Goal: Task Accomplishment & Management: Manage account settings

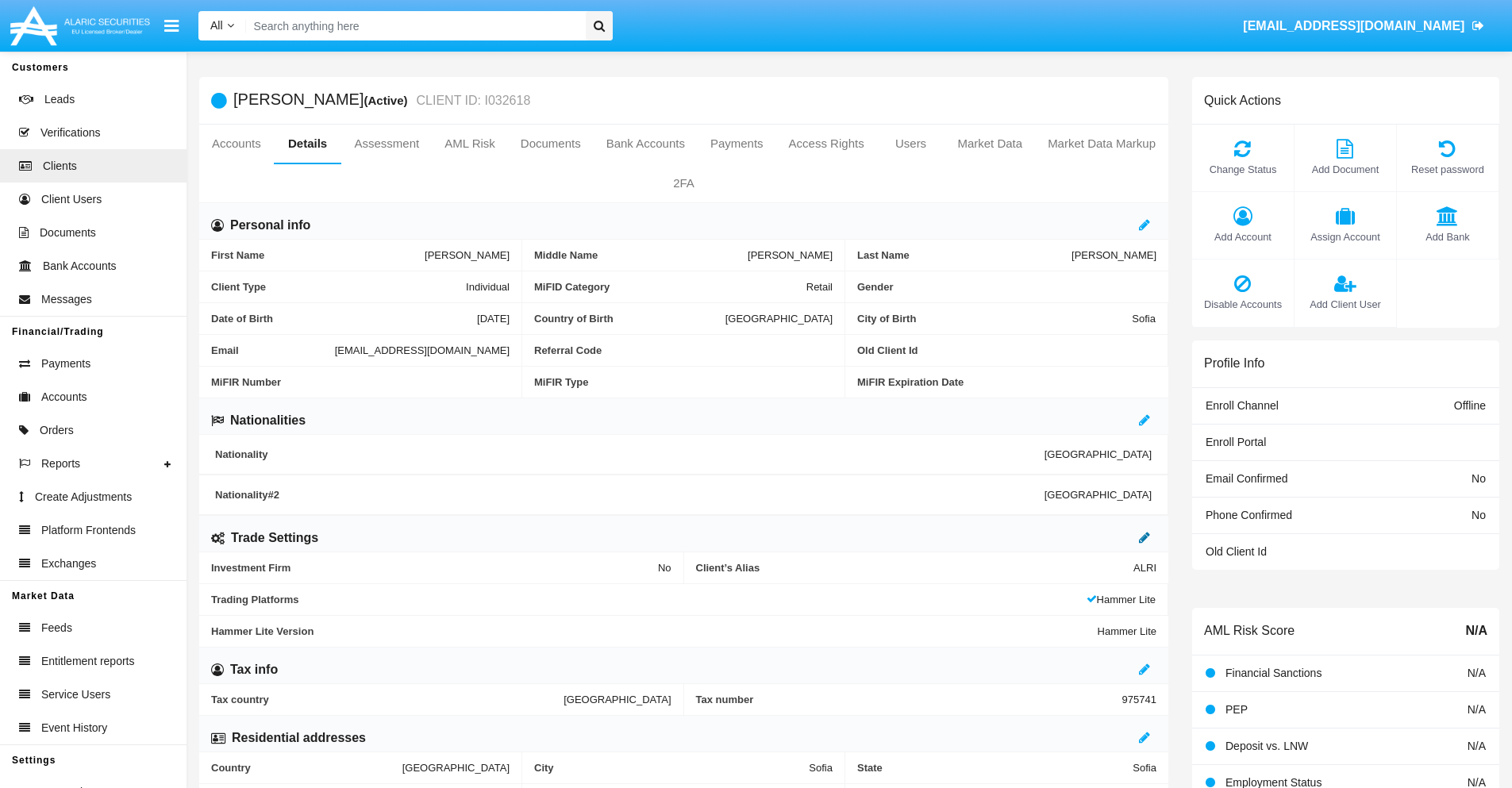
click at [1145, 537] on icon at bounding box center [1145, 537] width 12 height 12
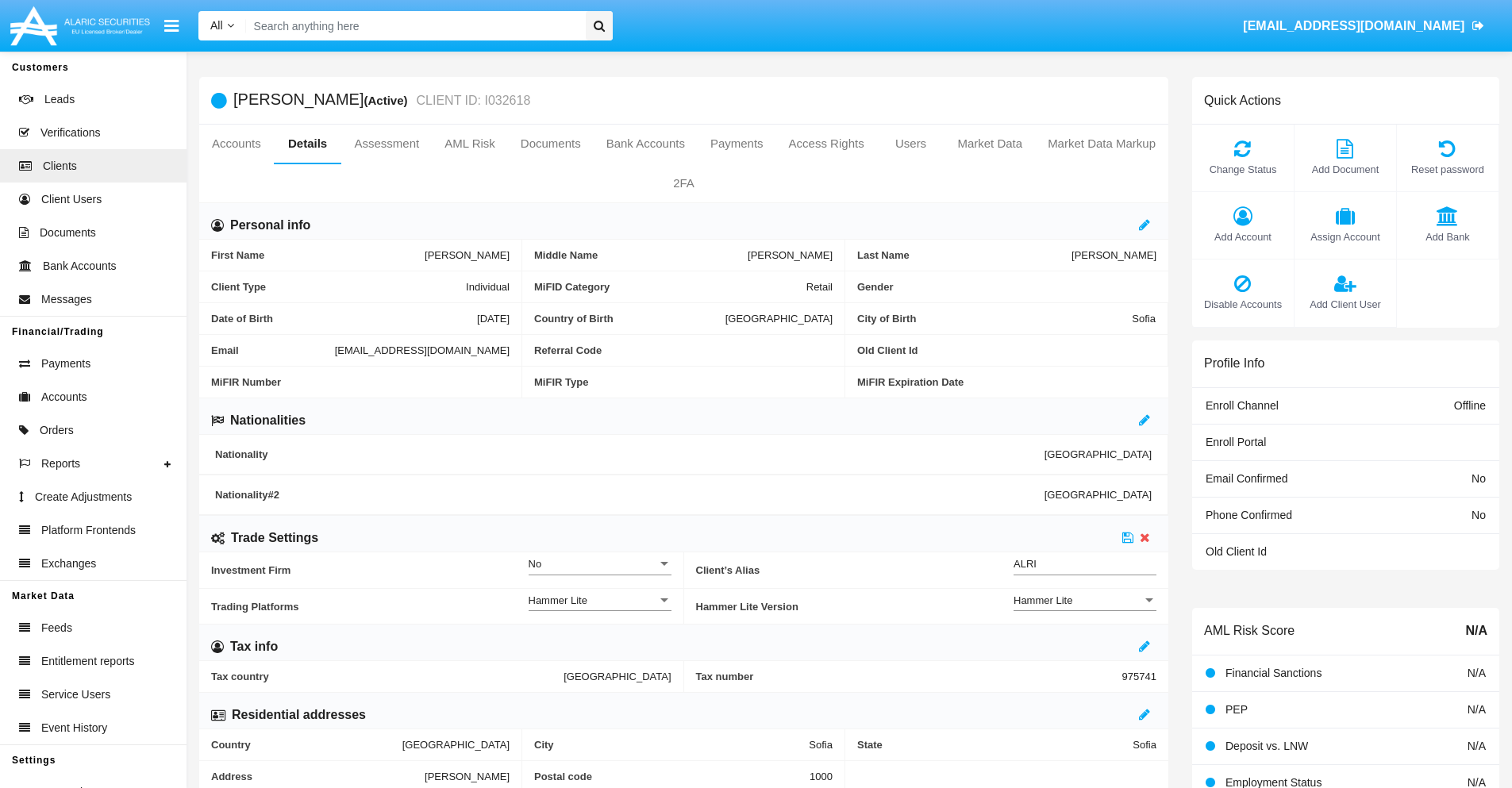
click at [1085, 600] on div "Hammer Lite" at bounding box center [1077, 600] width 128 height 13
click at [1085, 609] on span "Hammer Lite Plus" at bounding box center [1084, 609] width 143 height 31
click at [1128, 537] on icon at bounding box center [1128, 537] width 12 height 12
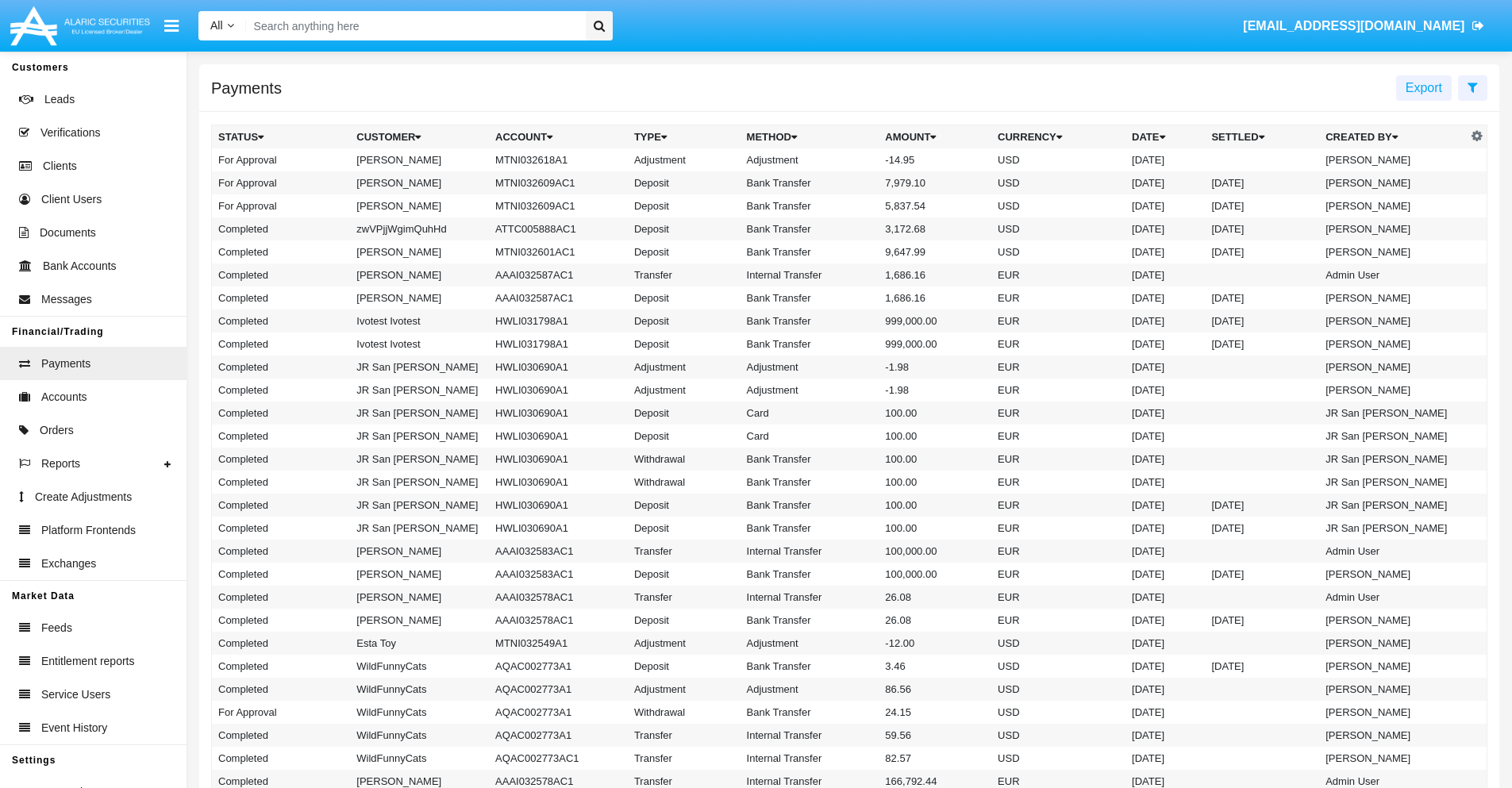
click at [550, 159] on td "MTNI032618A1" at bounding box center [558, 160] width 139 height 23
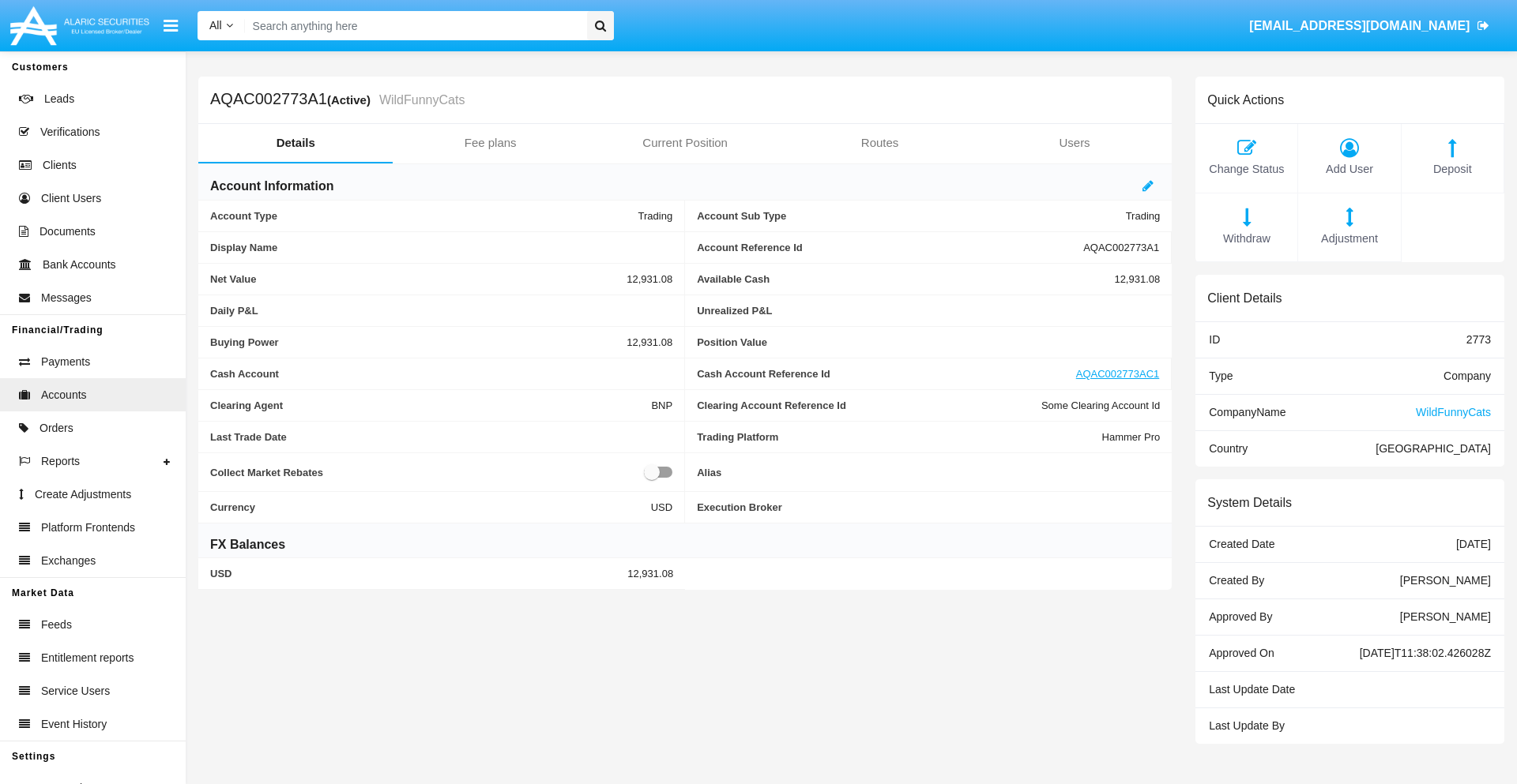
click at [1350, 239] on span "Adjustment" at bounding box center [1349, 240] width 86 height 18
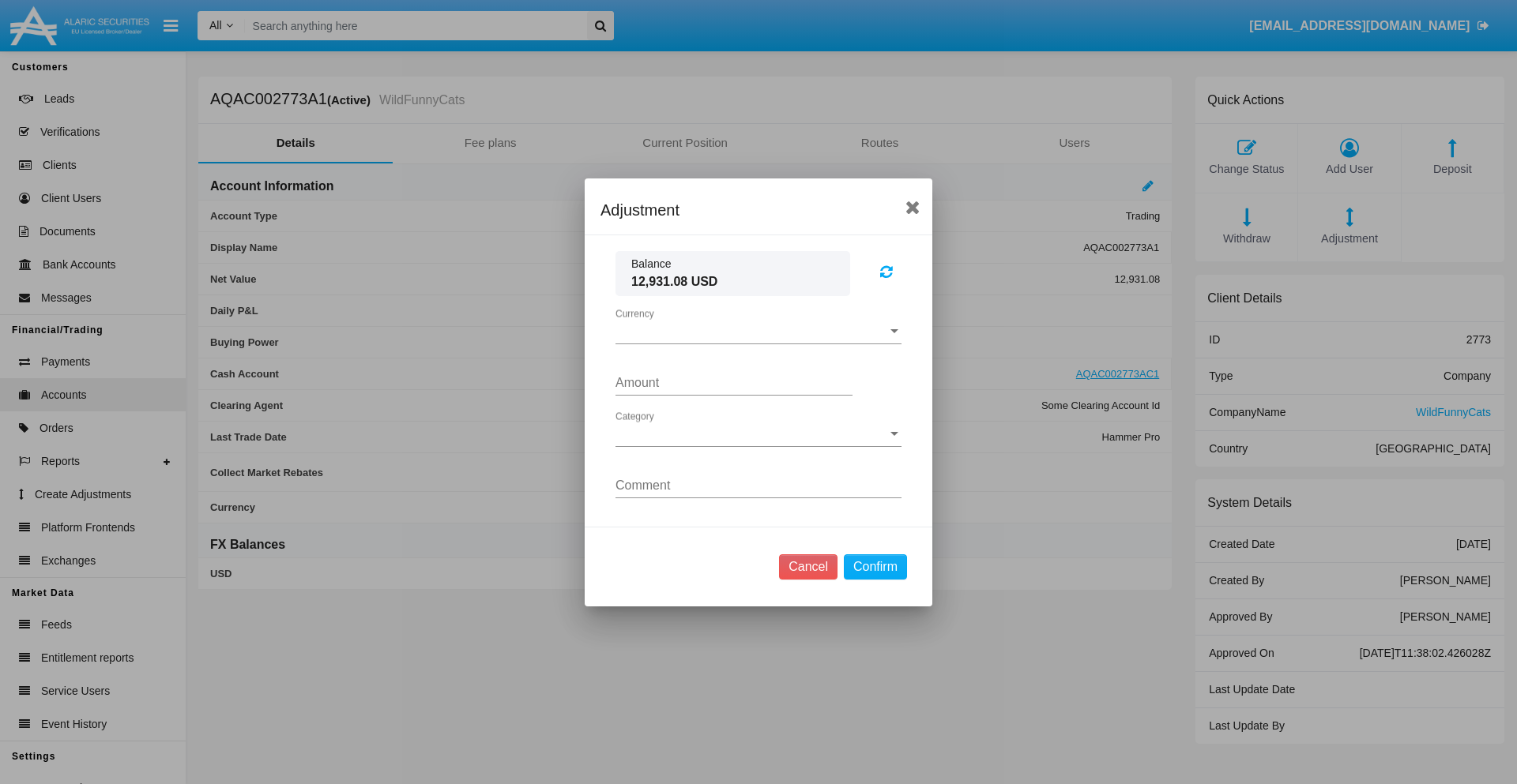
click at [758, 331] on span "Currency" at bounding box center [751, 332] width 271 height 14
click at [758, 343] on span "USD" at bounding box center [758, 344] width 286 height 38
click at [758, 433] on span "Category" at bounding box center [751, 434] width 271 height 14
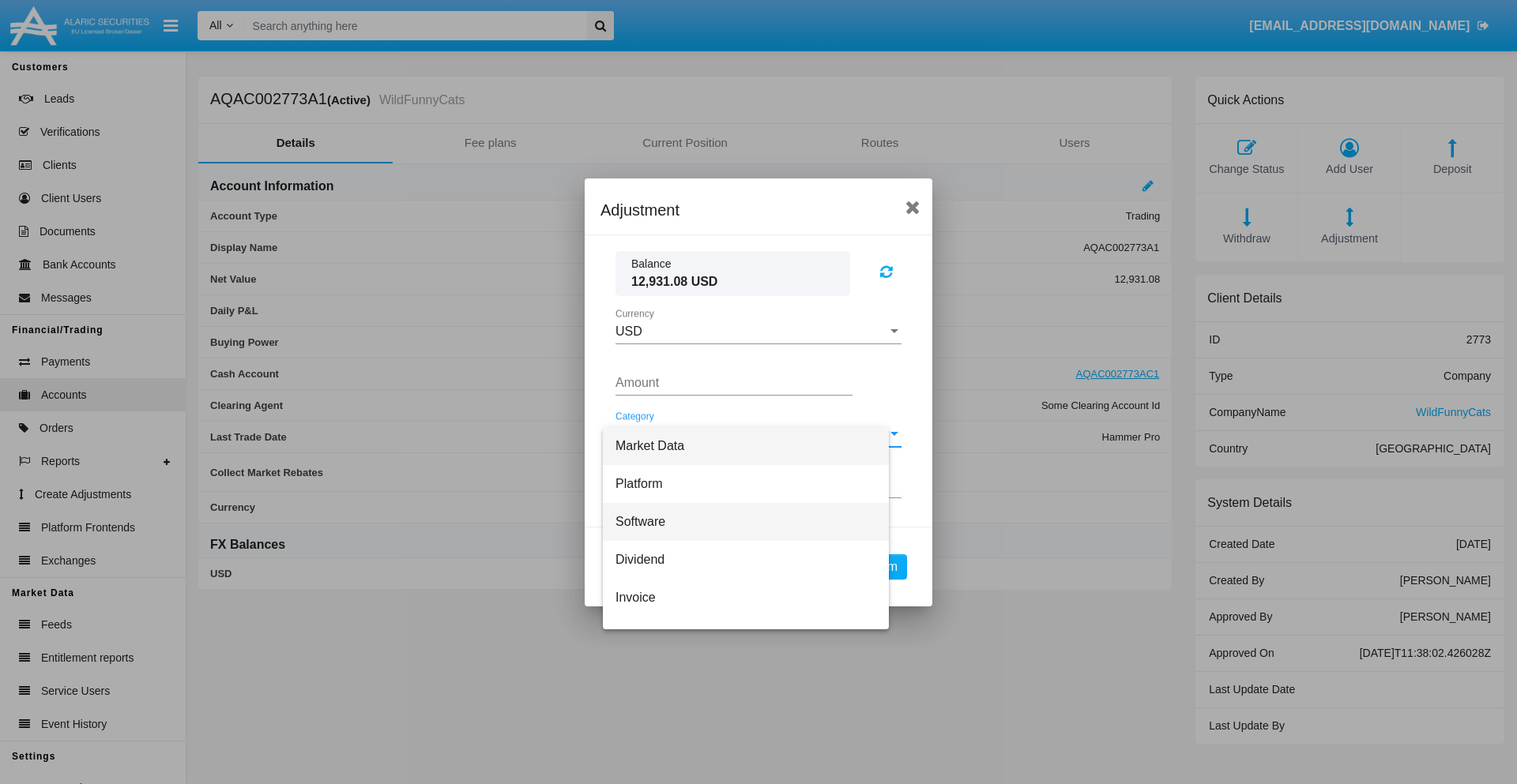
click at [752, 521] on span "Software" at bounding box center [746, 521] width 261 height 38
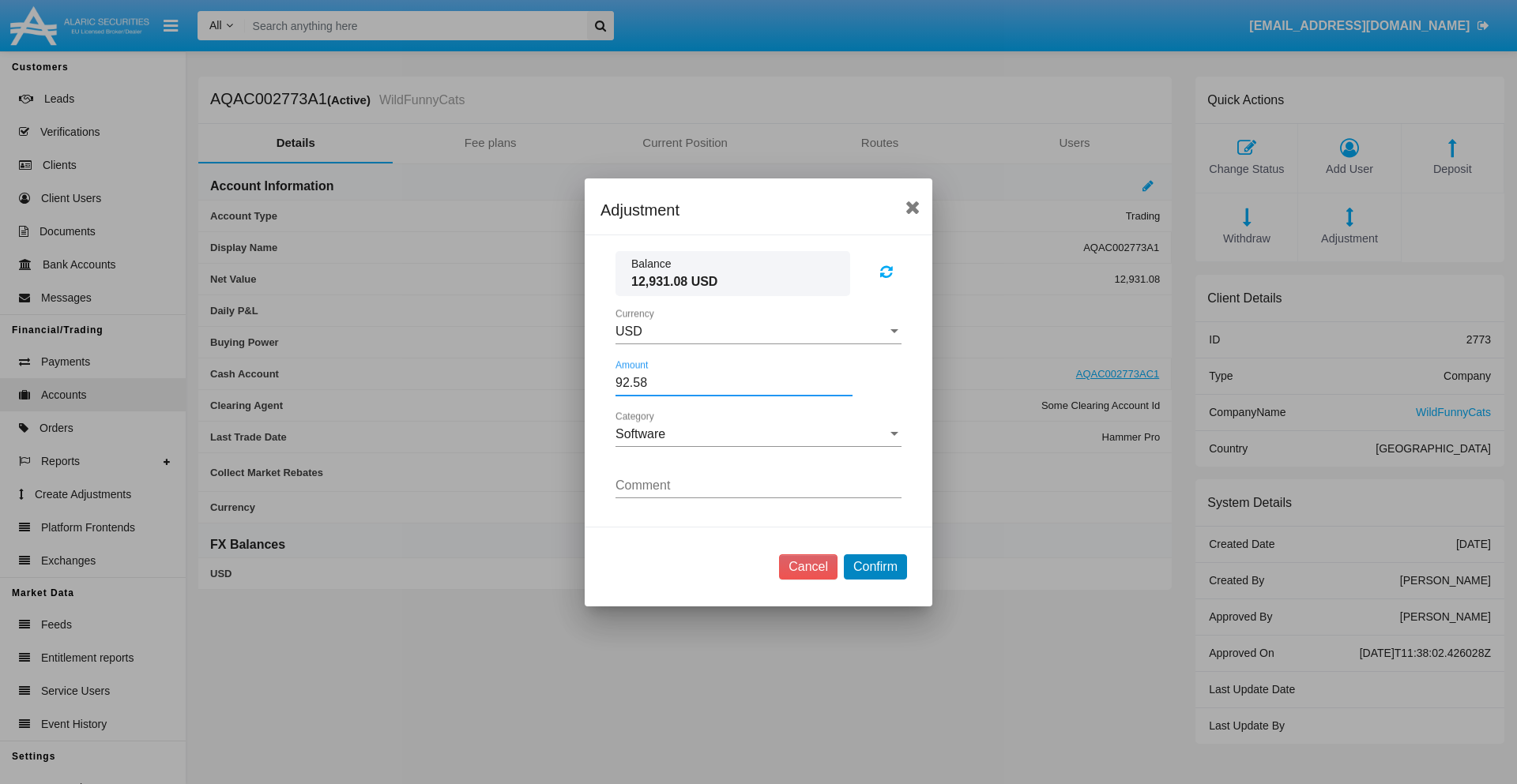
click at [875, 566] on button "Confirm" at bounding box center [876, 566] width 63 height 26
type input "92.5800"
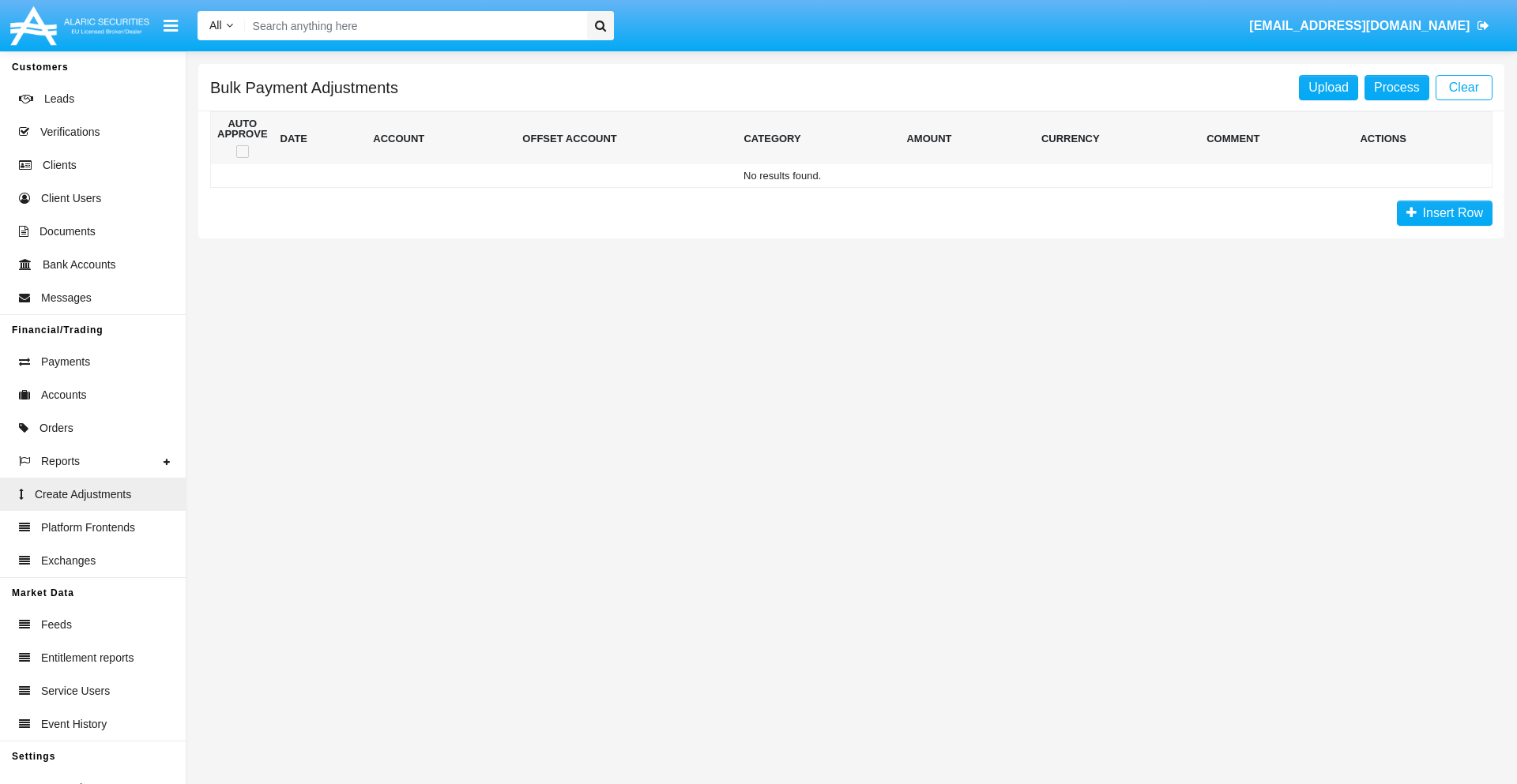
click at [1444, 213] on span "Insert Row" at bounding box center [1449, 212] width 66 height 13
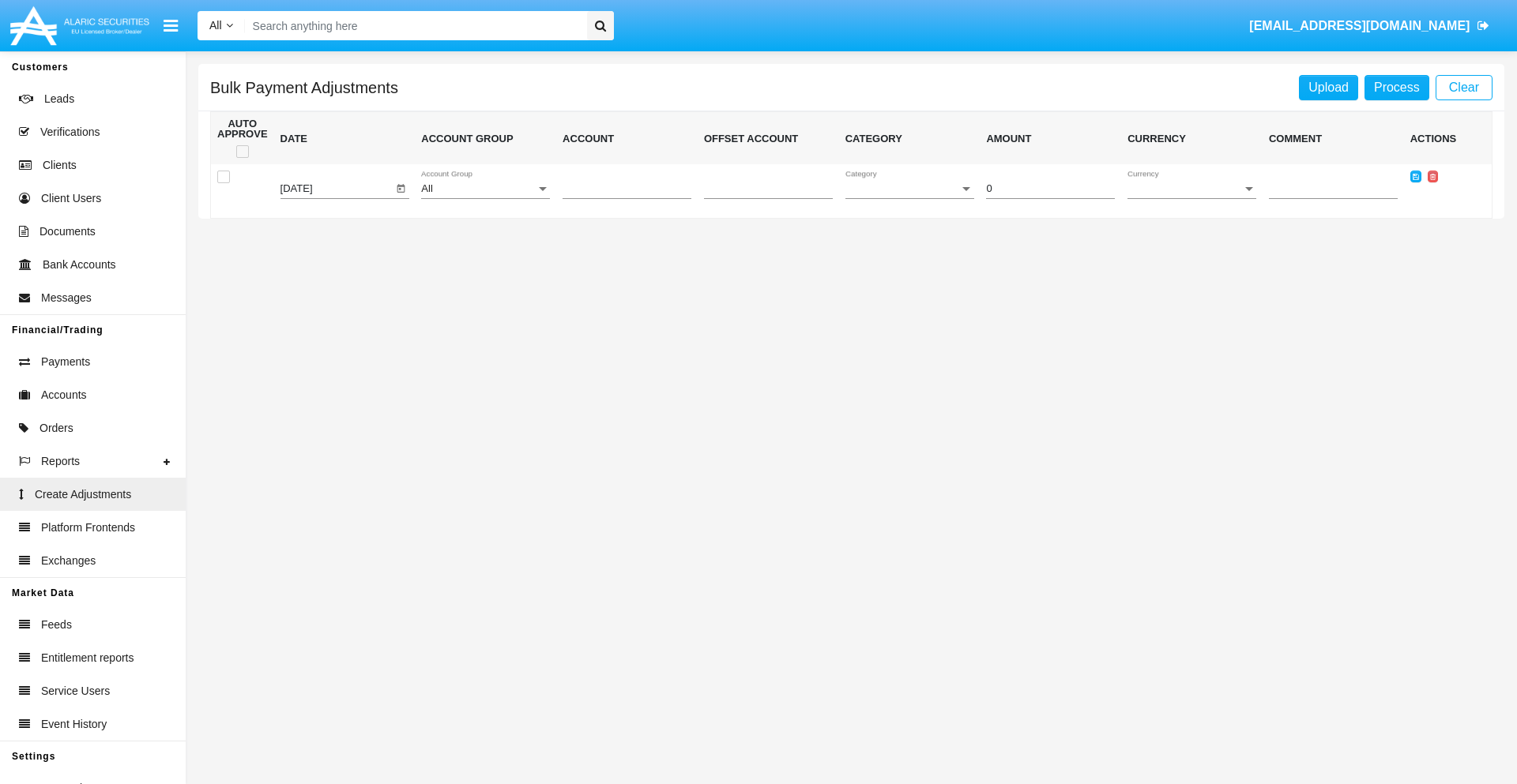
click at [485, 189] on div "All" at bounding box center [478, 189] width 115 height 11
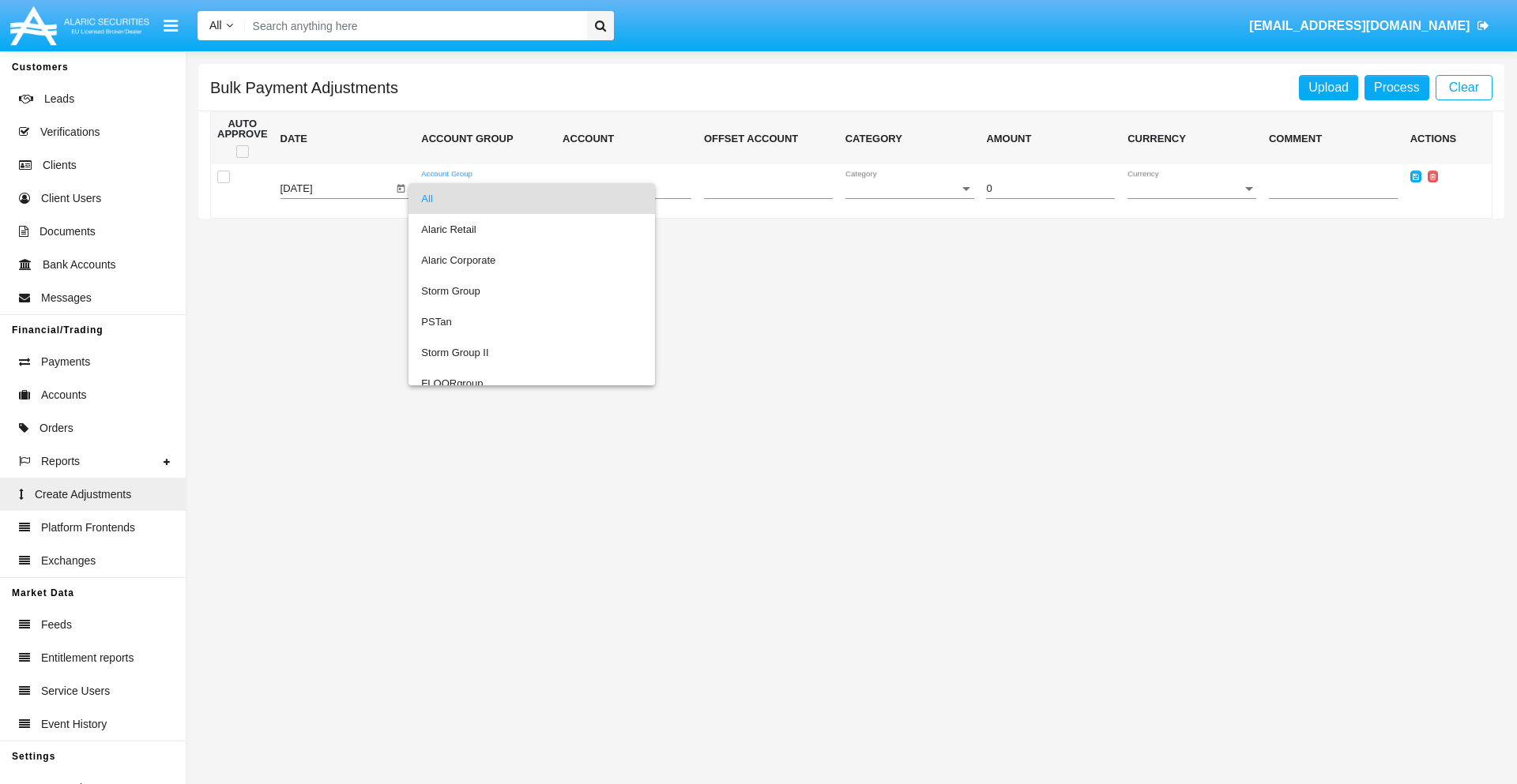
scroll to position [1492, 0]
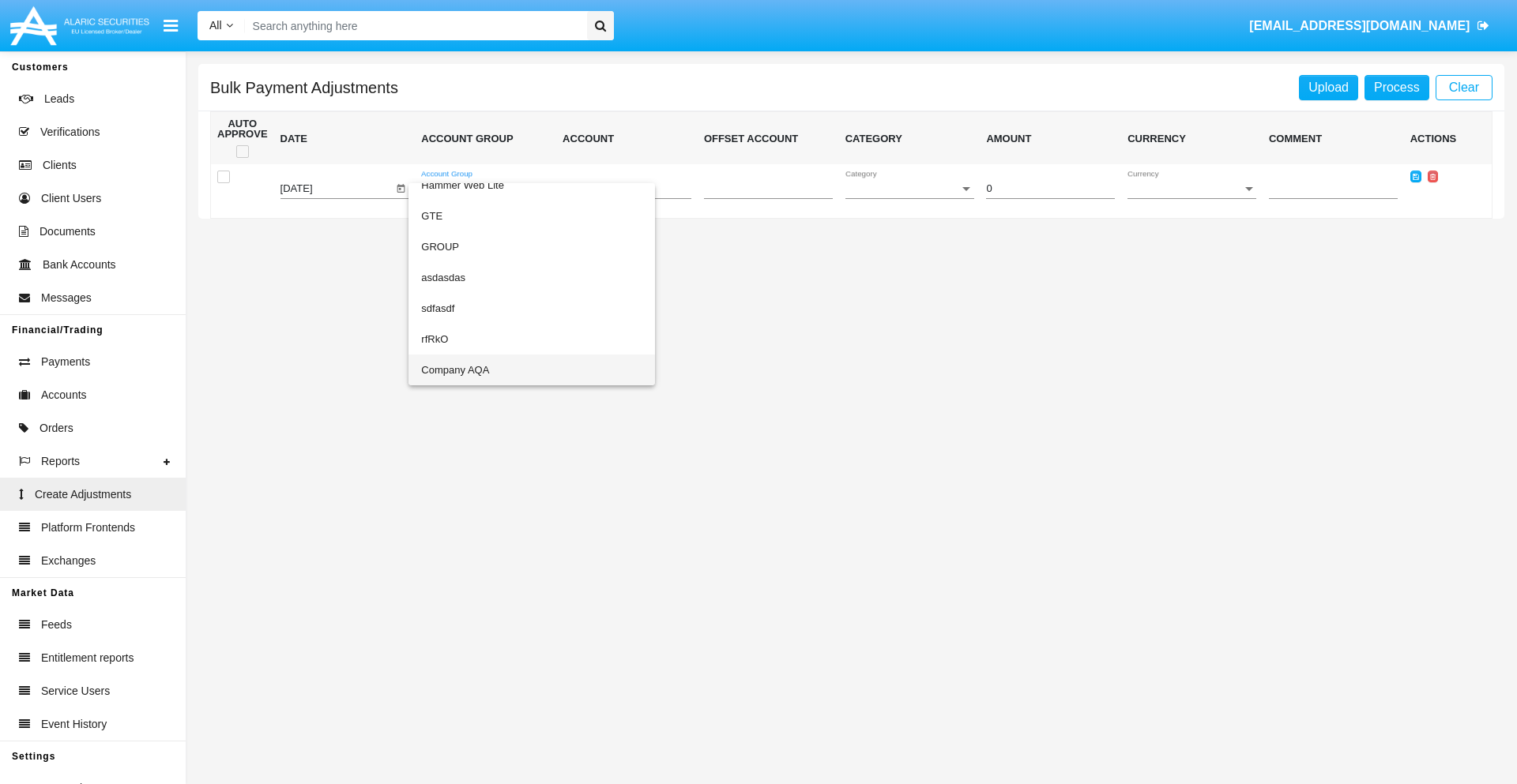
click at [500, 370] on span "Company AQA" at bounding box center [531, 370] width 221 height 31
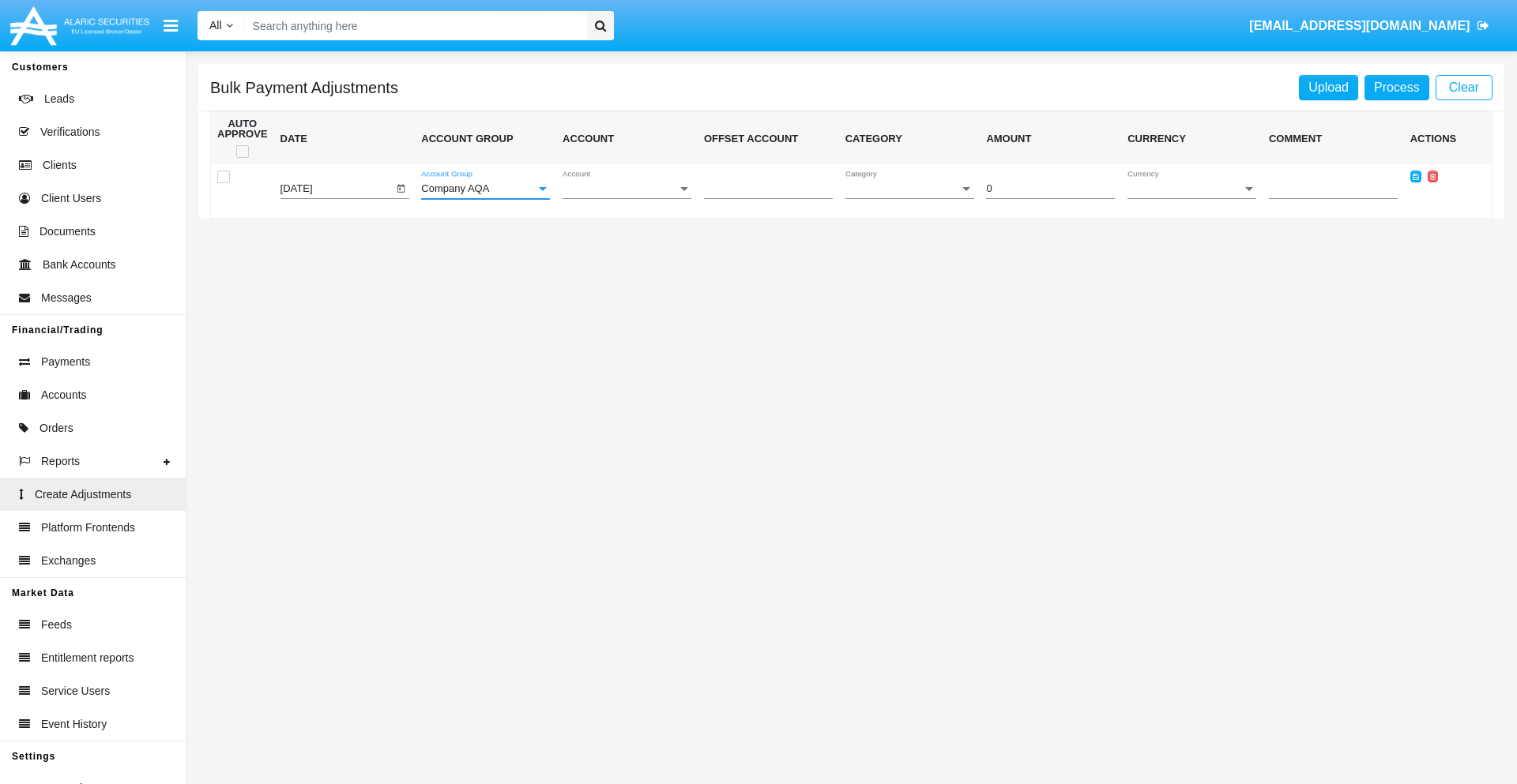
click at [626, 189] on span "Account" at bounding box center [619, 189] width 115 height 11
click at [620, 260] on span "AQAC002773A2" at bounding box center [613, 260] width 103 height 31
click at [909, 189] on span "Category" at bounding box center [902, 189] width 115 height 11
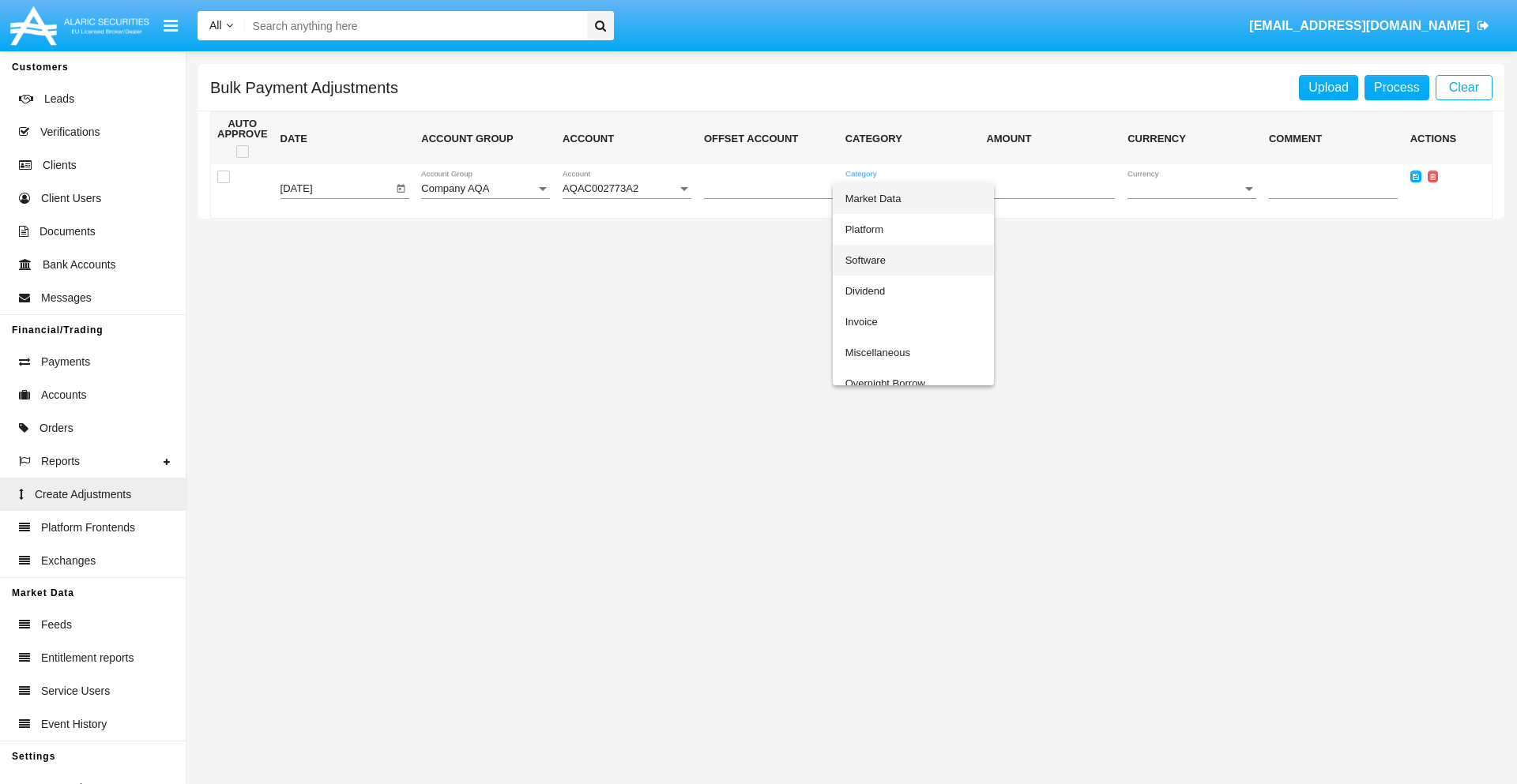
click at [913, 260] on span "Software" at bounding box center [913, 260] width 136 height 31
type input "-83.34"
click at [1191, 189] on span "Currency" at bounding box center [1185, 189] width 115 height 11
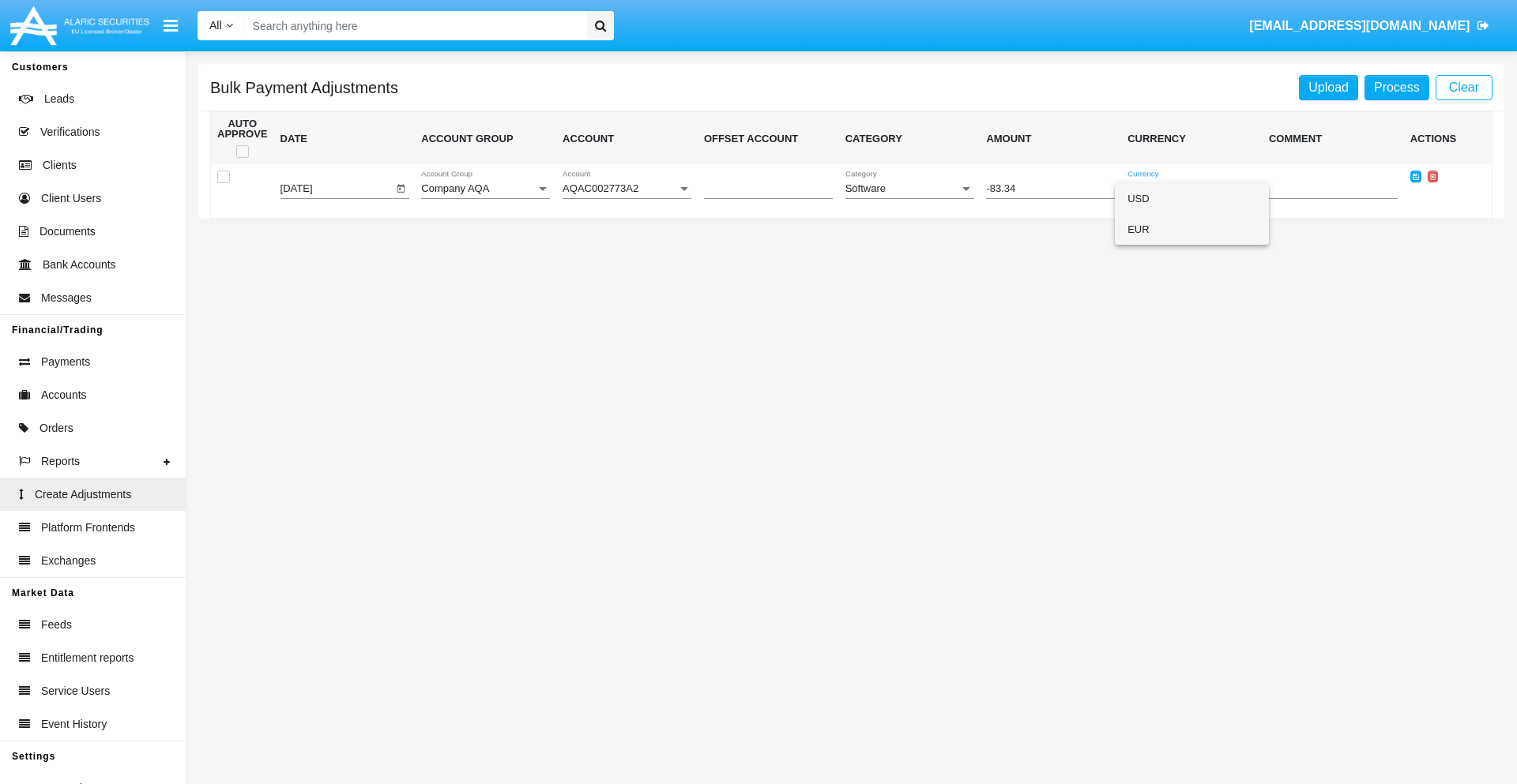
click at [1191, 229] on span "EUR" at bounding box center [1192, 229] width 129 height 31
click at [1415, 176] on icon at bounding box center [1415, 176] width 6 height 7
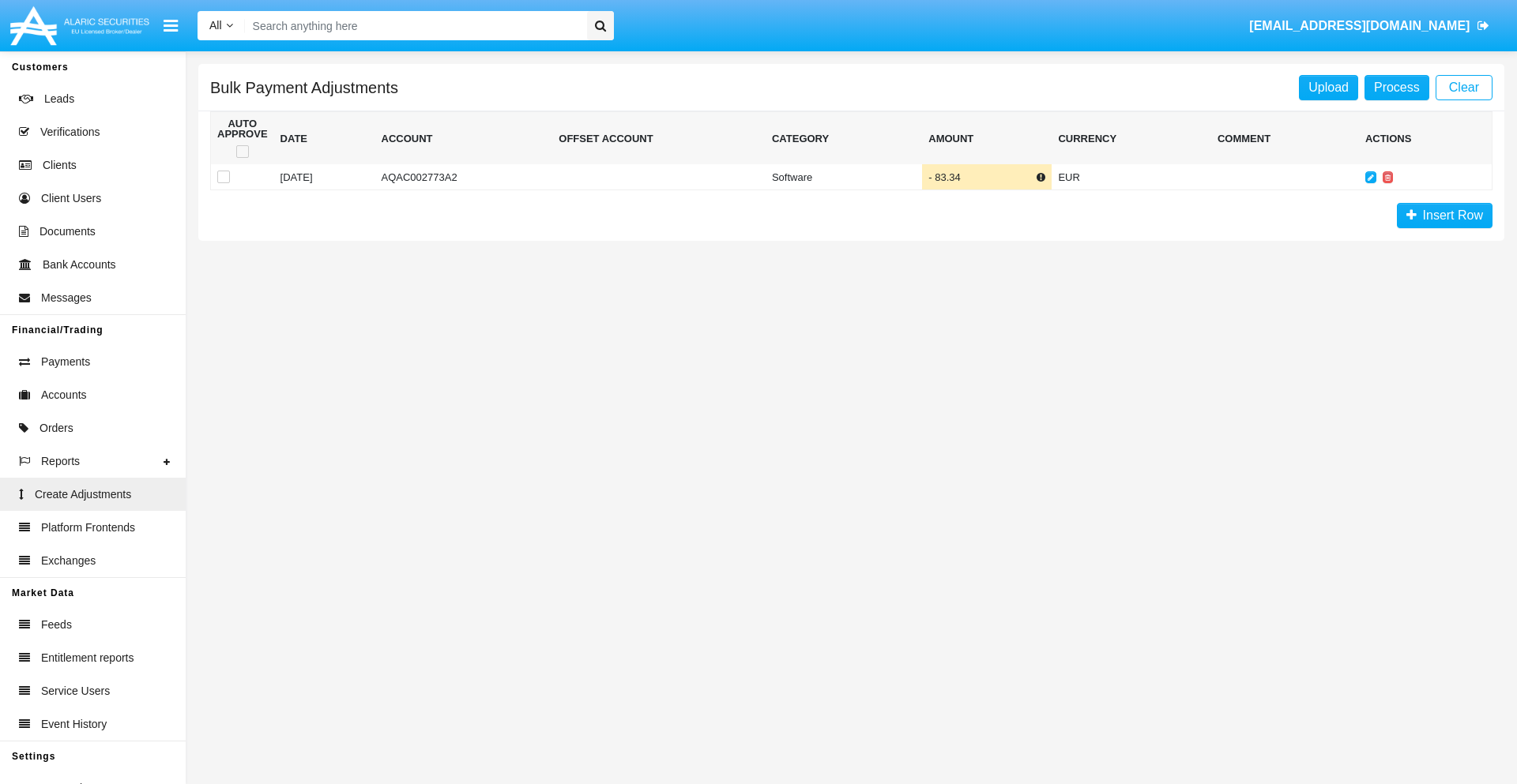
click at [241, 152] on span at bounding box center [242, 152] width 12 height 12
click at [241, 158] on input "checkbox" at bounding box center [241, 158] width 1 height 1
checkbox input "true"
click at [1395, 87] on link "Process" at bounding box center [1397, 87] width 65 height 26
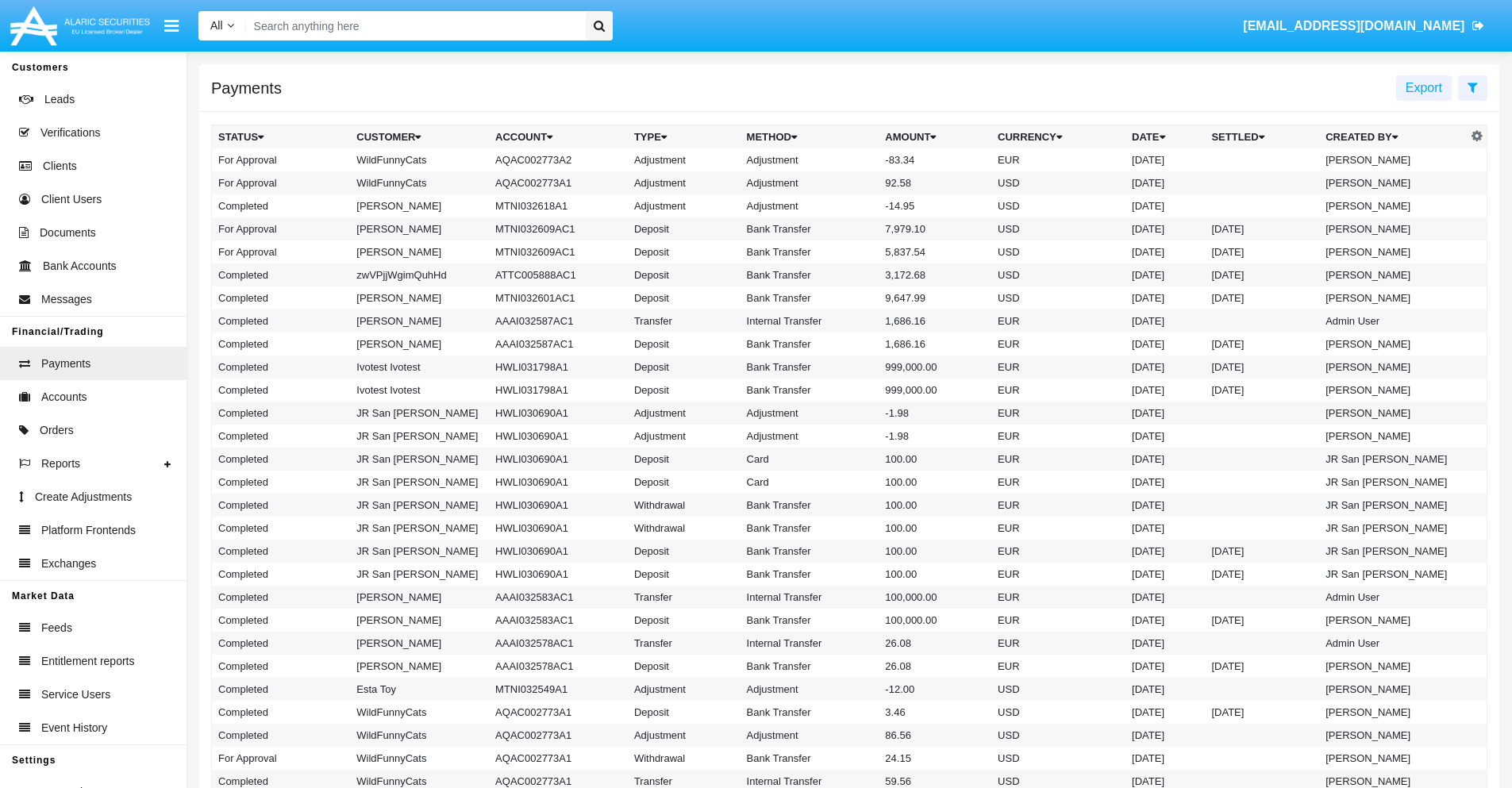
click at [849, 159] on td "Adjustment" at bounding box center [810, 160] width 139 height 23
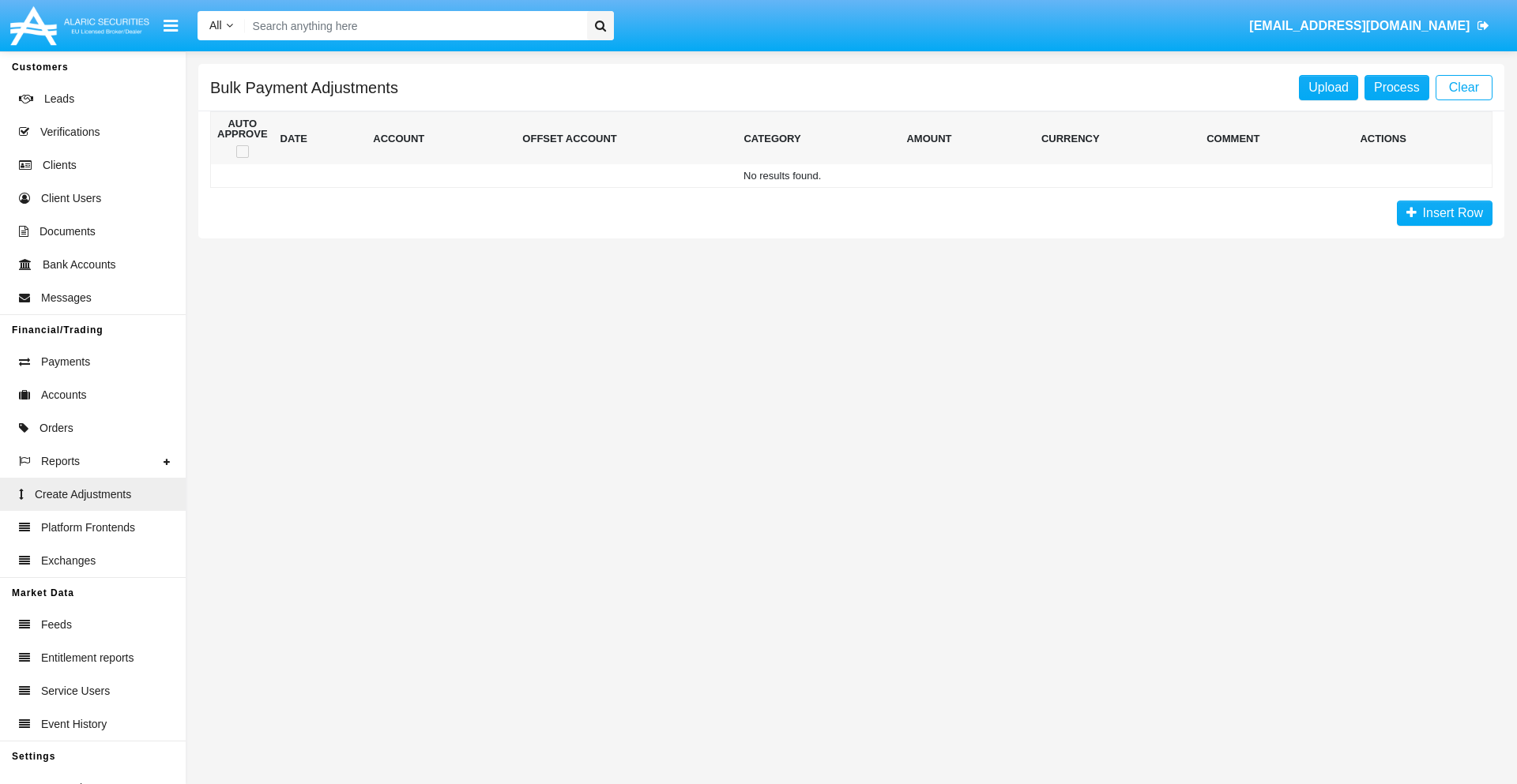
click at [1444, 213] on span "Insert Row" at bounding box center [1449, 212] width 66 height 13
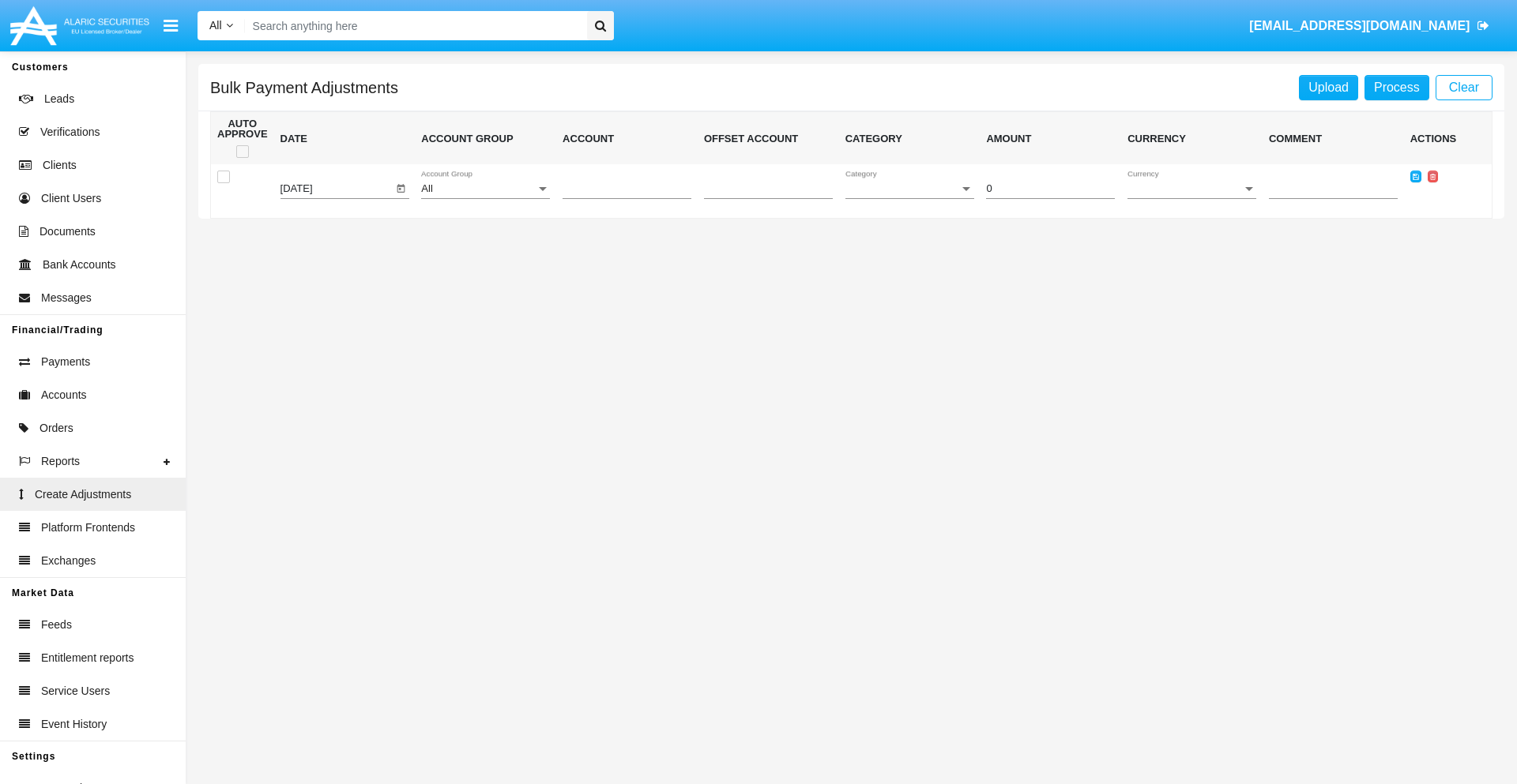
click at [485, 189] on div "All" at bounding box center [478, 189] width 115 height 11
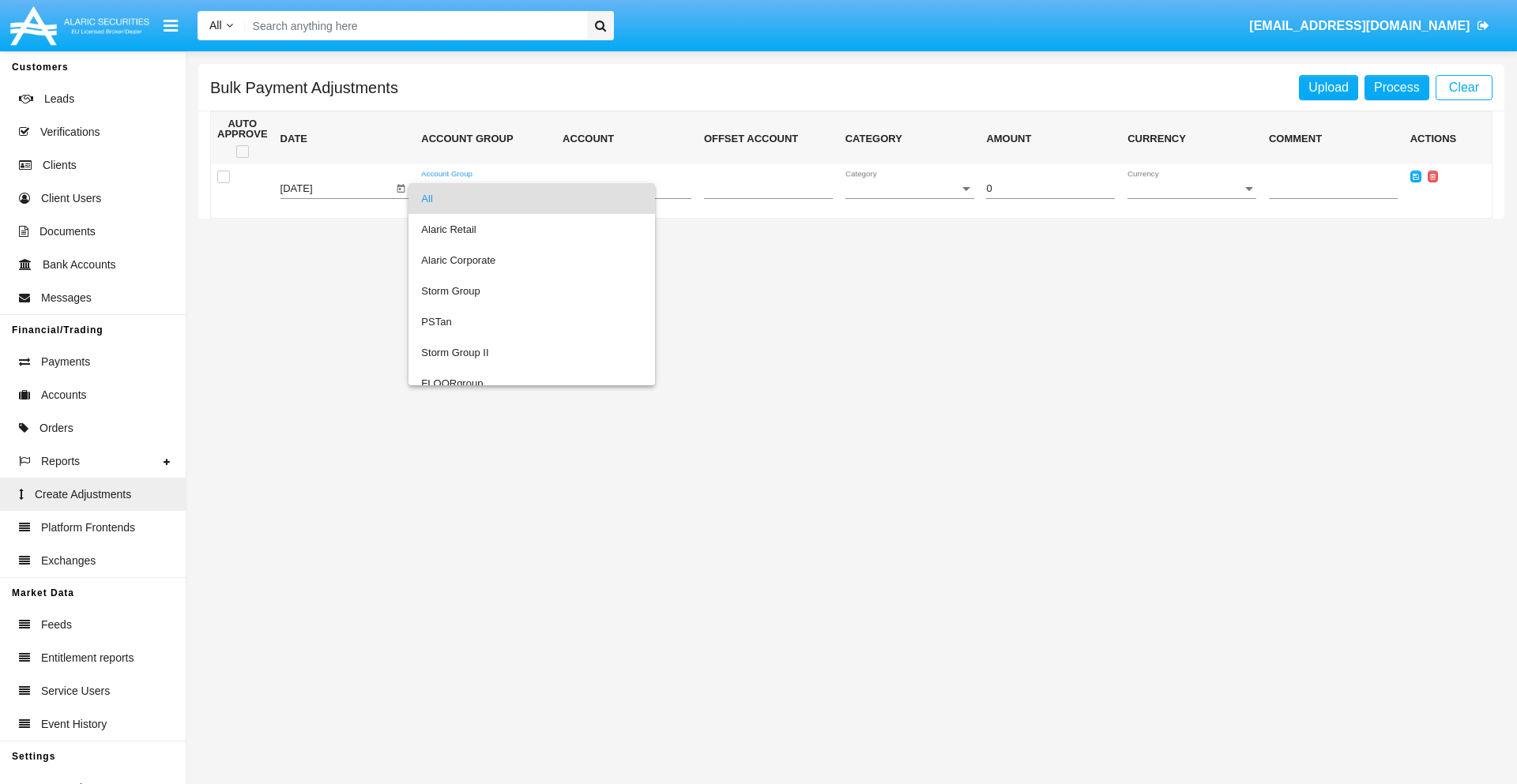
scroll to position [1492, 0]
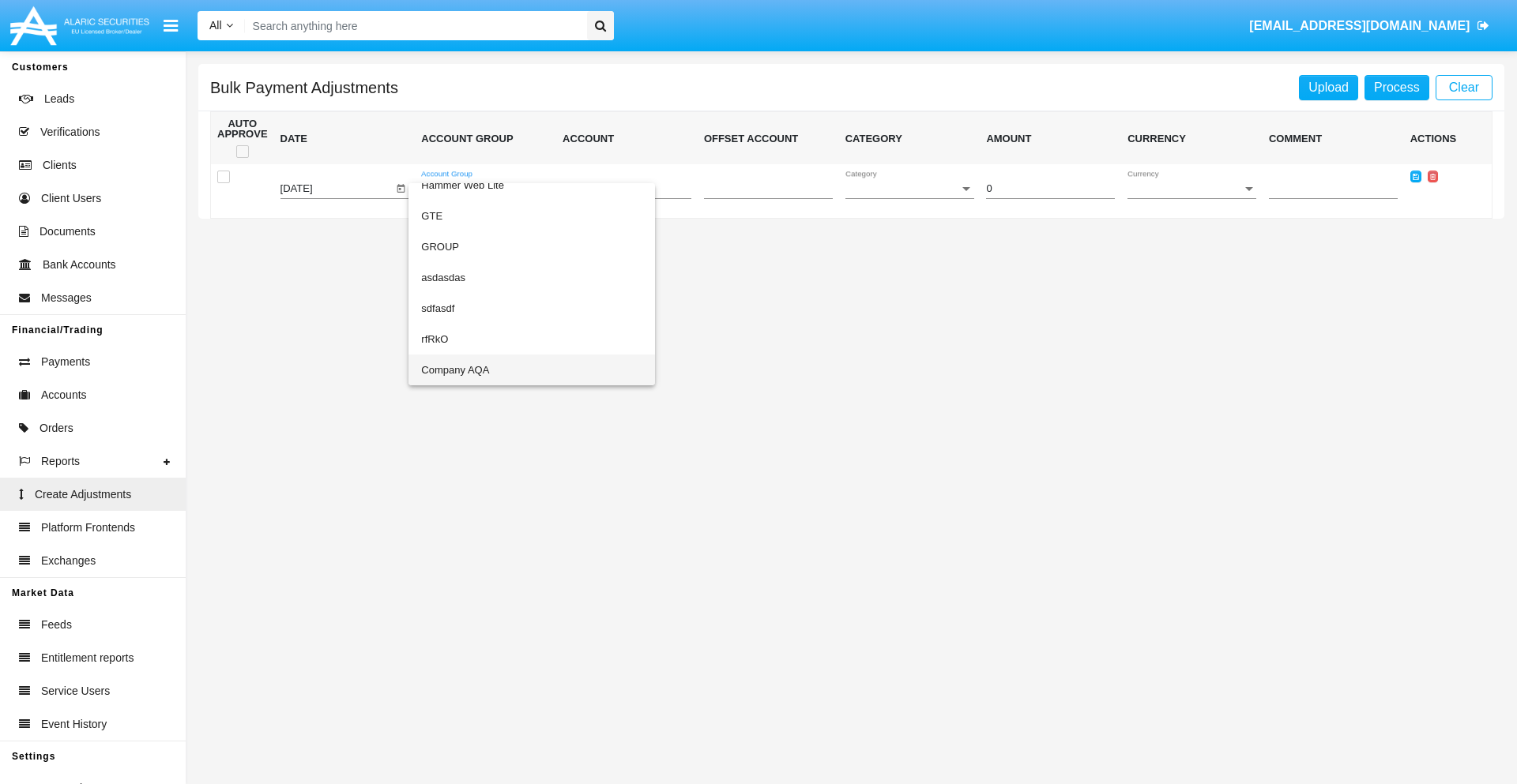
click at [500, 370] on span "Company AQA" at bounding box center [531, 370] width 221 height 31
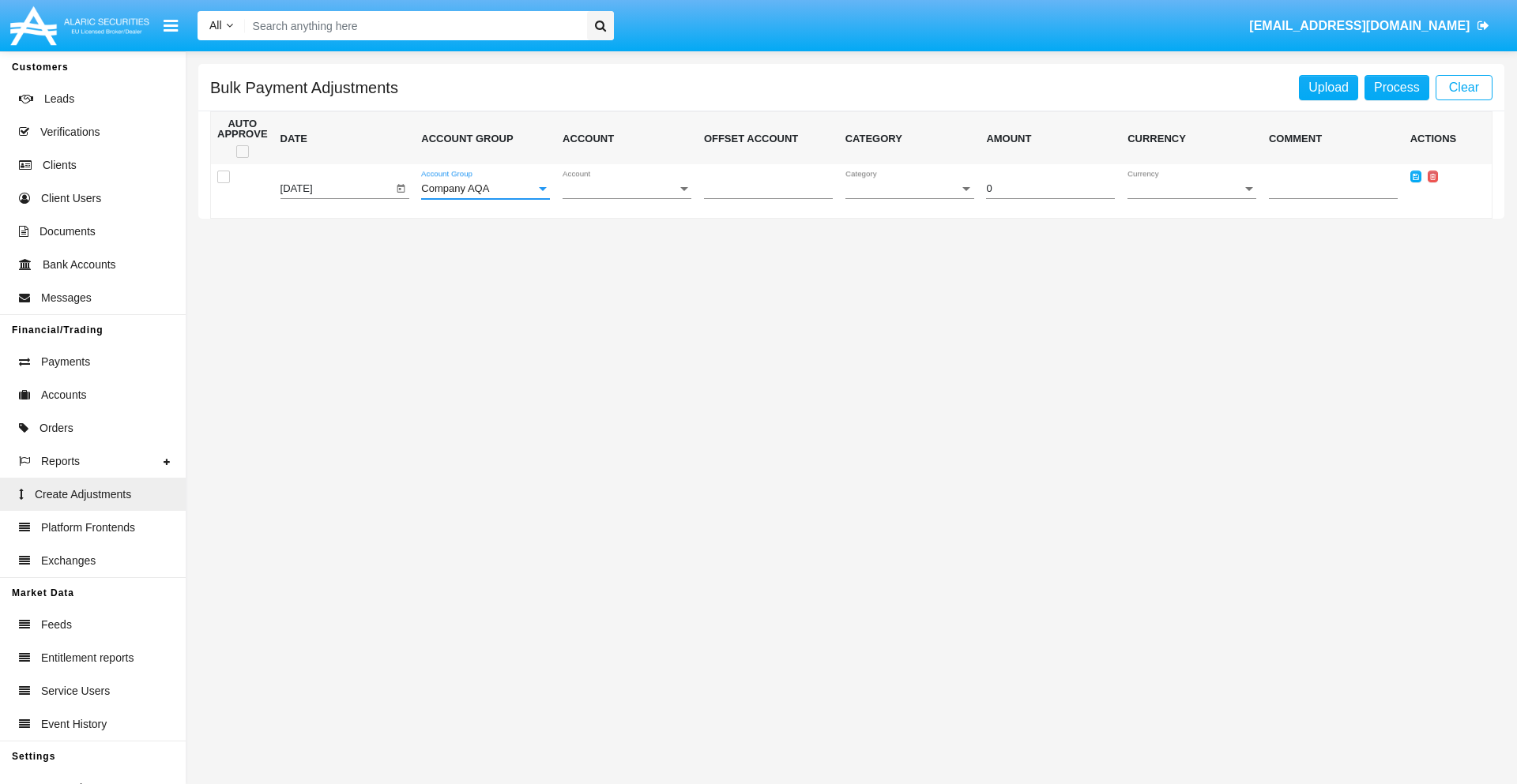
click at [626, 189] on span "Account" at bounding box center [619, 189] width 115 height 11
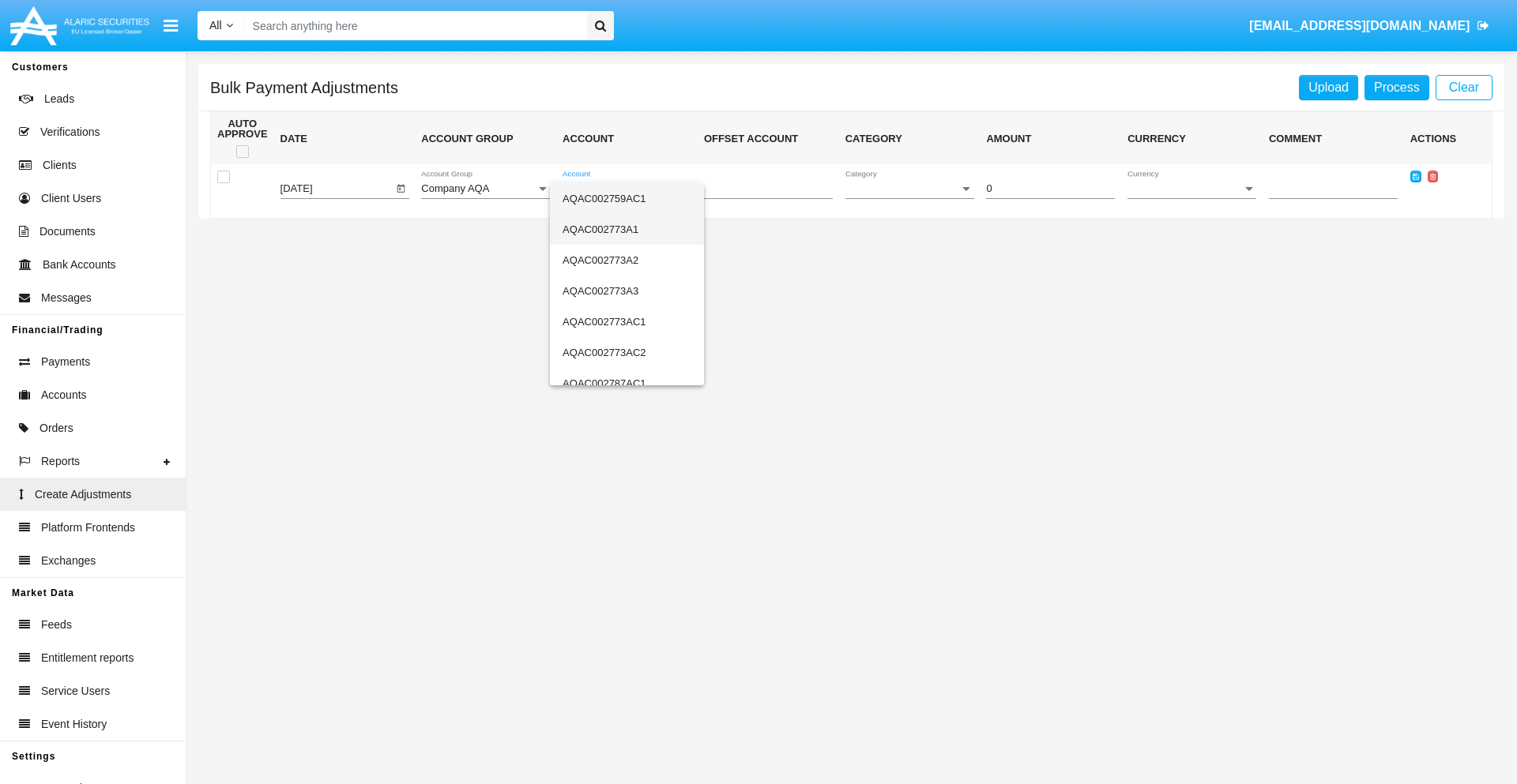
click at [620, 229] on span "AQAC002773A1" at bounding box center [626, 229] width 129 height 31
click at [909, 189] on span "Category" at bounding box center [902, 189] width 115 height 11
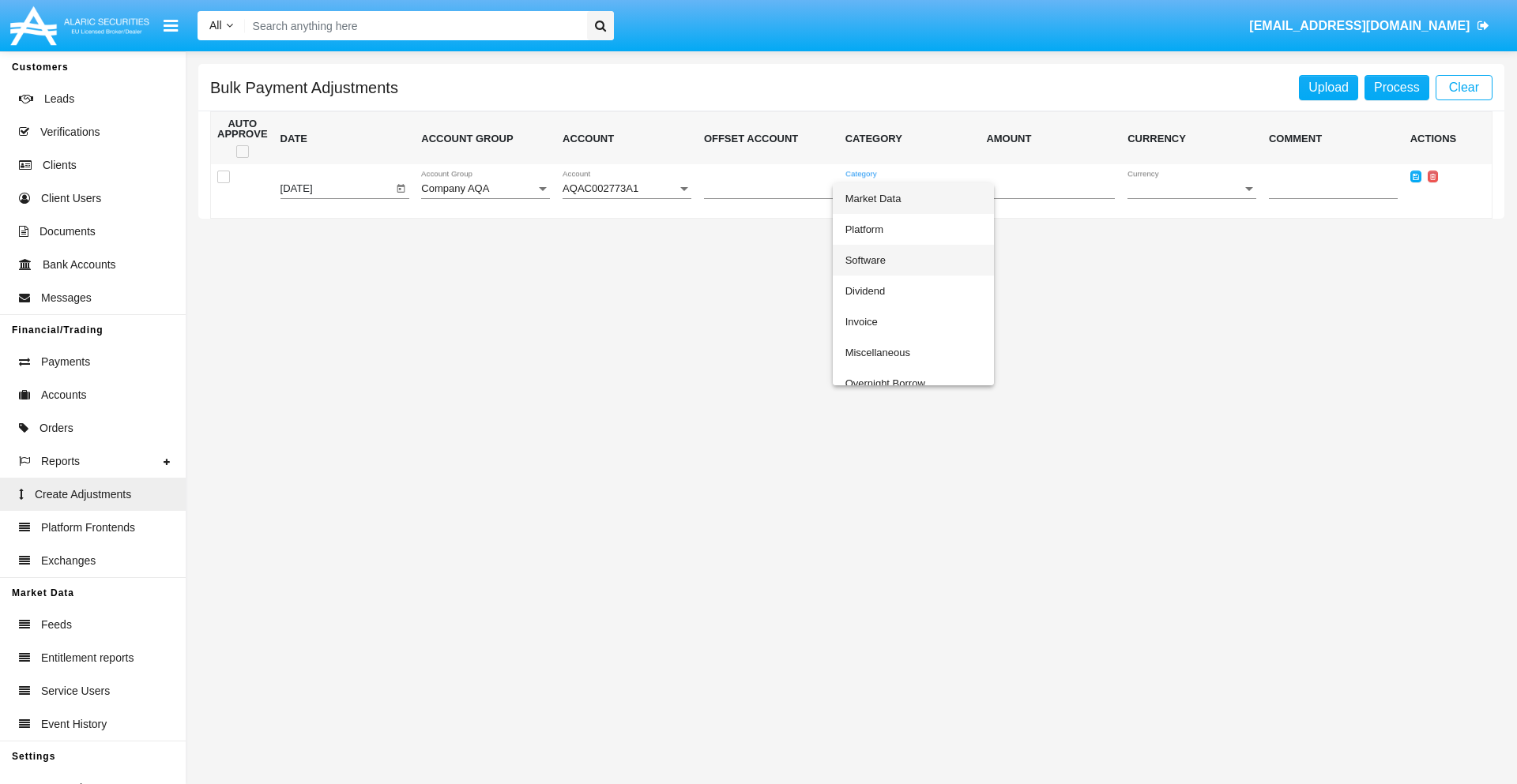
click at [913, 260] on span "Software" at bounding box center [913, 260] width 136 height 31
type input "-31.16"
click at [1191, 189] on span "Currency" at bounding box center [1185, 189] width 115 height 11
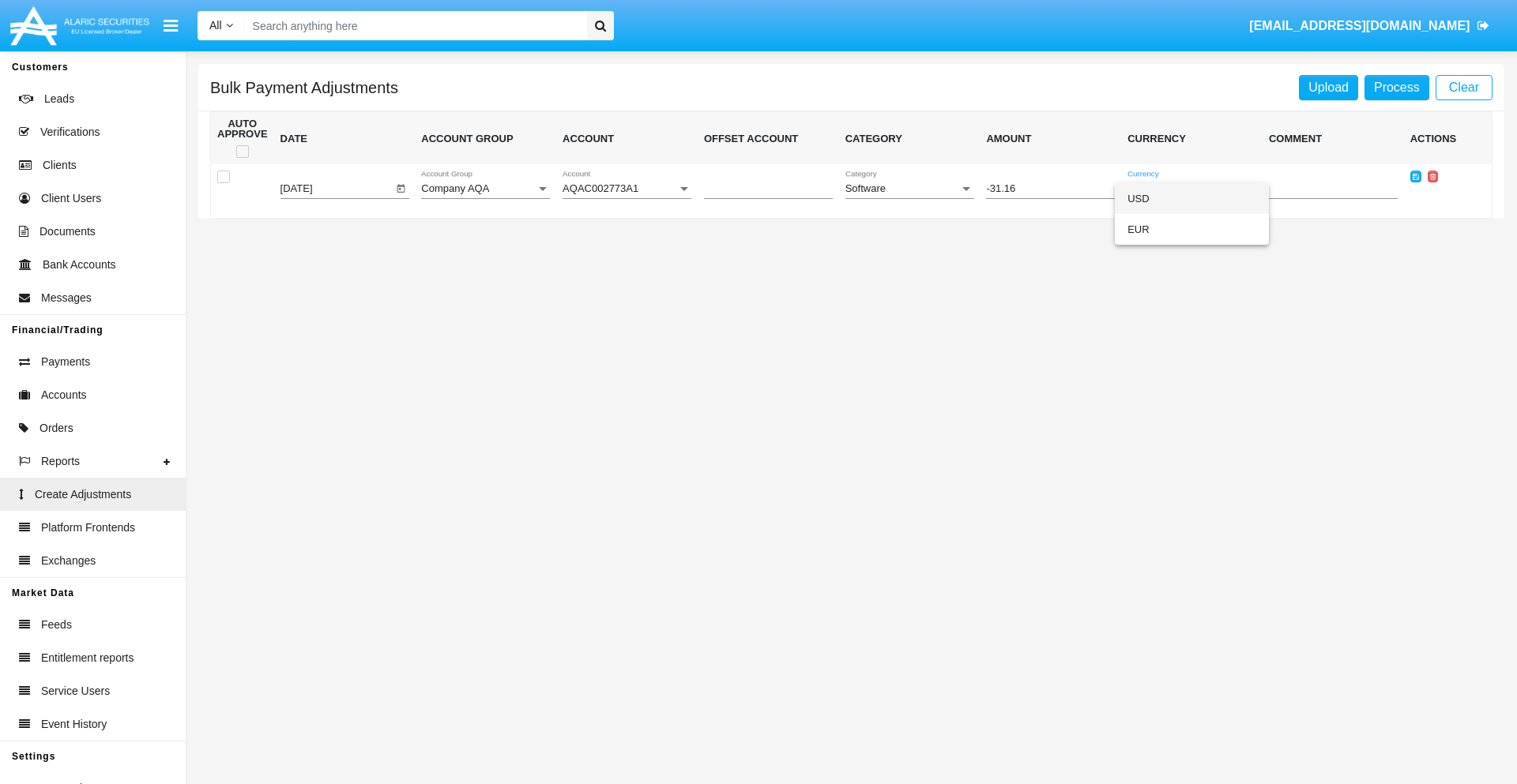
click at [1191, 198] on span "USD" at bounding box center [1192, 198] width 129 height 31
click at [1415, 176] on icon at bounding box center [1415, 176] width 6 height 7
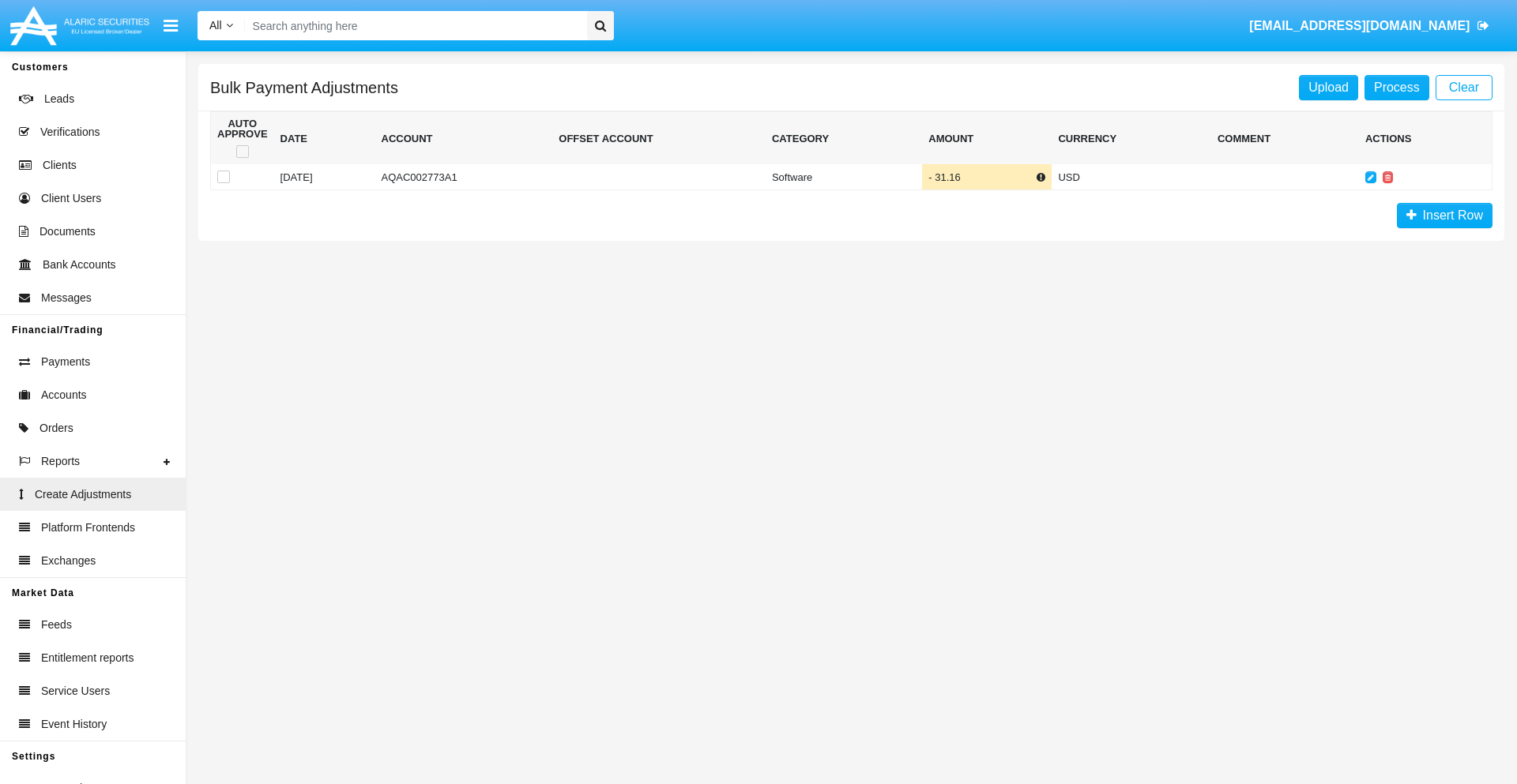
click at [241, 152] on span at bounding box center [242, 152] width 12 height 12
click at [241, 158] on input "checkbox" at bounding box center [241, 158] width 1 height 1
checkbox input "true"
click at [1395, 87] on link "Process" at bounding box center [1397, 87] width 65 height 26
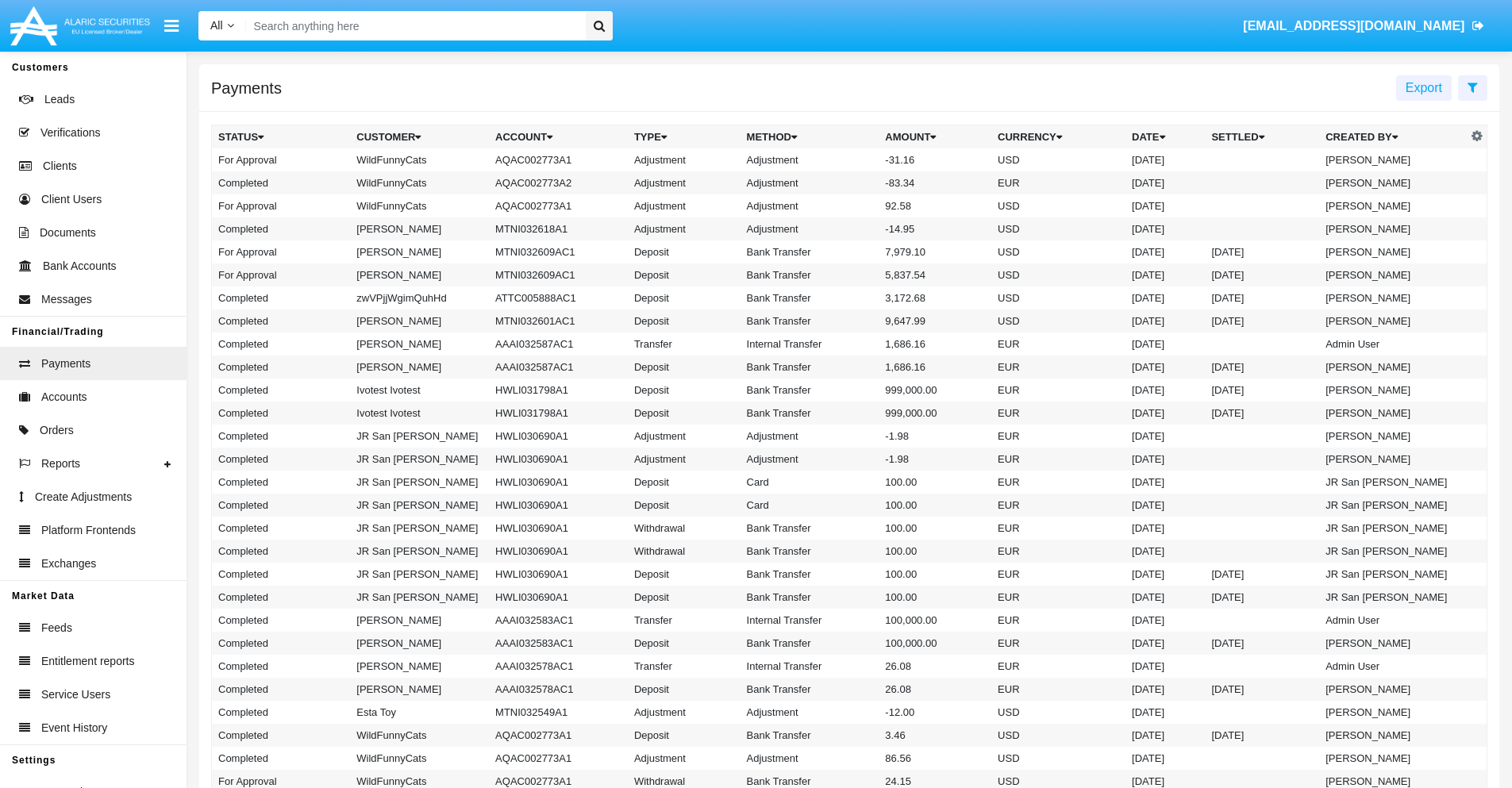
click at [849, 159] on td "Adjustment" at bounding box center [810, 160] width 139 height 23
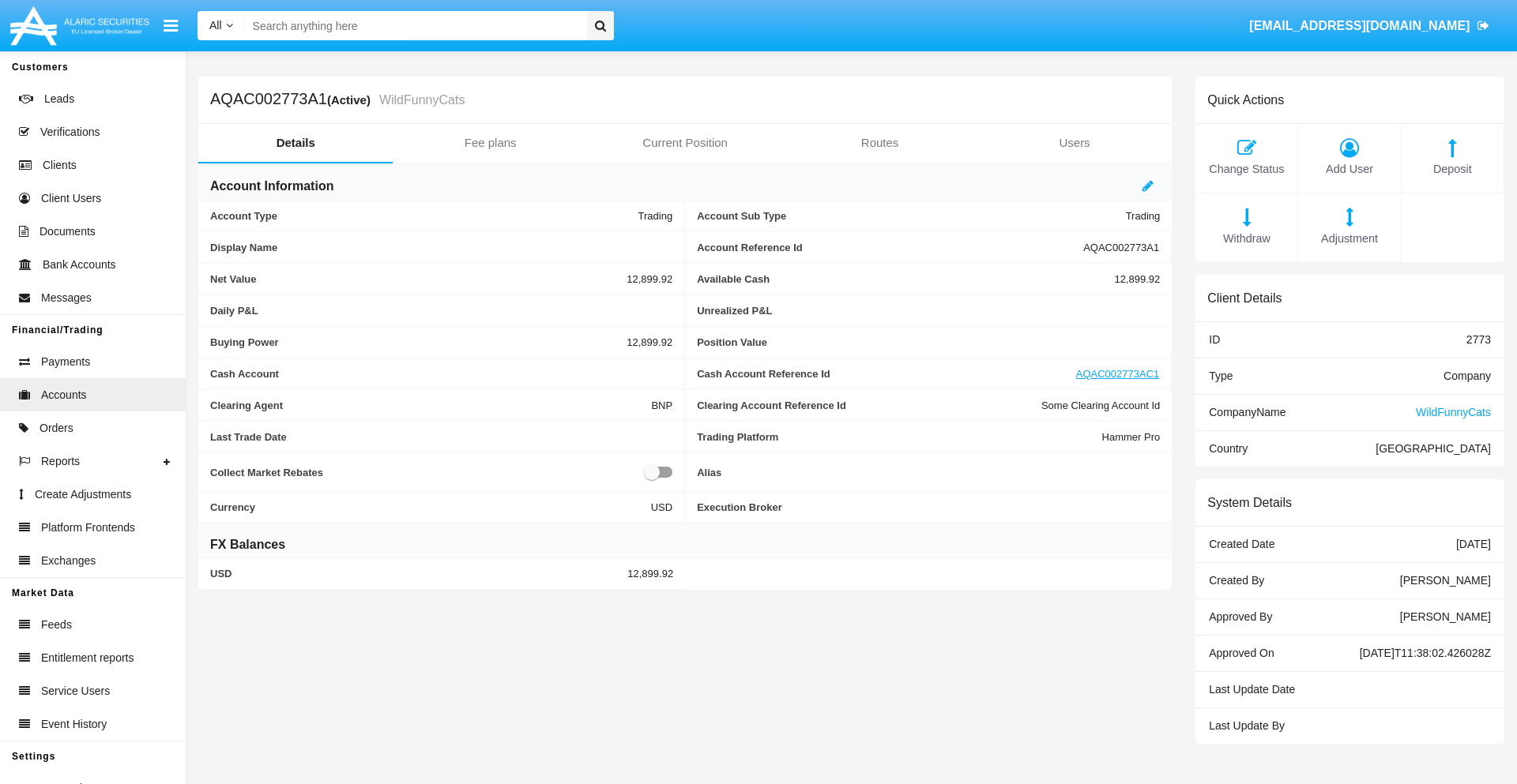
click at [1452, 169] on span "Deposit" at bounding box center [1453, 170] width 86 height 18
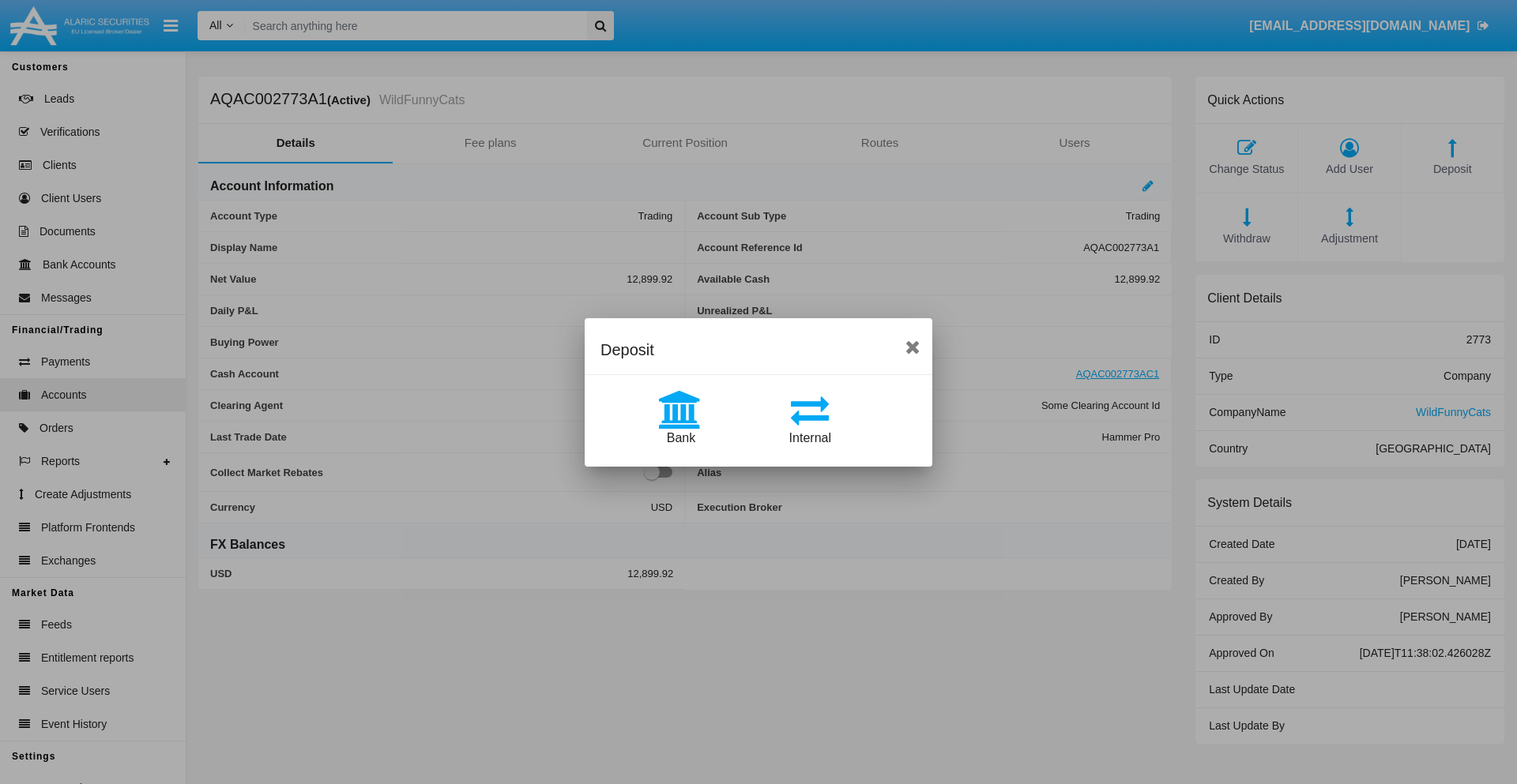
click at [680, 438] on span "Bank" at bounding box center [681, 438] width 28 height 13
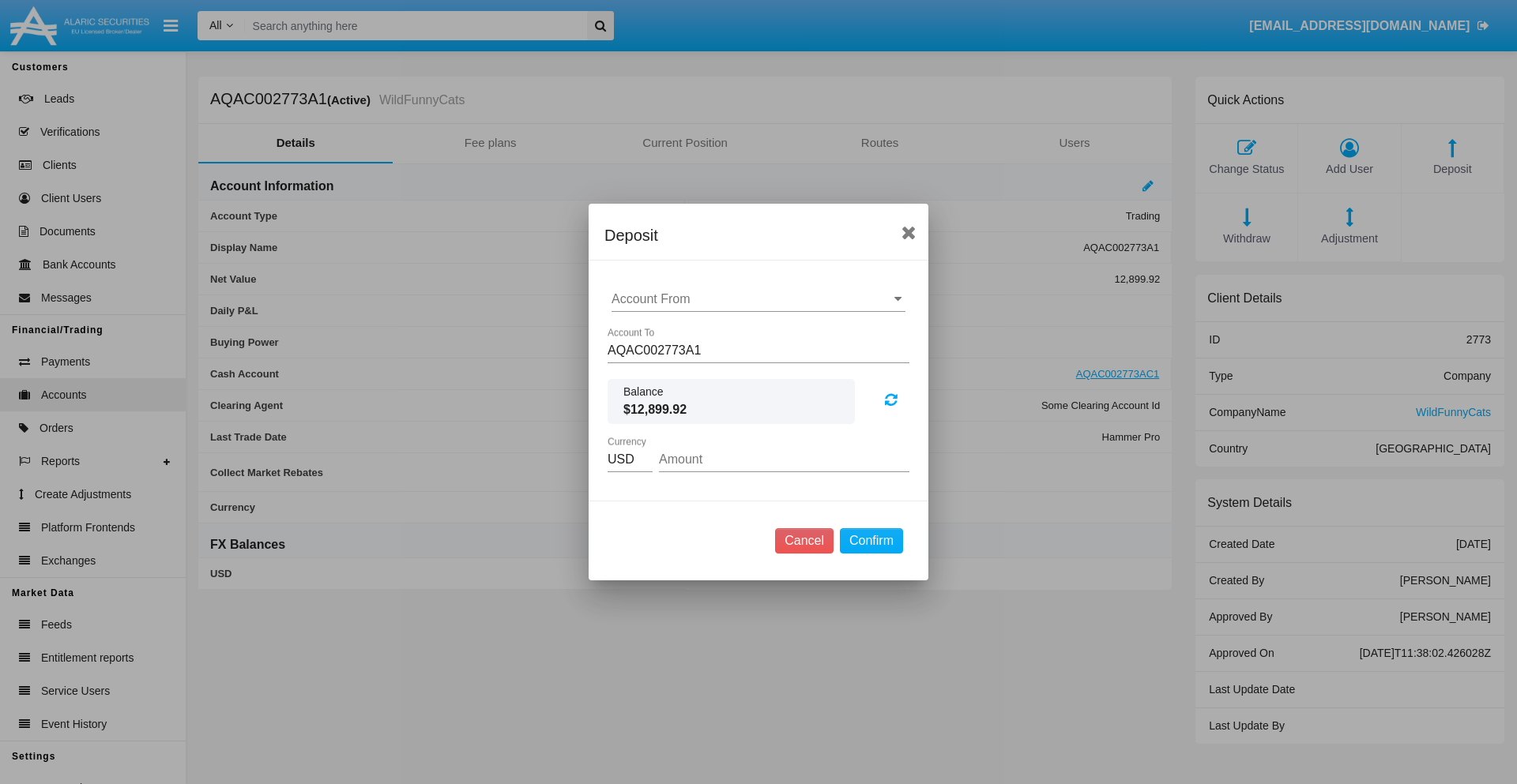
click at [758, 300] on input "Account From" at bounding box center [758, 300] width 294 height 14
click at [646, 330] on span "ACDC" at bounding box center [646, 330] width 35 height 13
type input "ACDC"
type input "15.22"
click at [870, 541] on button "Confirm" at bounding box center [871, 541] width 63 height 26
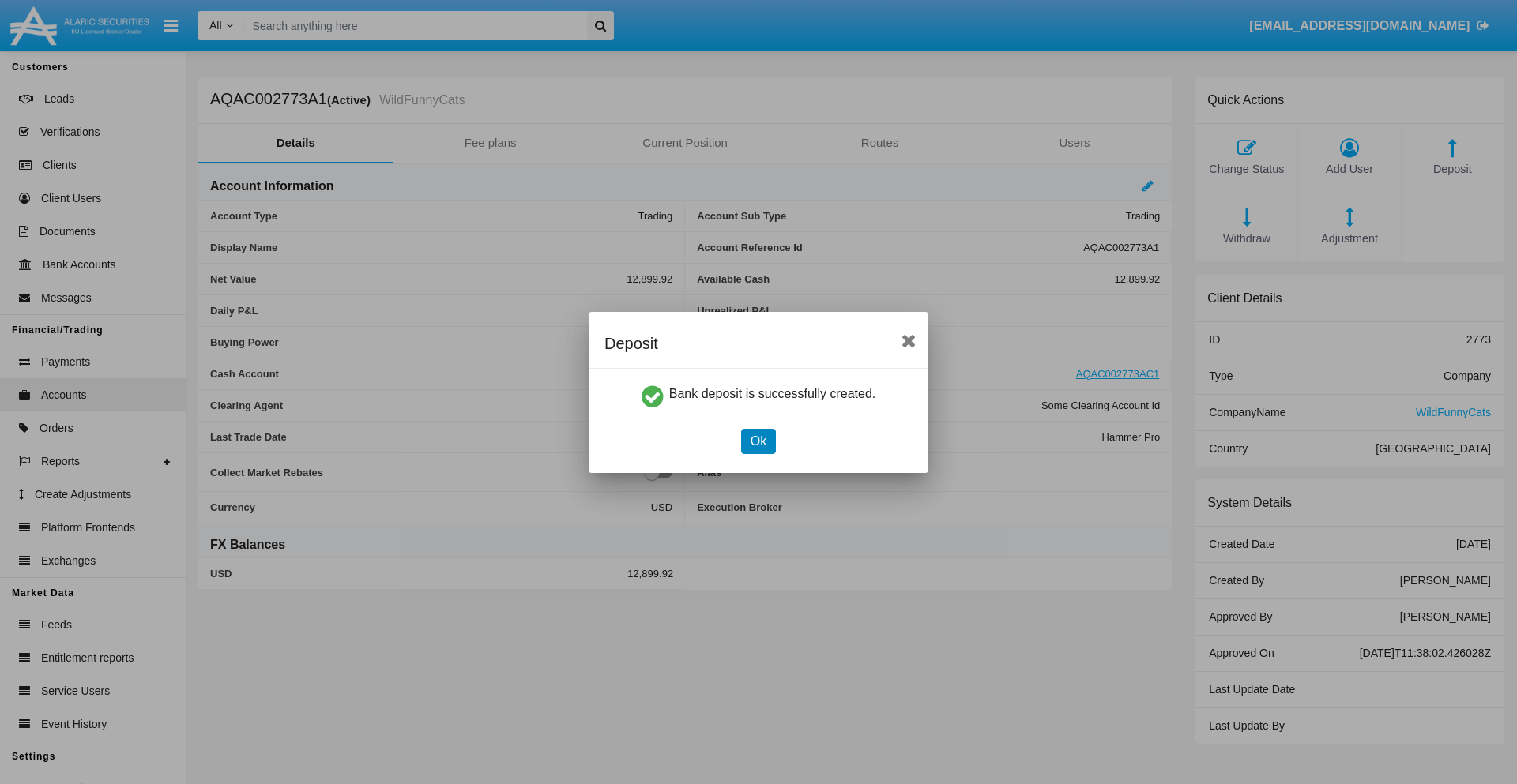
click at [758, 440] on button "Ok" at bounding box center [758, 441] width 34 height 26
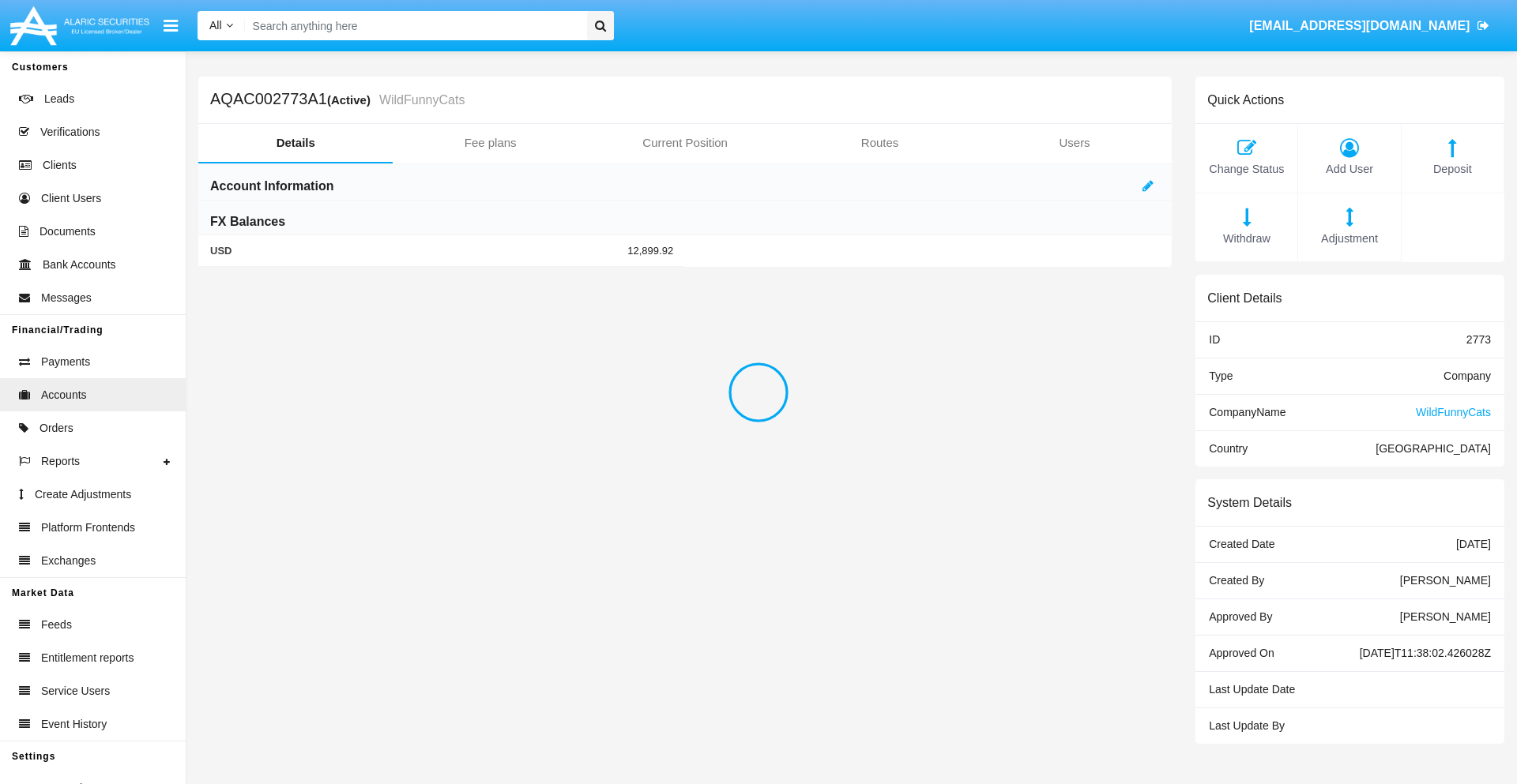
click at [1452, 169] on span "Deposit" at bounding box center [1453, 170] width 86 height 18
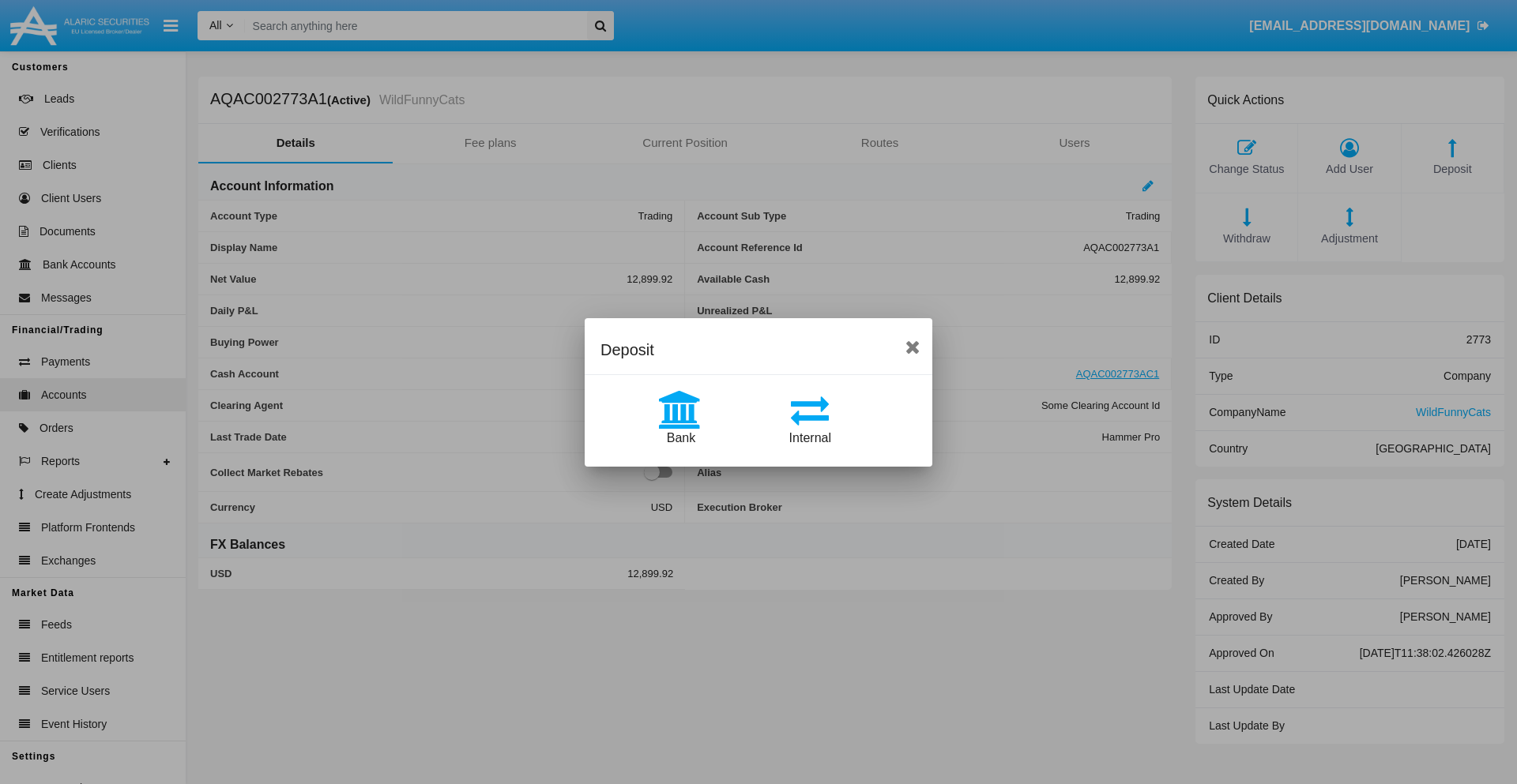
click at [810, 438] on span "Internal" at bounding box center [810, 438] width 42 height 13
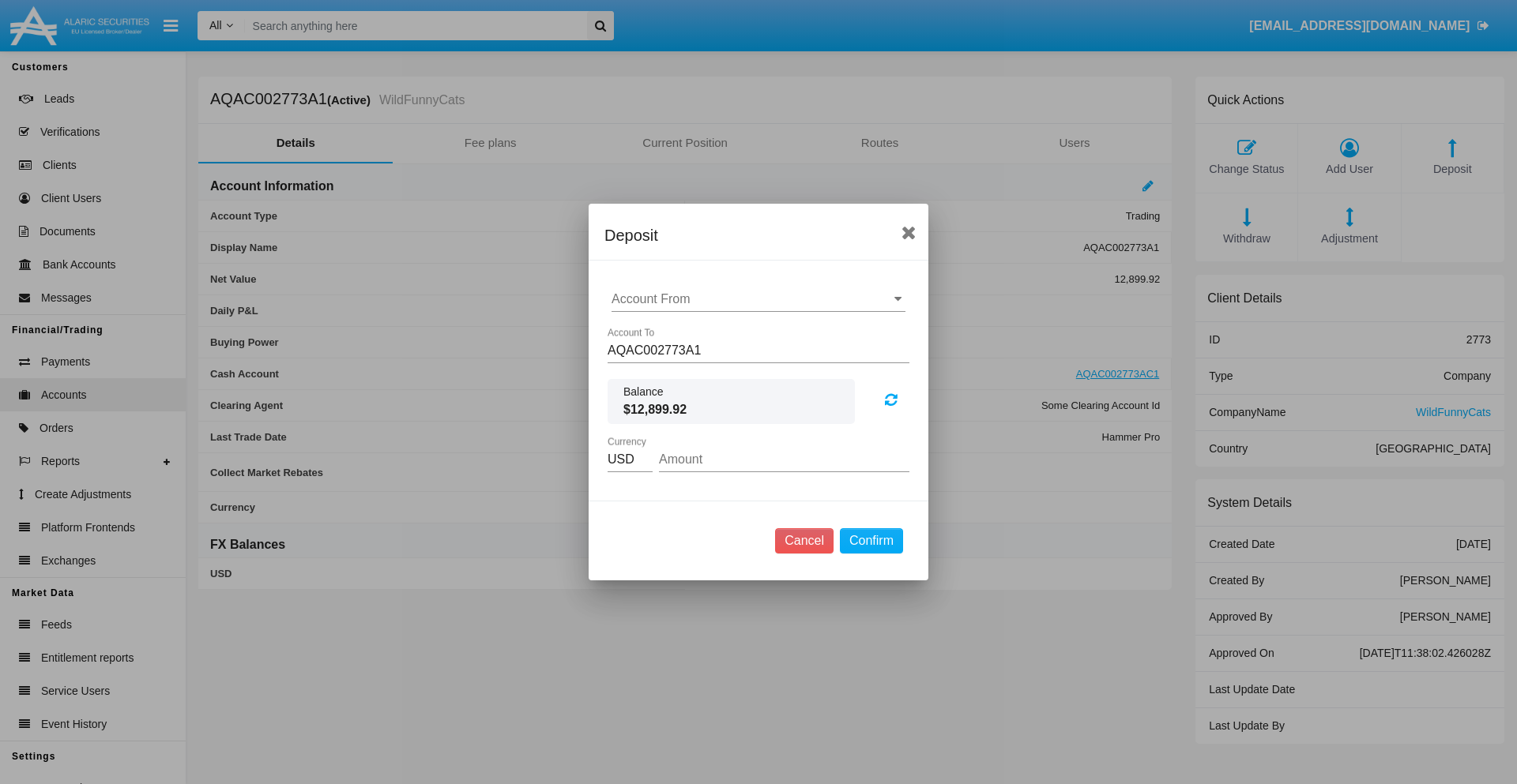
click at [758, 300] on input "Account From" at bounding box center [758, 300] width 294 height 14
click at [678, 368] on span "AQAC002773AC1" at bounding box center [679, 368] width 103 height 13
type input "AQAC002773AC1"
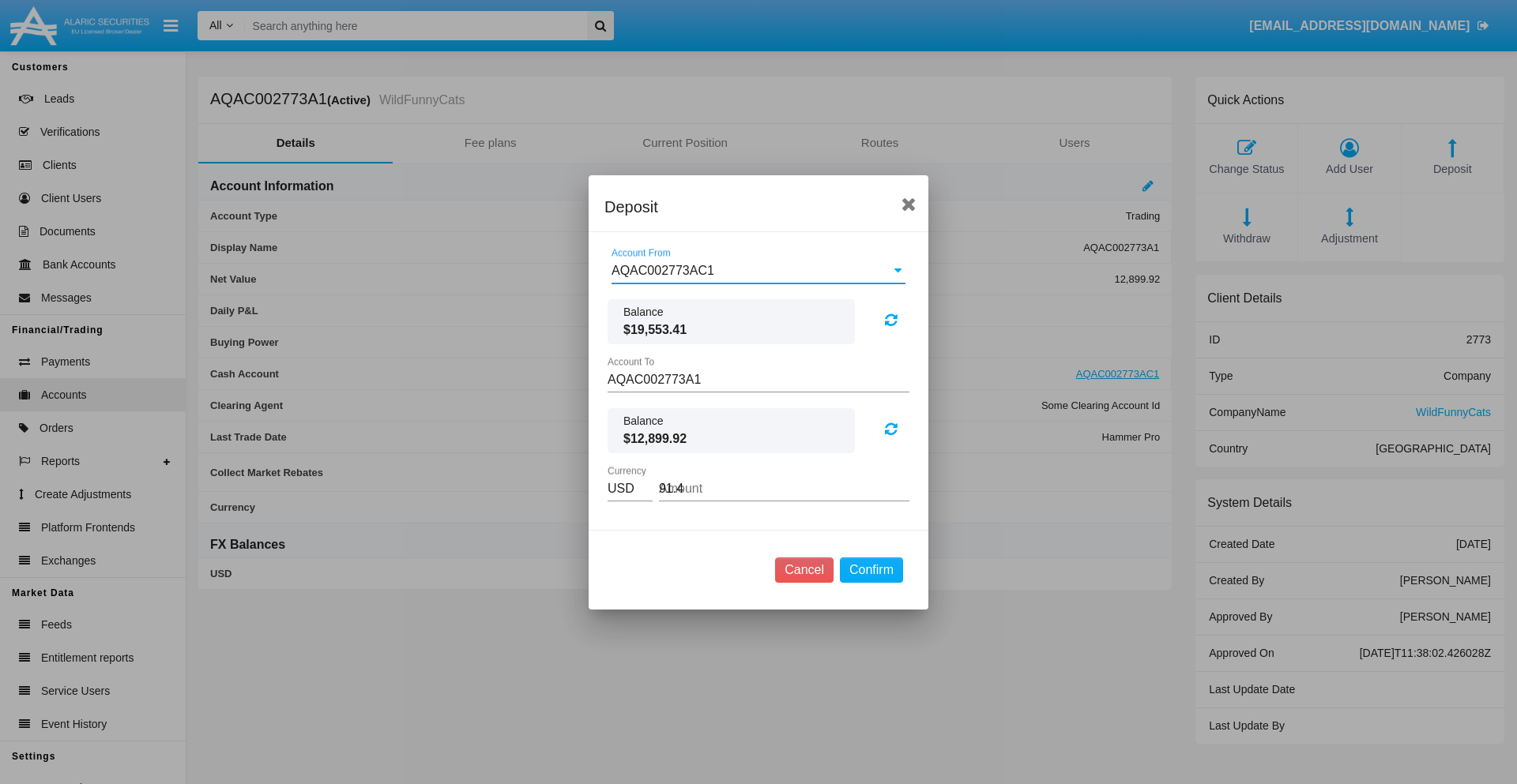
type input "91.47"
click at [870, 570] on button "Confirm" at bounding box center [871, 570] width 63 height 26
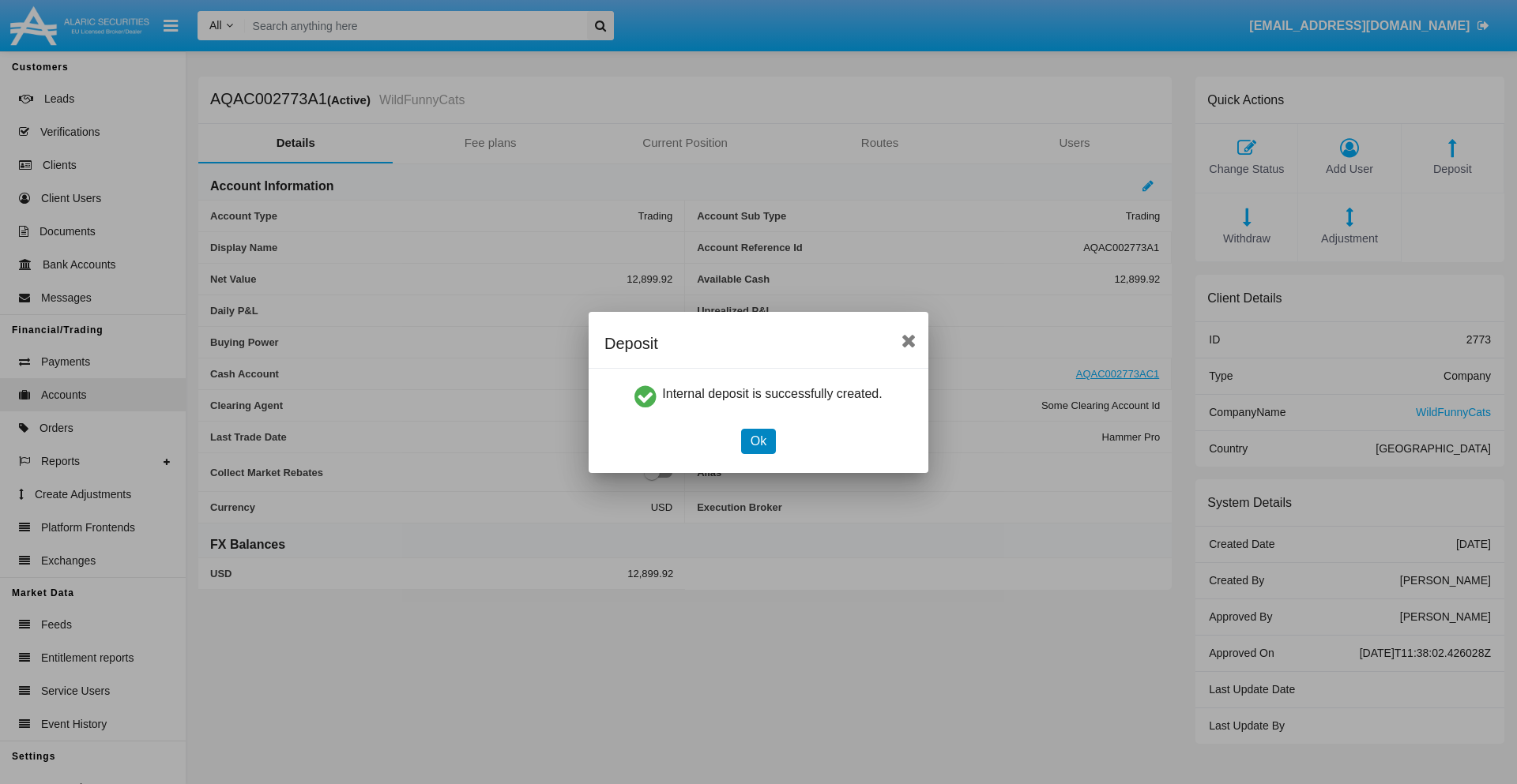
click at [758, 440] on button "Ok" at bounding box center [758, 441] width 34 height 26
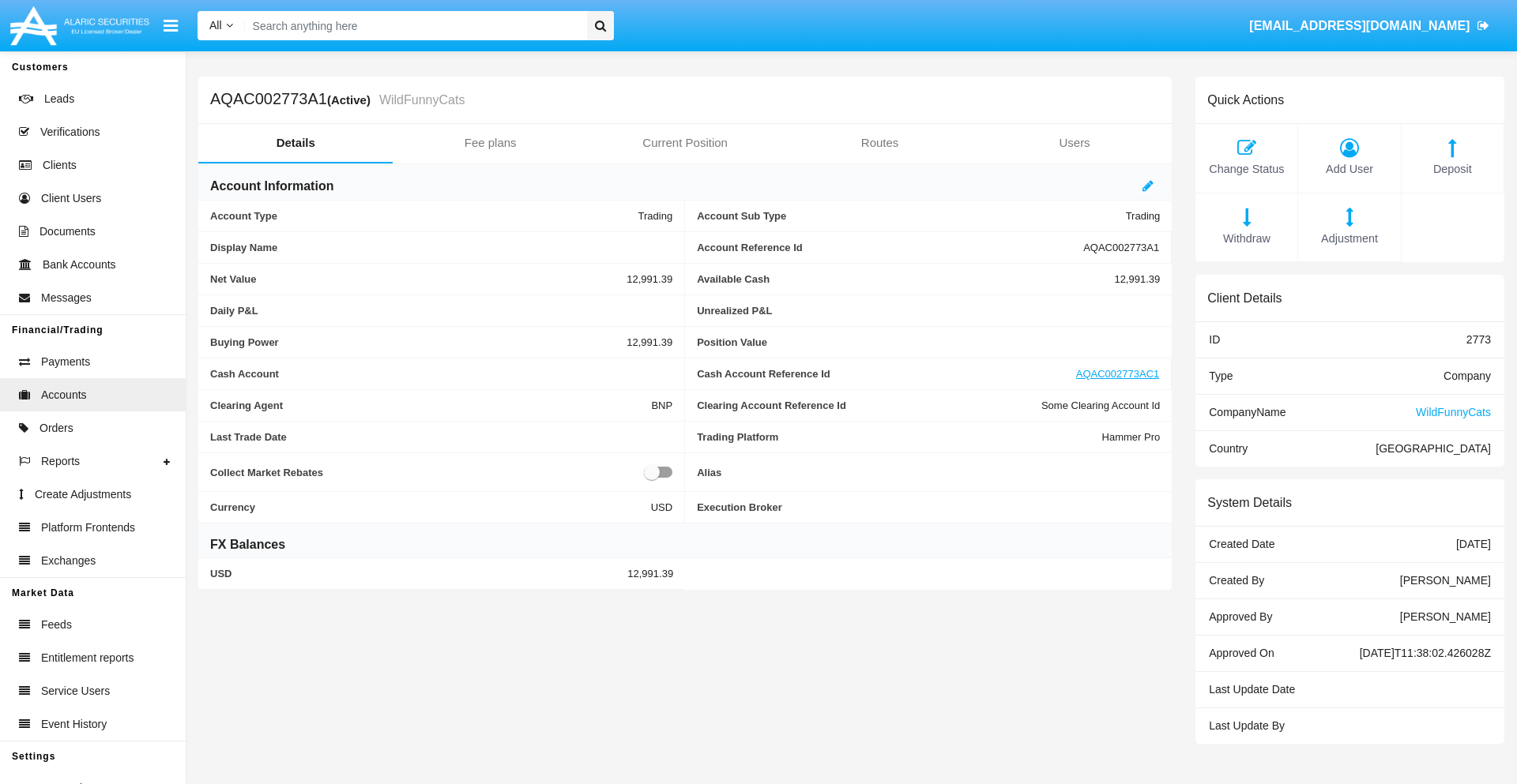
click at [1246, 239] on span "Withdraw" at bounding box center [1247, 240] width 86 height 18
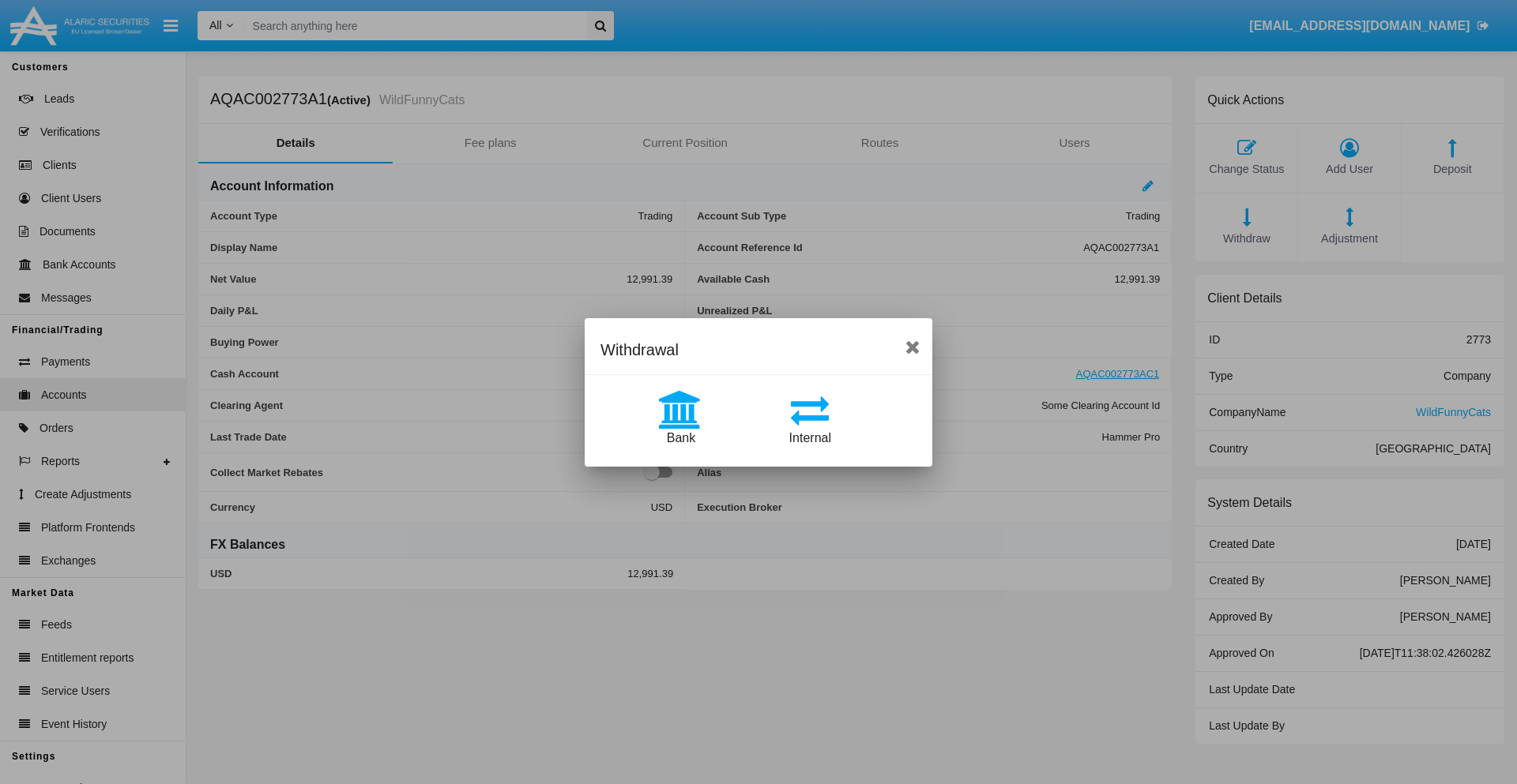
click at [810, 438] on span "Internal" at bounding box center [810, 438] width 42 height 13
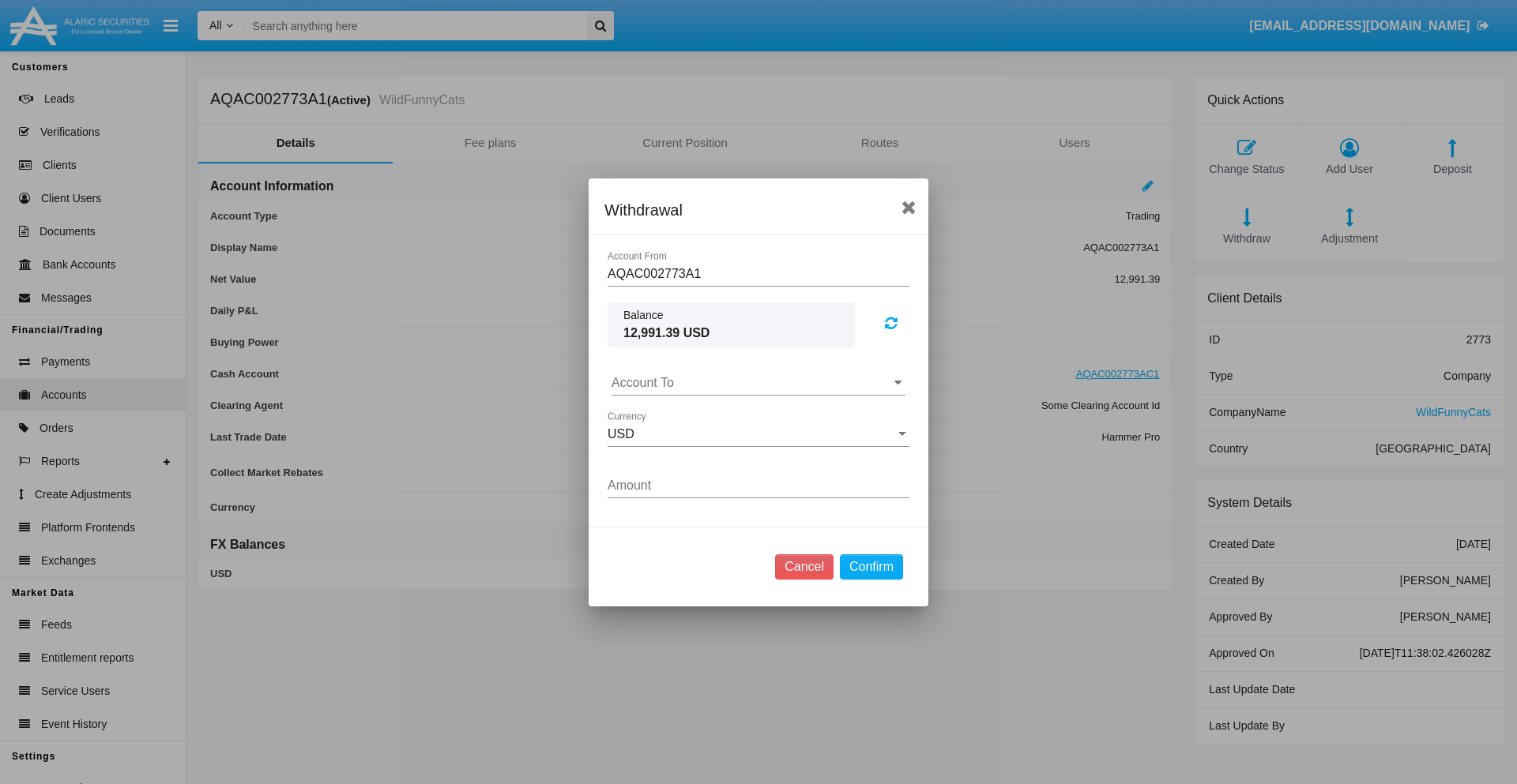
click at [758, 382] on input "Account To" at bounding box center [758, 383] width 294 height 14
click at [678, 452] on span "AQAC002773AC1" at bounding box center [679, 452] width 103 height 13
type input "AQAC002773AC1"
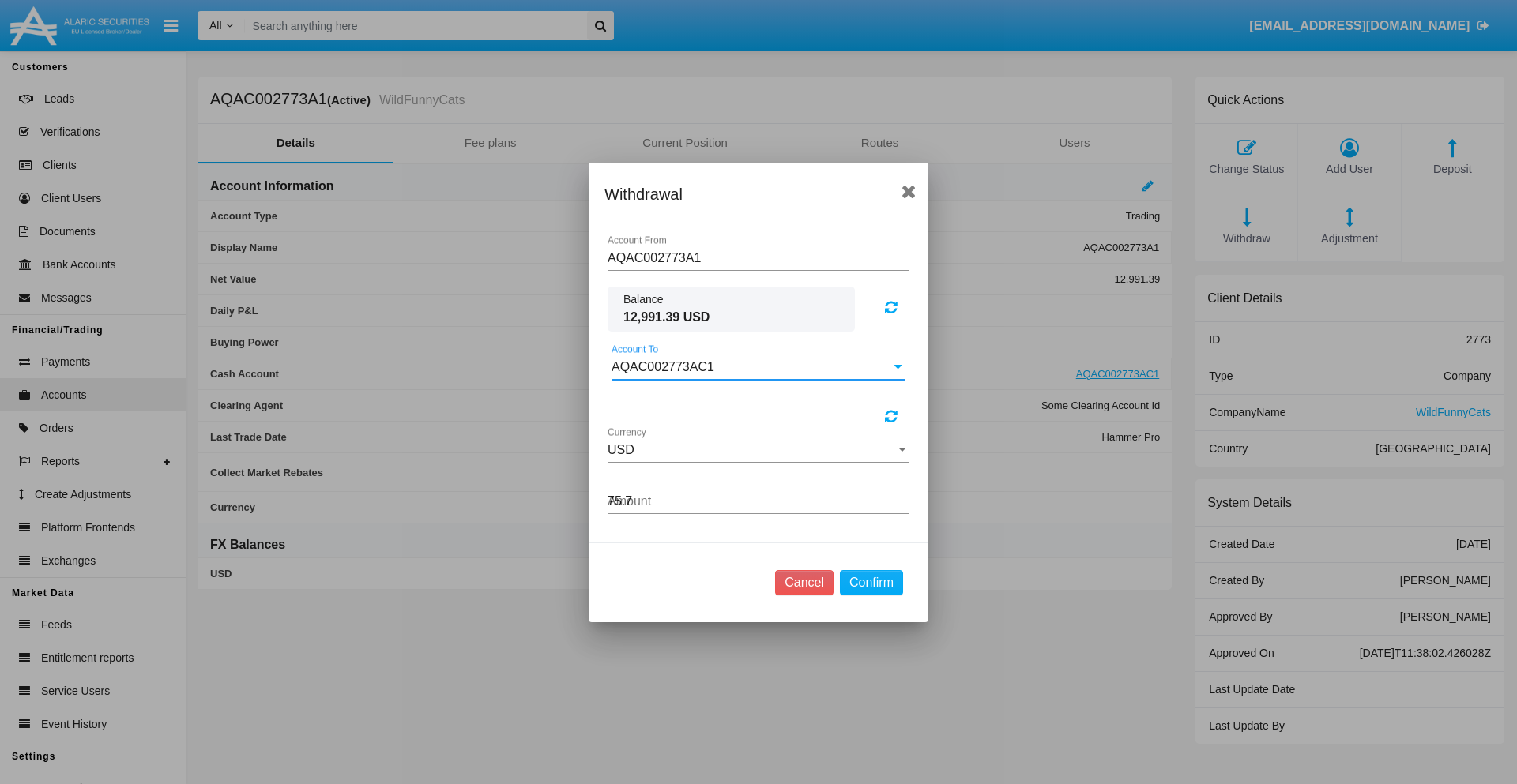
type input "75.76"
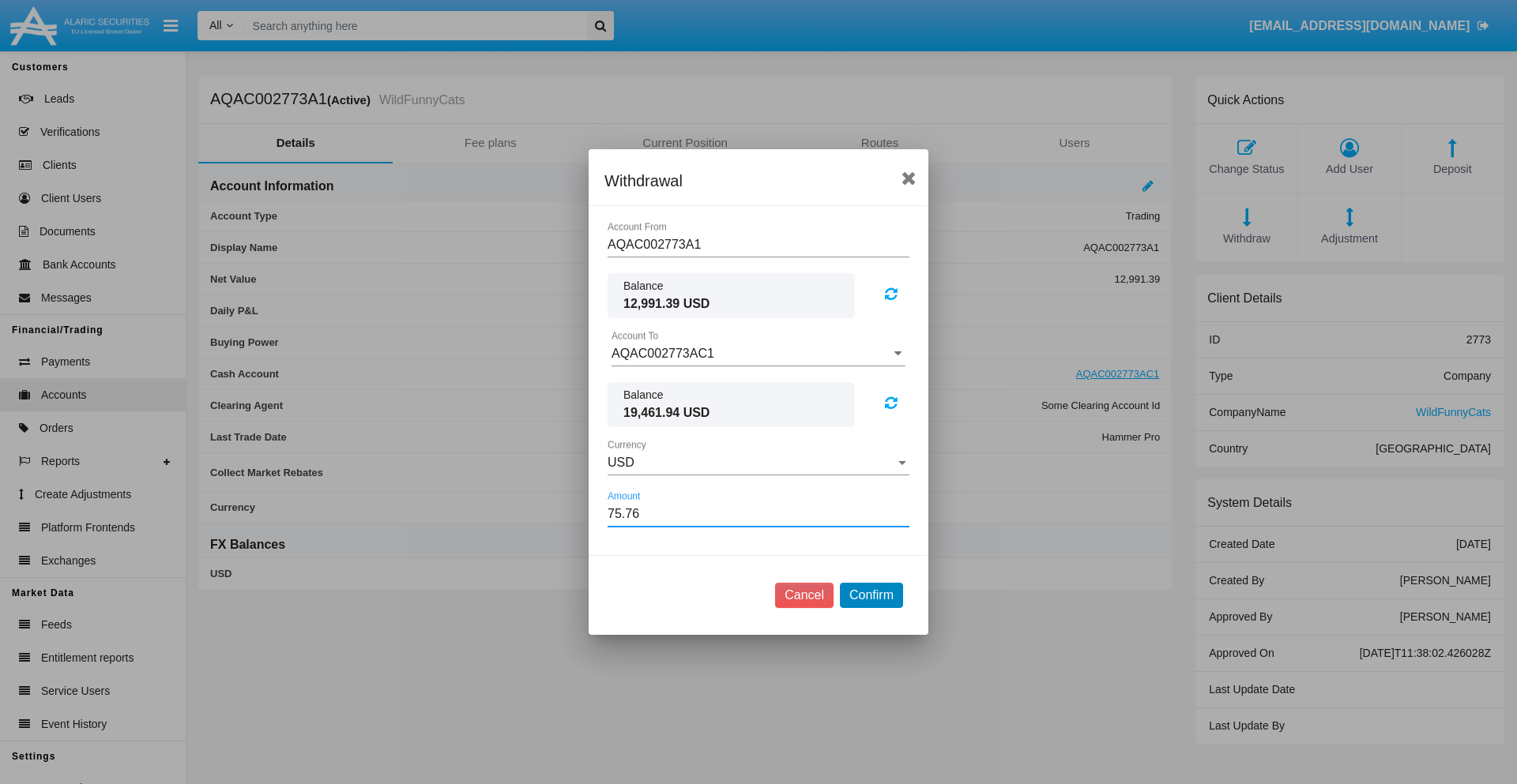
click at [870, 595] on button "Confirm" at bounding box center [871, 595] width 63 height 26
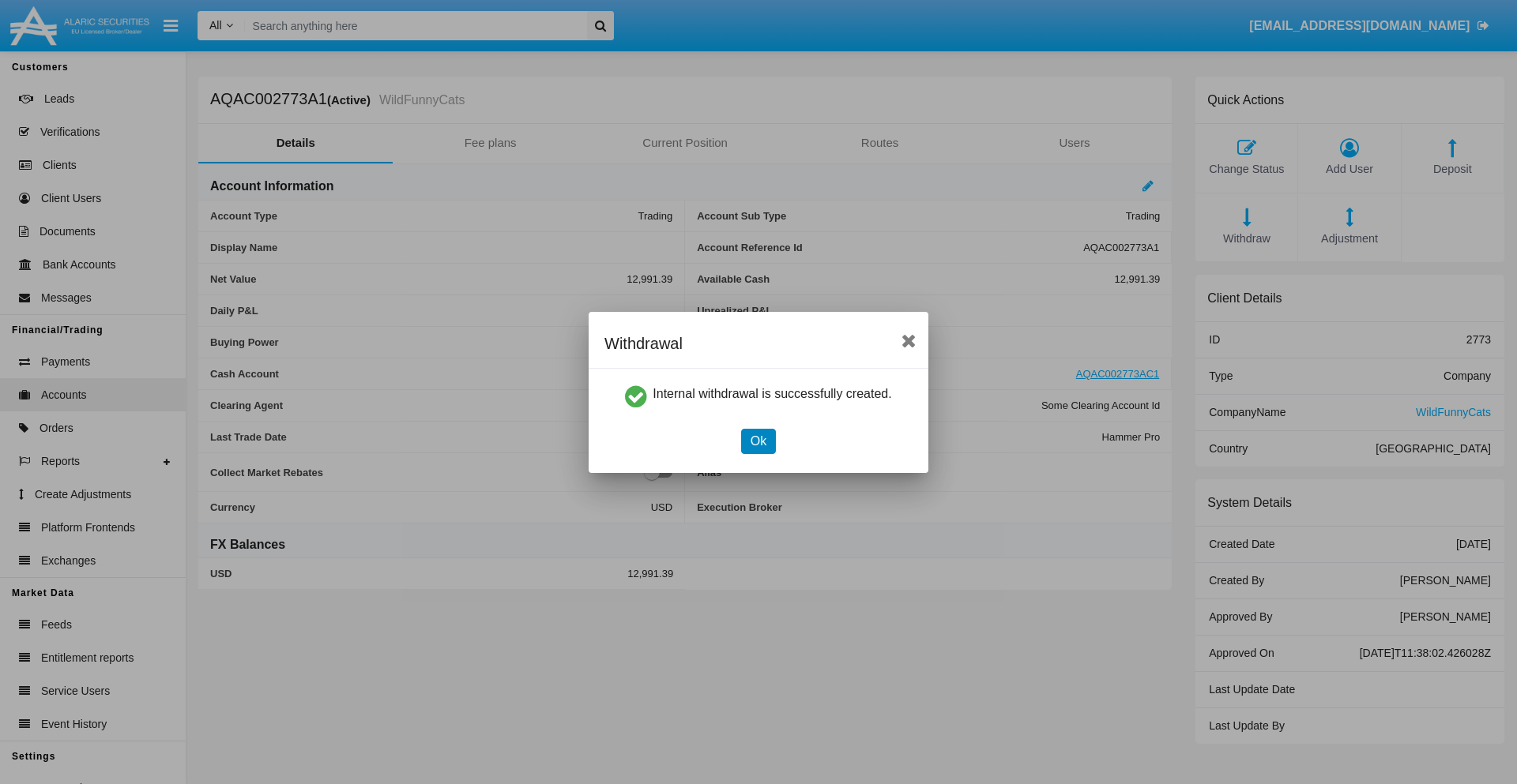
click at [758, 440] on button "Ok" at bounding box center [758, 441] width 34 height 26
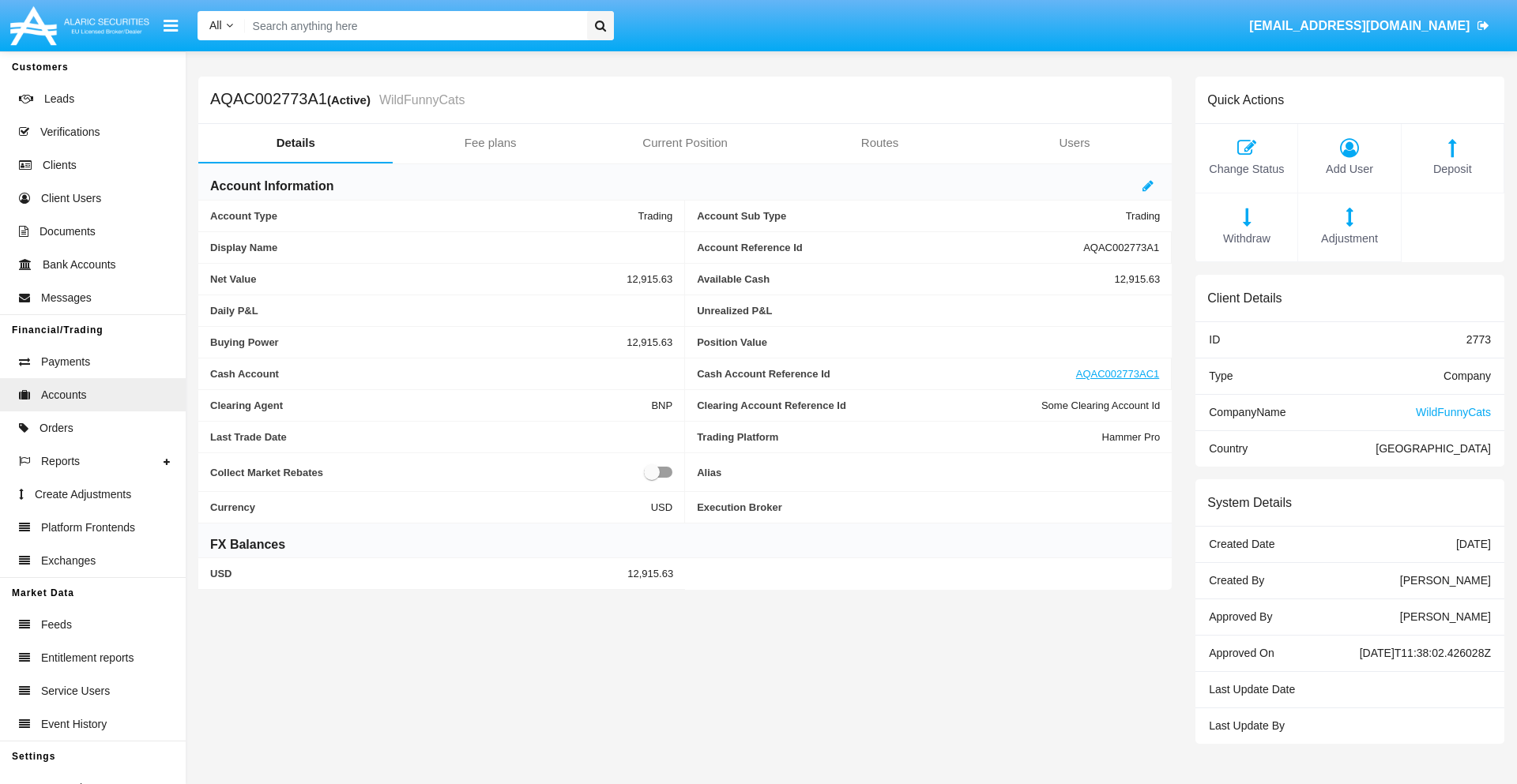
click at [1246, 239] on span "Withdraw" at bounding box center [1247, 240] width 86 height 18
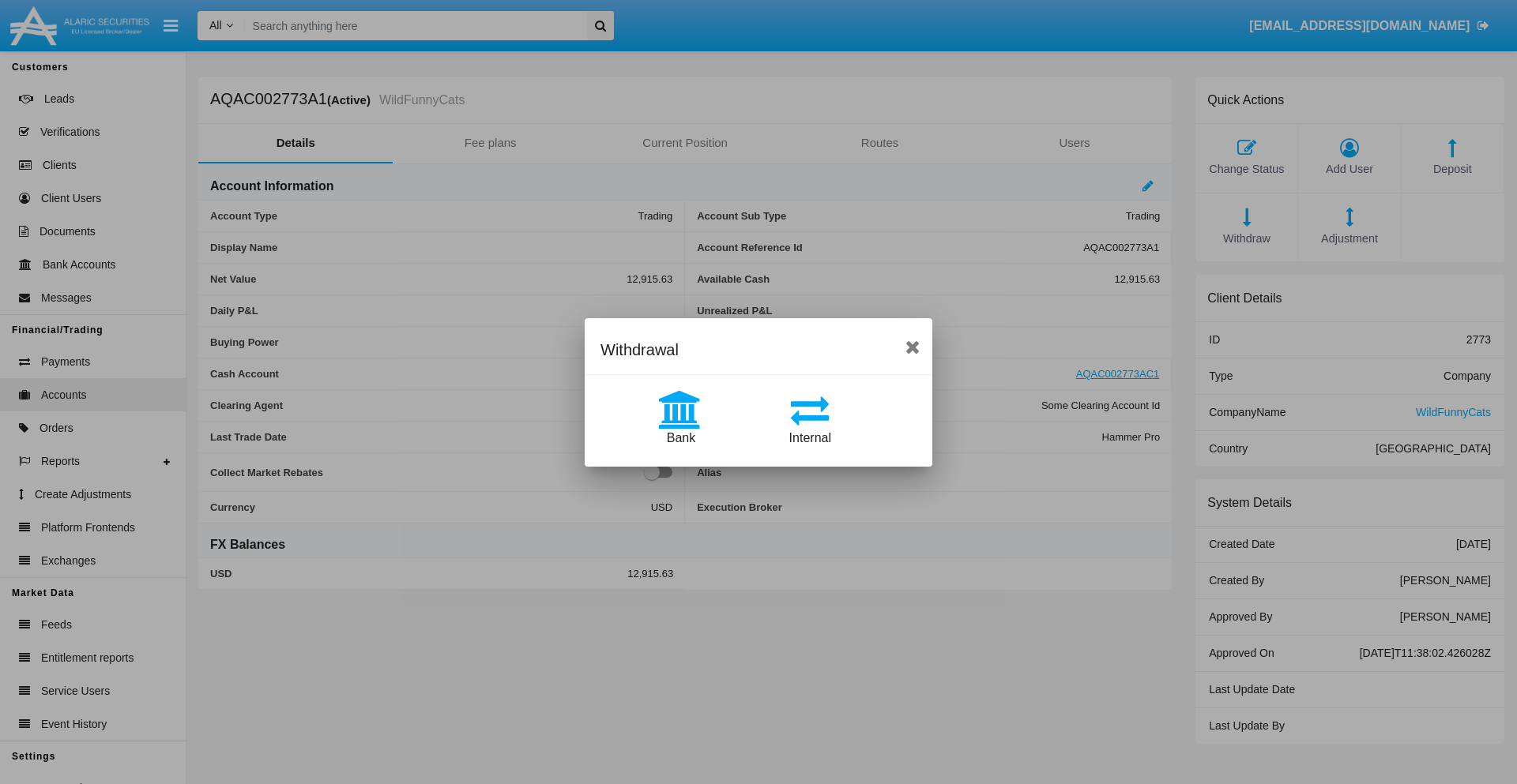
click at [680, 438] on span "Bank" at bounding box center [681, 438] width 28 height 13
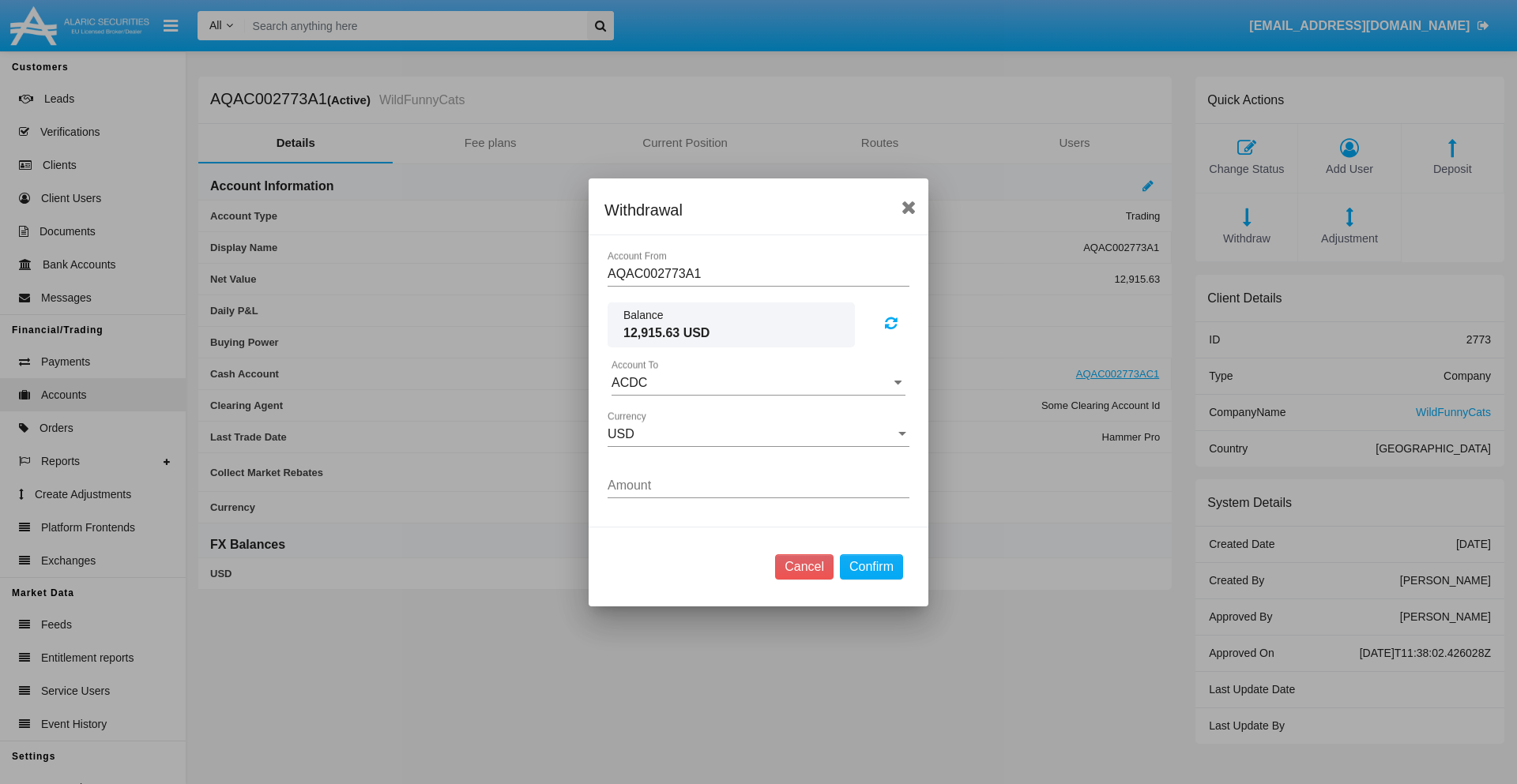
click at [758, 382] on input "ACDC" at bounding box center [758, 383] width 294 height 14
click at [646, 414] on span "ACDC" at bounding box center [646, 414] width 35 height 13
type input "ACDC"
type input "52.59"
click at [870, 566] on button "Confirm" at bounding box center [871, 566] width 63 height 26
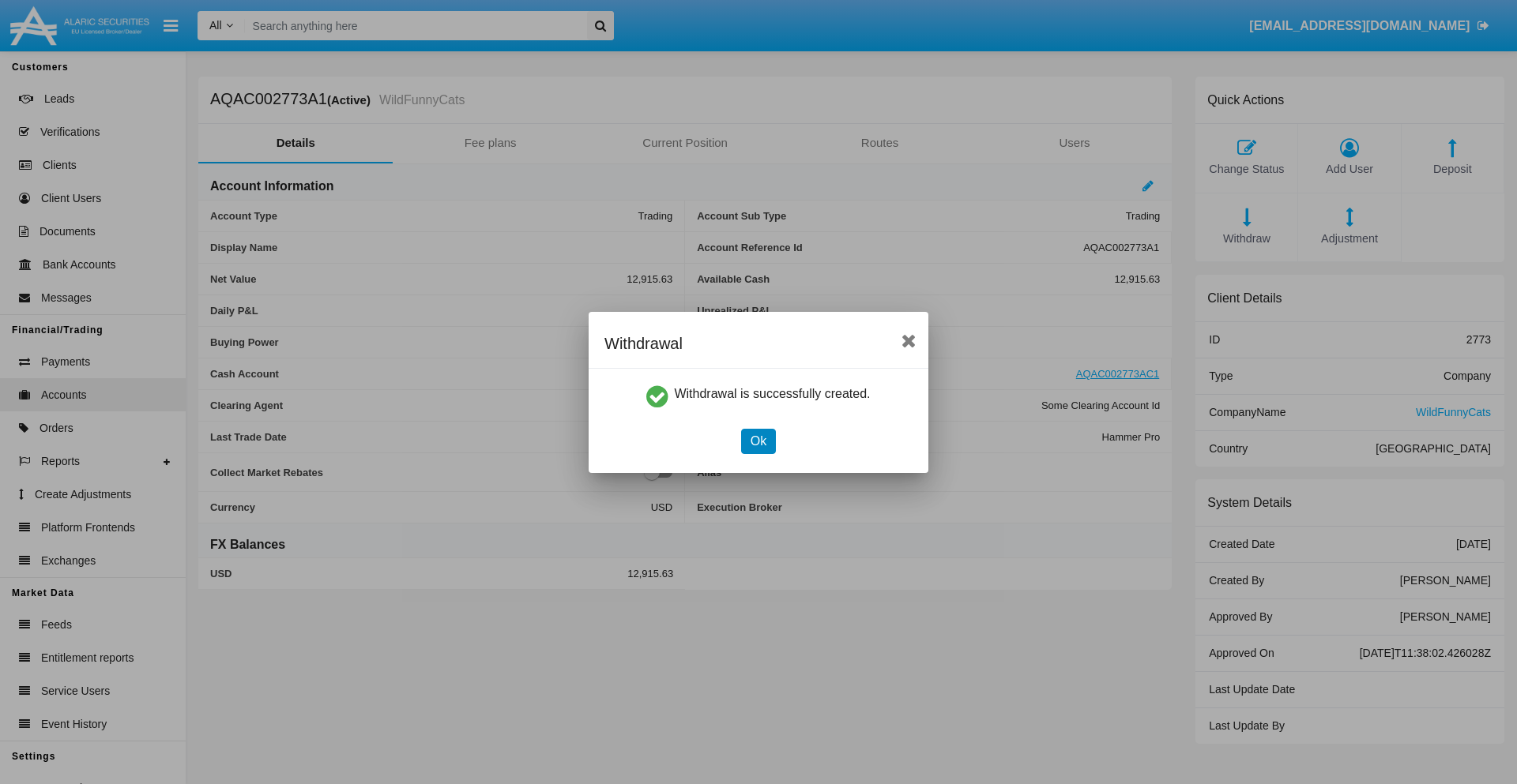
click at [758, 440] on button "Ok" at bounding box center [758, 441] width 34 height 26
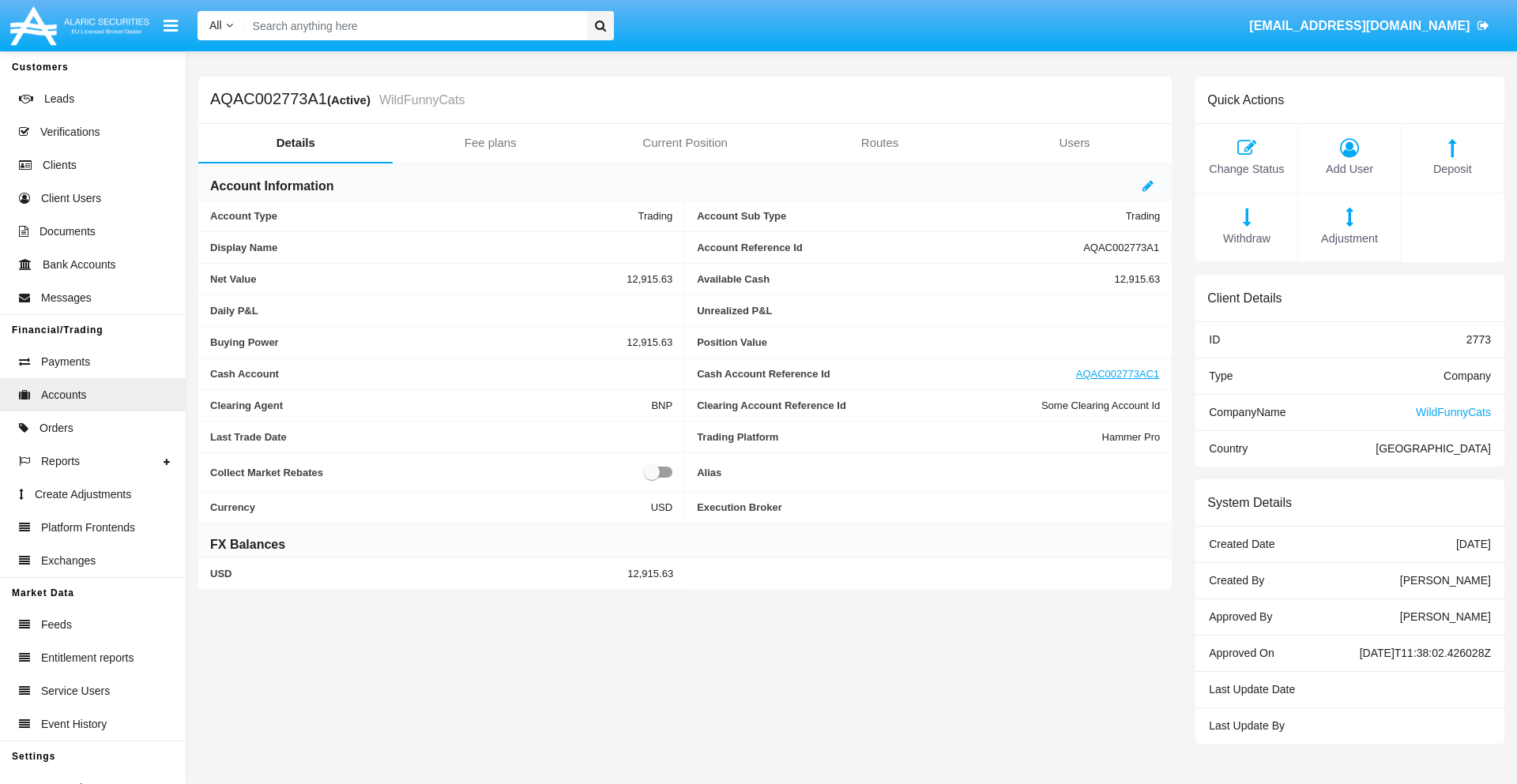
click at [1350, 239] on span "Adjustment" at bounding box center [1349, 240] width 86 height 18
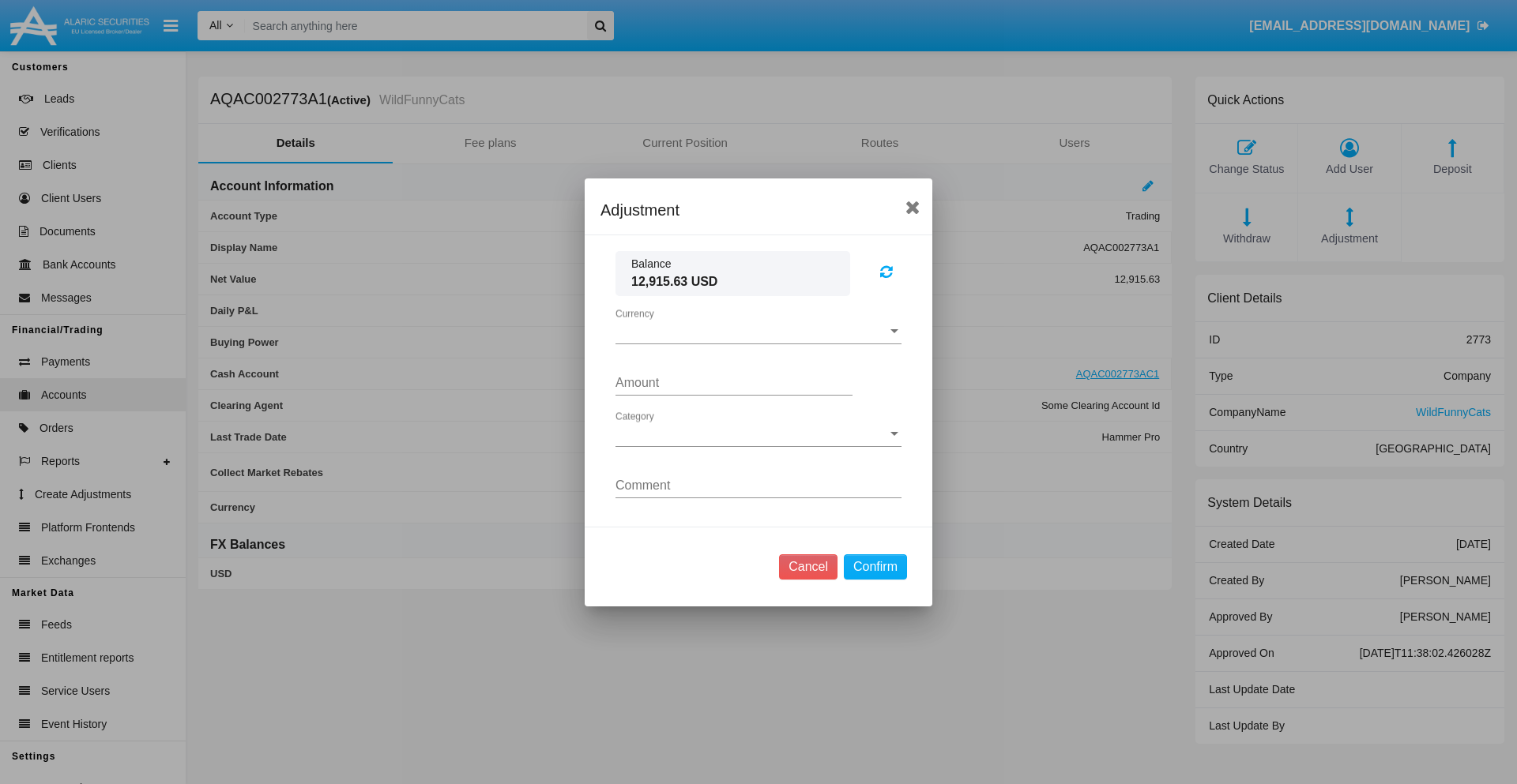
click at [758, 331] on span "Currency" at bounding box center [751, 332] width 271 height 14
click at [758, 343] on span "USD" at bounding box center [746, 344] width 261 height 38
click at [758, 433] on span "Category" at bounding box center [751, 434] width 271 height 14
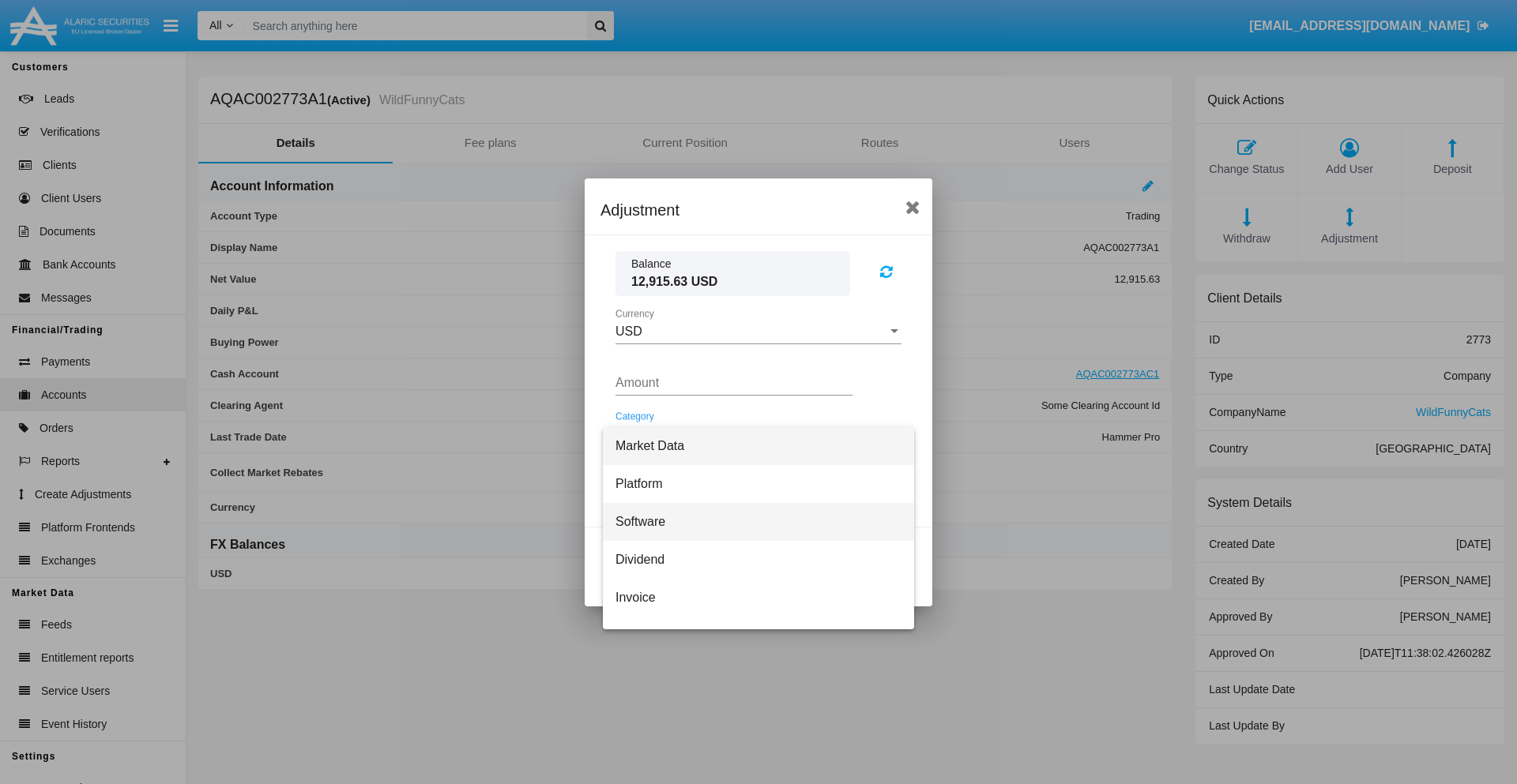
click at [752, 521] on span "Software" at bounding box center [758, 521] width 286 height 38
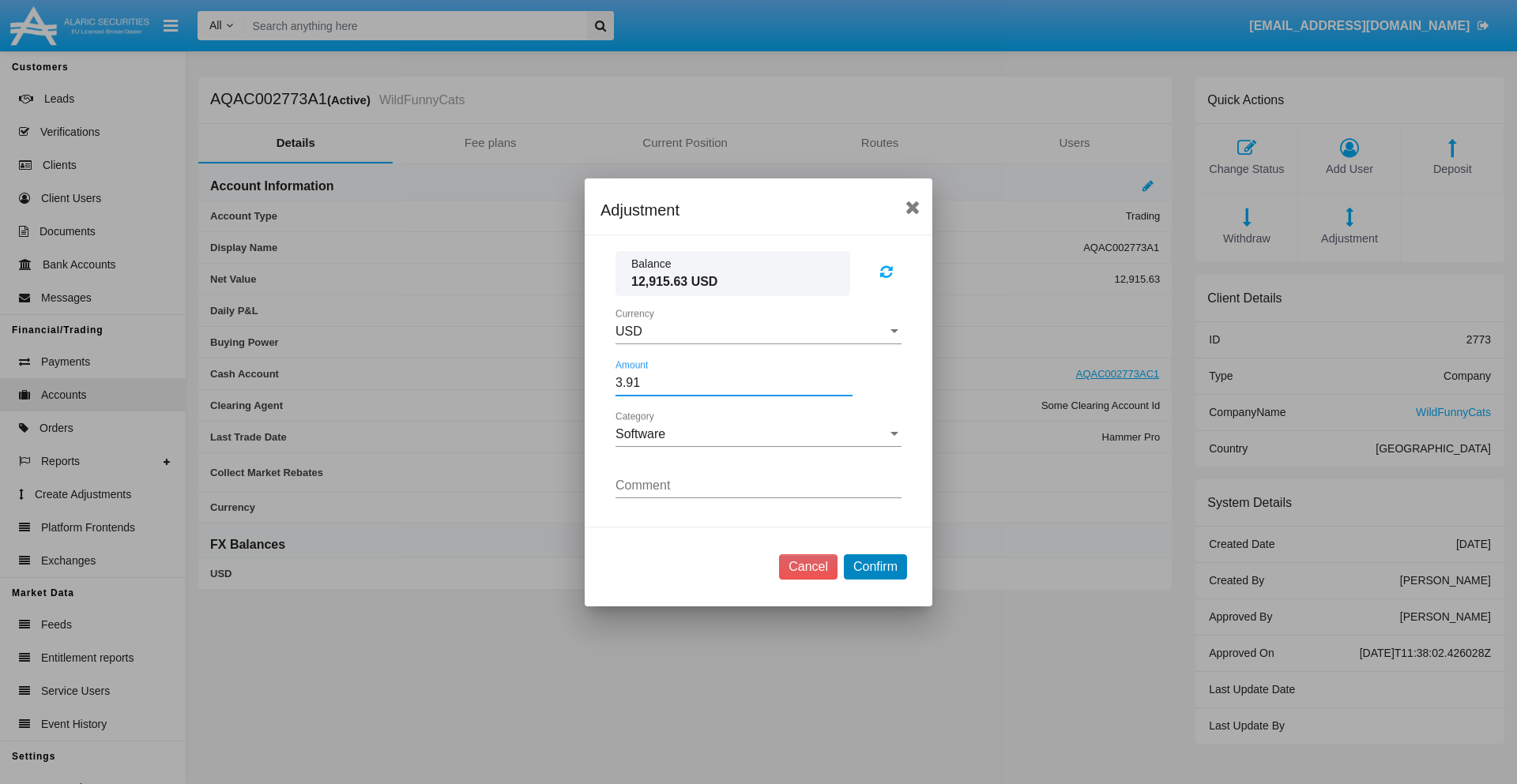
click at [875, 566] on button "Confirm" at bounding box center [876, 566] width 63 height 26
type input "3.9100"
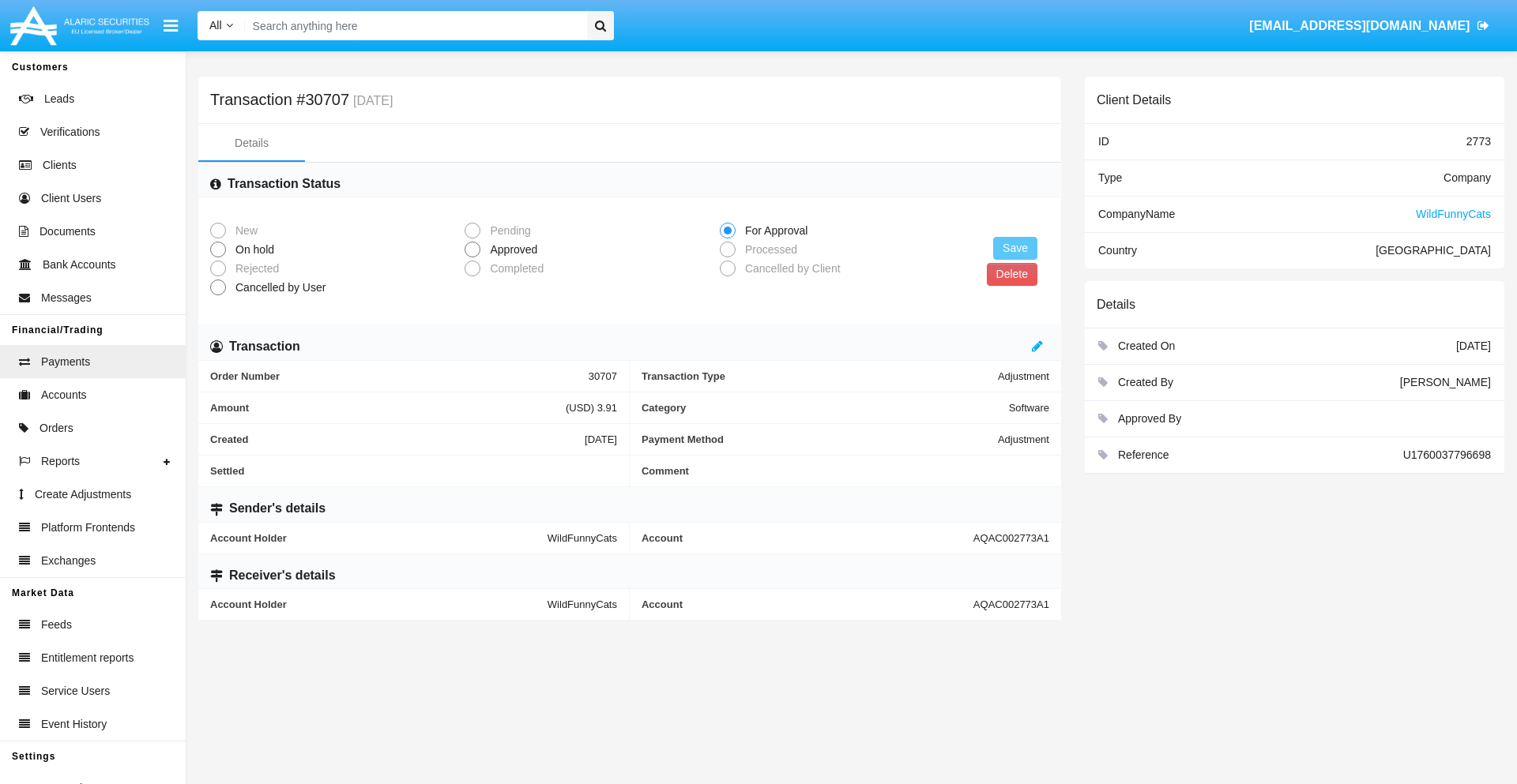
click at [510, 249] on span "Approved" at bounding box center [510, 249] width 61 height 17
click at [472, 257] on input "Approved" at bounding box center [471, 257] width 1 height 1
radio input "true"
click at [1015, 248] on button "Save" at bounding box center [1015, 248] width 44 height 23
click at [1011, 274] on button "Delete" at bounding box center [1011, 275] width 50 height 23
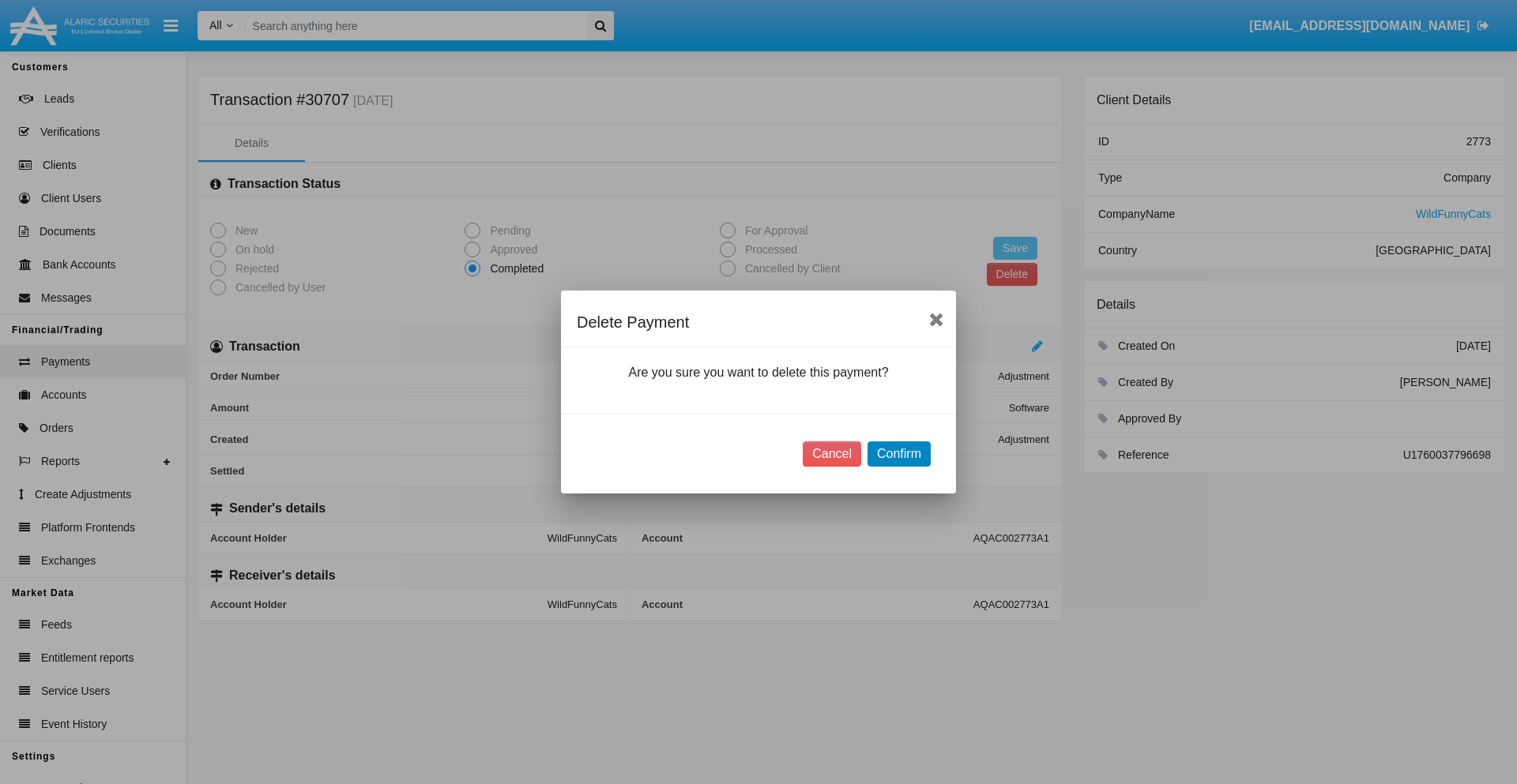
click at [899, 455] on button "Confirm" at bounding box center [899, 454] width 63 height 26
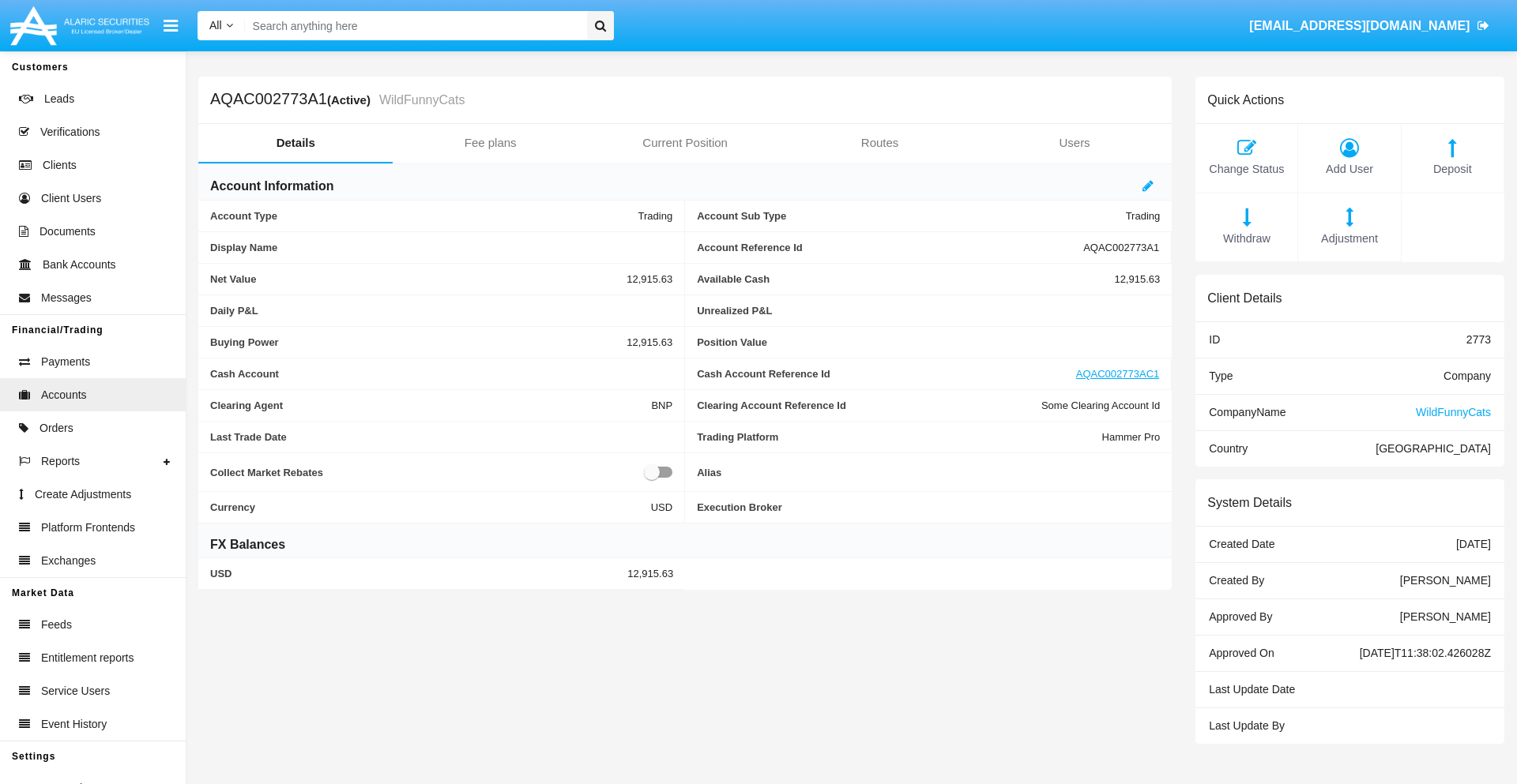
click at [1452, 169] on span "Deposit" at bounding box center [1453, 170] width 86 height 18
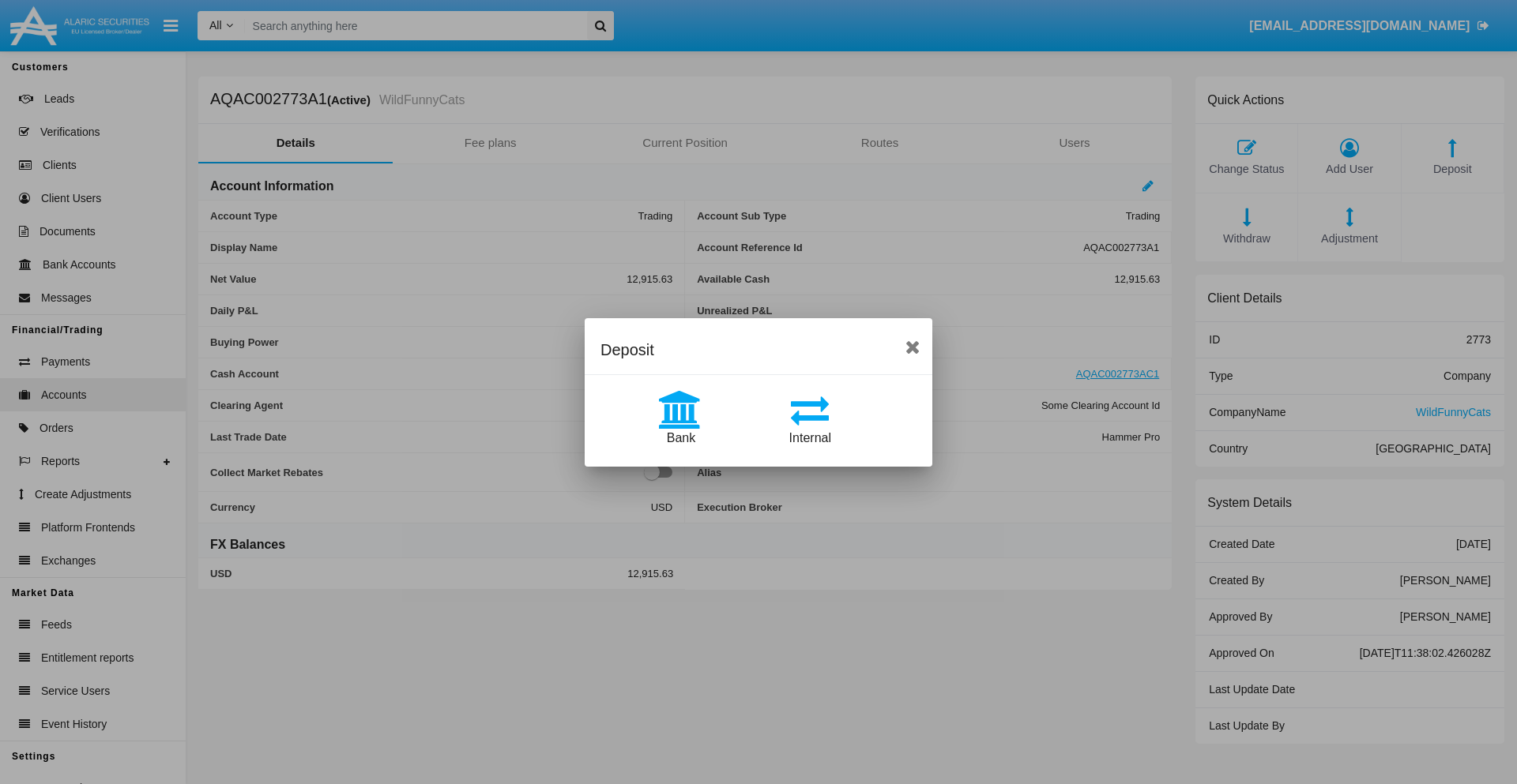
click at [680, 438] on span "Bank" at bounding box center [681, 438] width 28 height 13
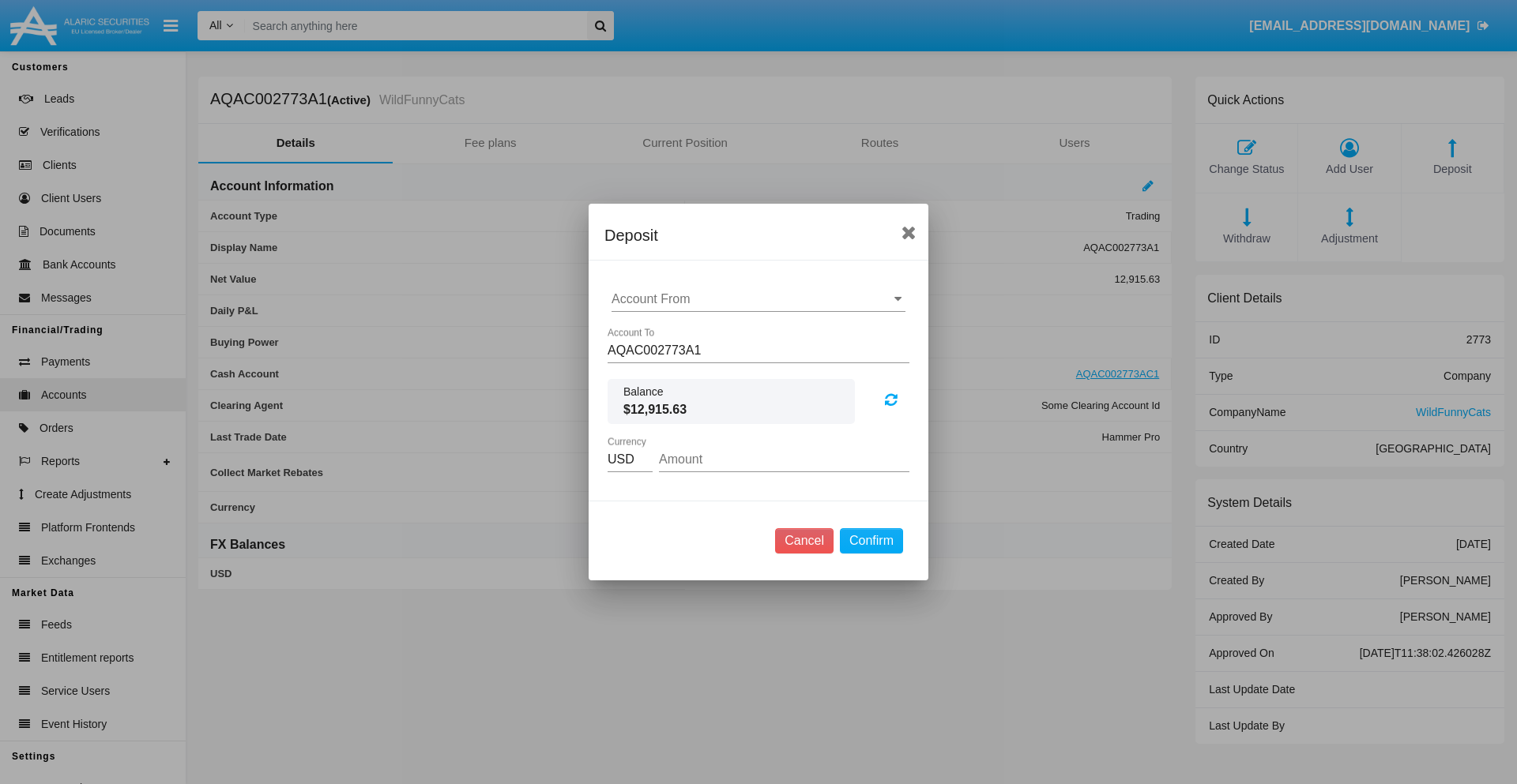
click at [758, 300] on input "Account From" at bounding box center [758, 300] width 294 height 14
click at [646, 330] on span "ACDC" at bounding box center [646, 330] width 35 height 13
type input "ACDC"
type input "47.29"
click at [870, 541] on button "Confirm" at bounding box center [871, 541] width 63 height 26
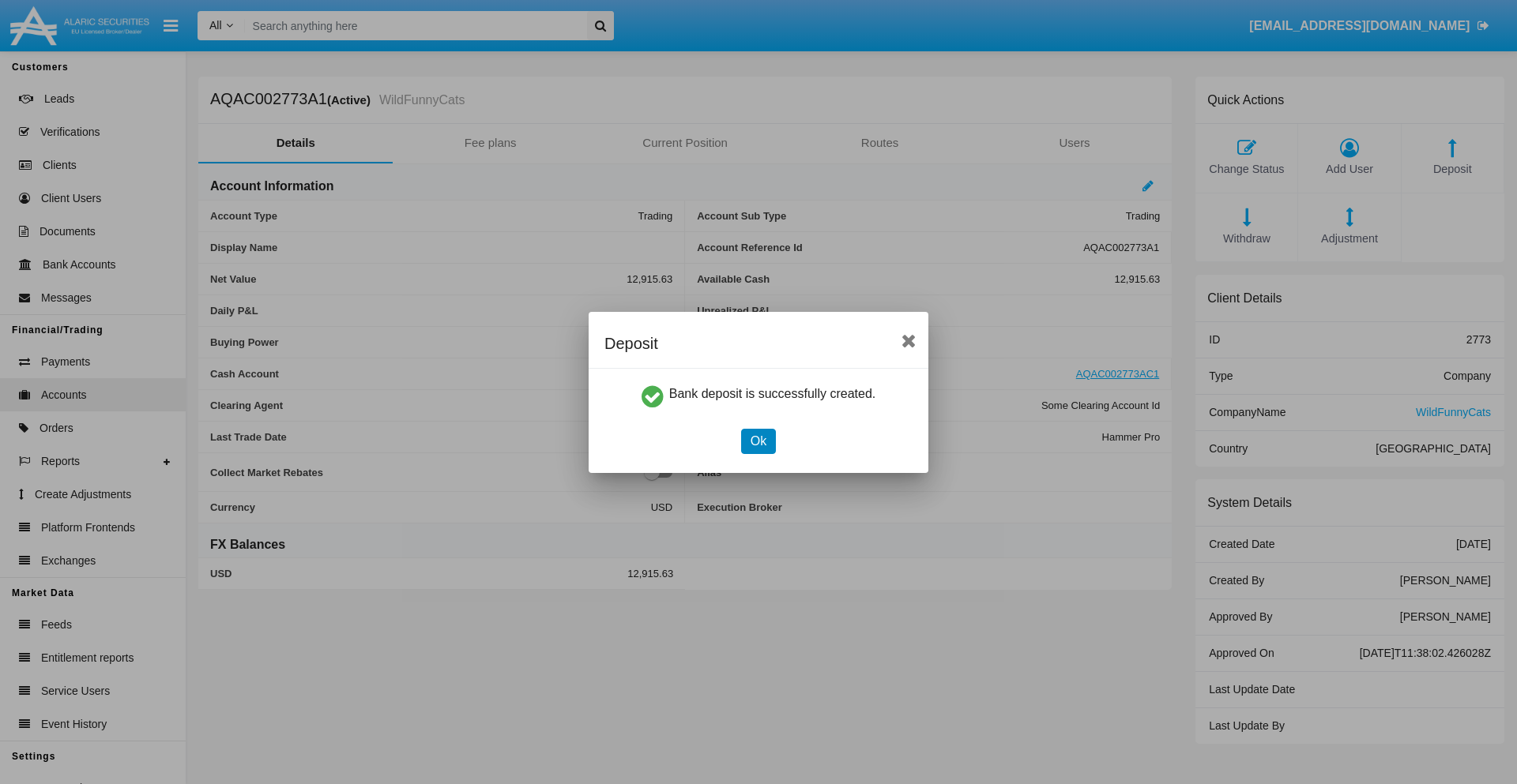
click at [758, 440] on button "Ok" at bounding box center [758, 441] width 34 height 26
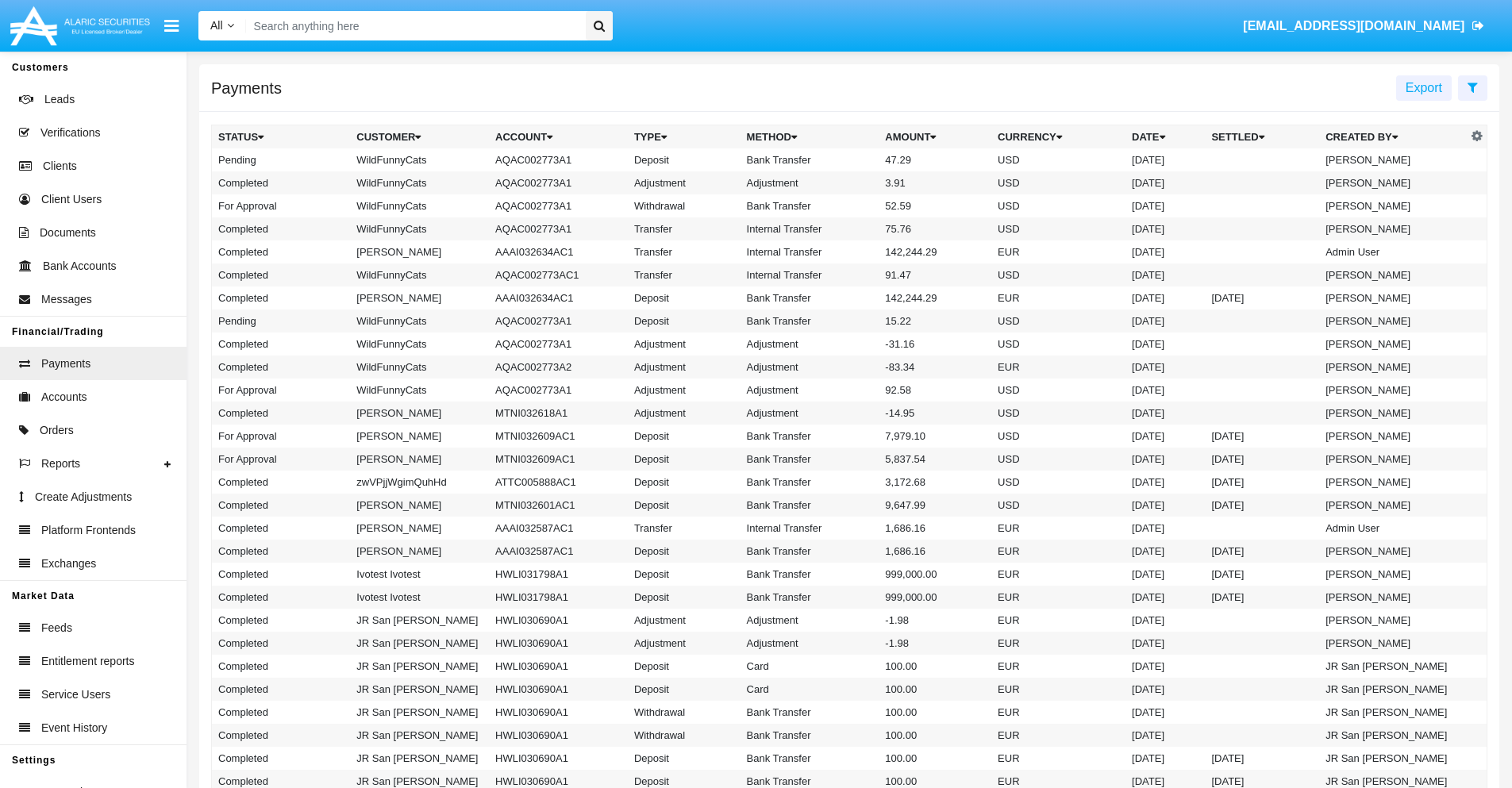
click at [849, 159] on td "Bank Transfer" at bounding box center [810, 160] width 139 height 23
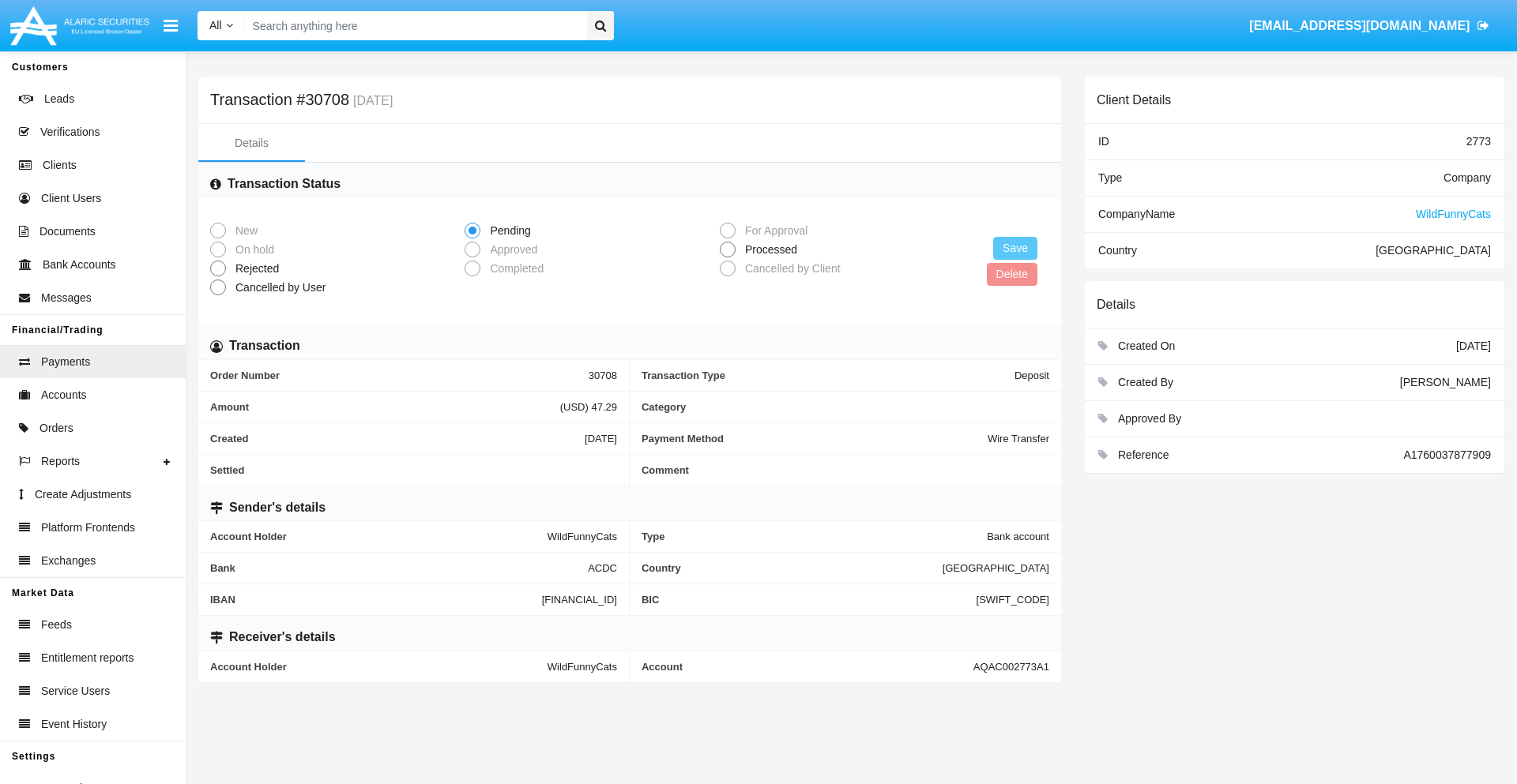
click at [768, 249] on span "Processed" at bounding box center [768, 249] width 65 height 17
click at [728, 257] on input "Processed" at bounding box center [727, 257] width 1 height 1
radio input "true"
click at [1015, 248] on button "Save" at bounding box center [1015, 248] width 44 height 23
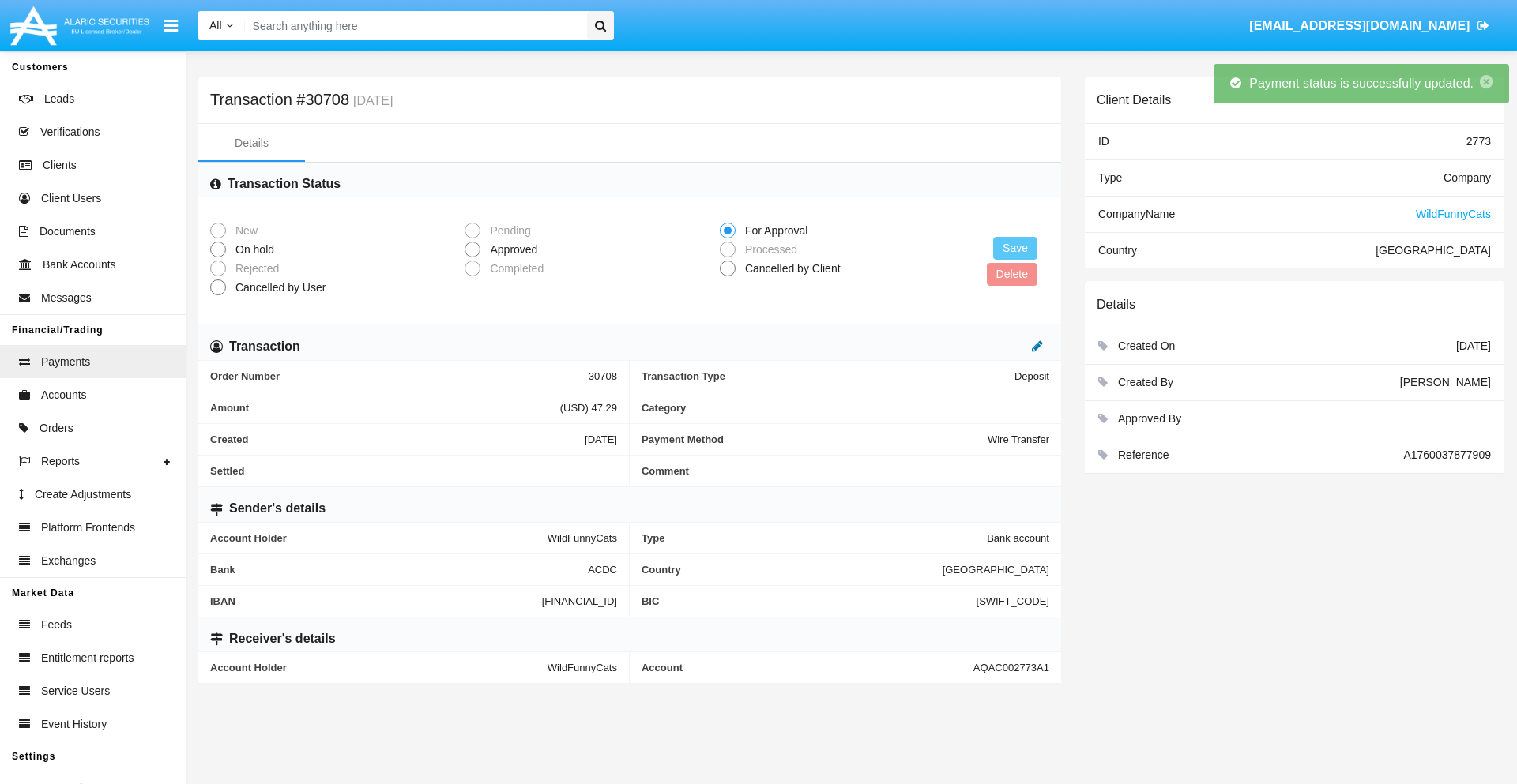
click at [1037, 346] on icon at bounding box center [1037, 346] width 11 height 12
type input "3.68"
click at [1021, 346] on icon at bounding box center [1020, 346] width 11 height 12
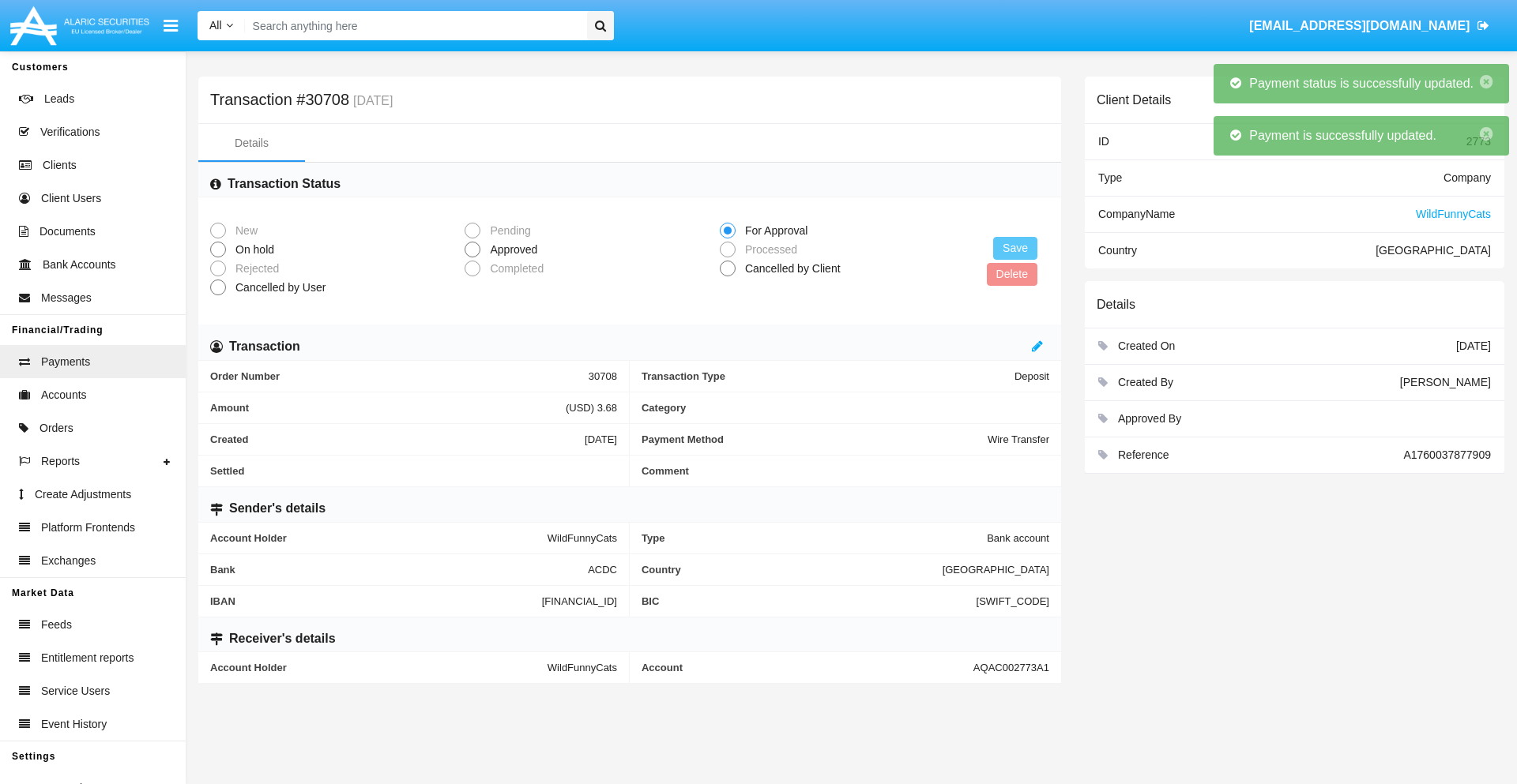
click at [510, 249] on span "Approved" at bounding box center [510, 249] width 61 height 17
click at [472, 257] on input "Approved" at bounding box center [471, 257] width 1 height 1
radio input "true"
click at [1015, 248] on button "Save" at bounding box center [1015, 248] width 44 height 23
